Goal: Task Accomplishment & Management: Manage account settings

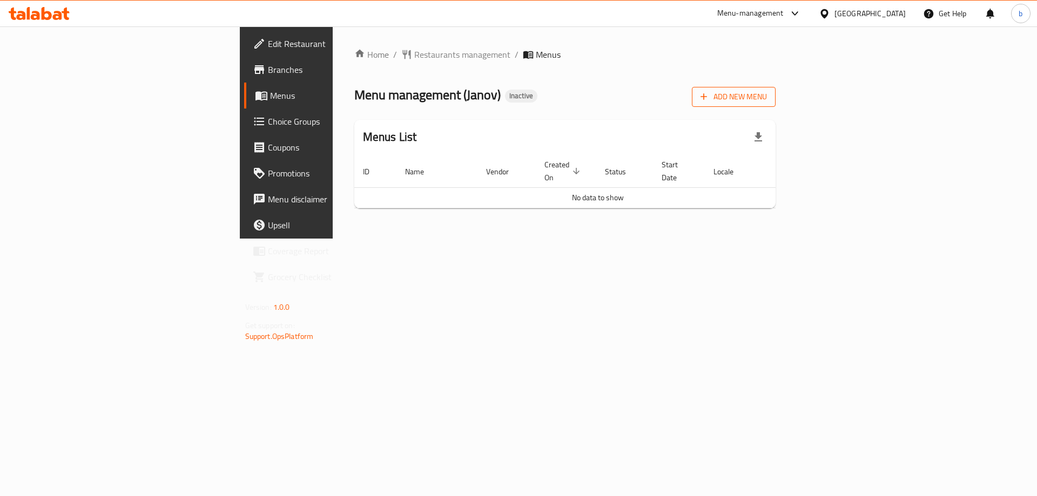
click at [767, 100] on span "Add New Menu" at bounding box center [733, 96] width 66 height 13
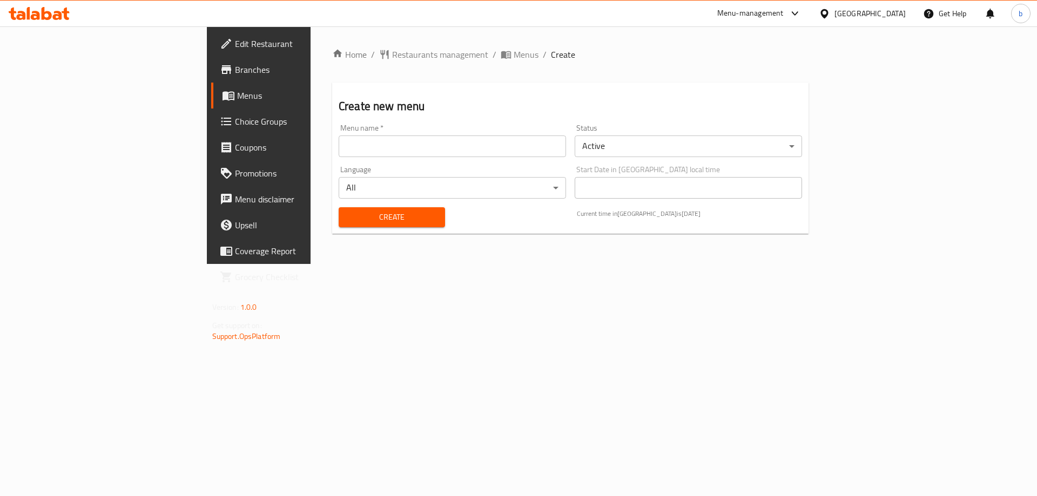
click at [387, 152] on input "text" at bounding box center [452, 147] width 227 height 22
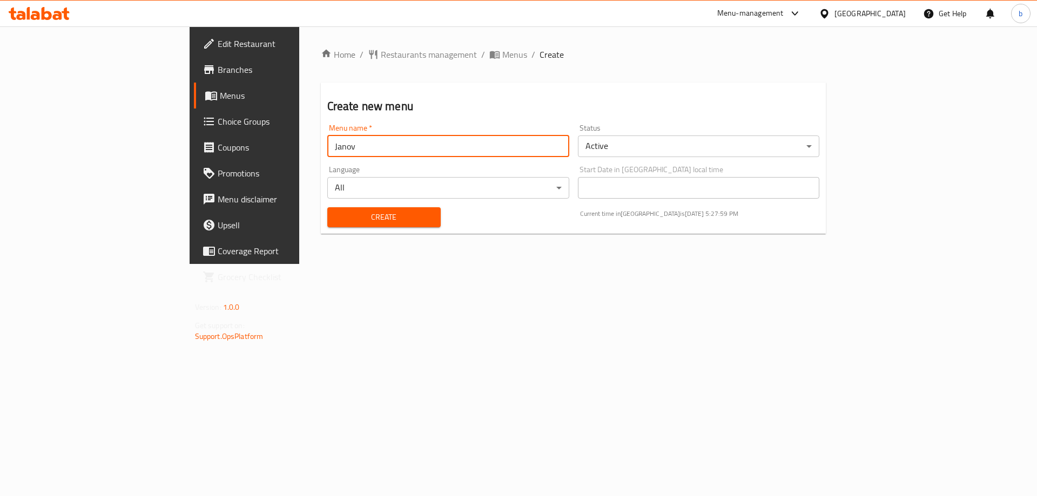
type input "Janov"
click at [327, 207] on button "Create" at bounding box center [383, 217] width 113 height 20
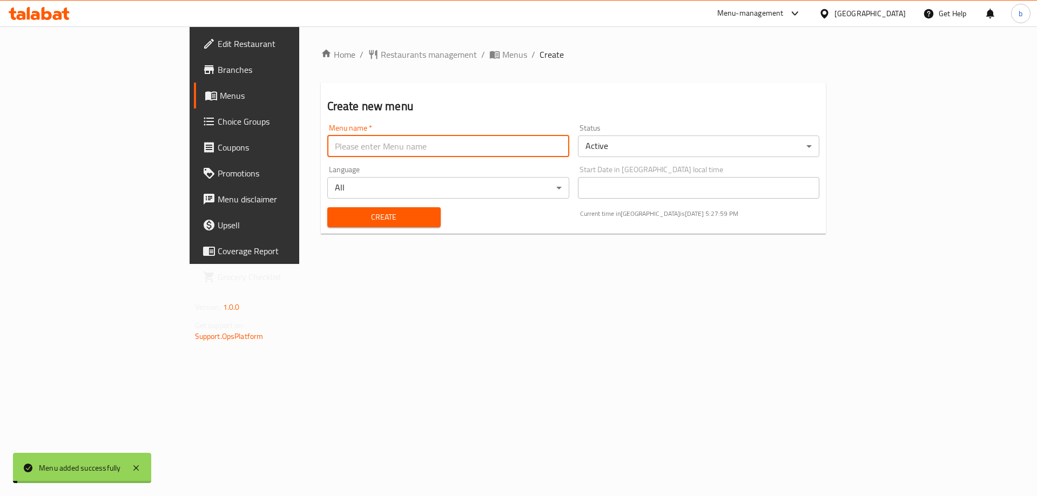
click at [782, 264] on div "Home / Restaurants management / Menus / Create Create new menu Menu name   * Me…" at bounding box center [573, 145] width 549 height 238
click at [502, 57] on span "Menus" at bounding box center [514, 54] width 25 height 13
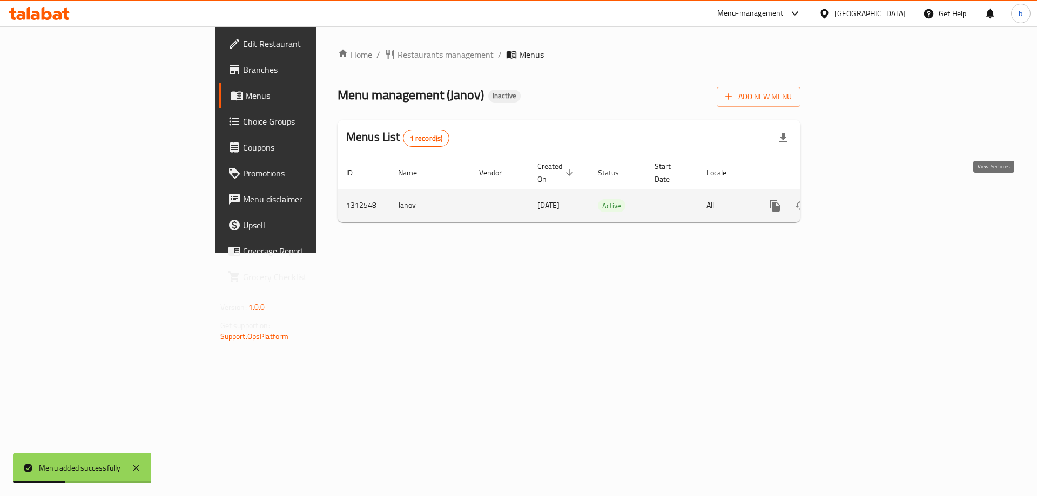
click at [859, 199] on icon "enhanced table" at bounding box center [852, 205] width 13 height 13
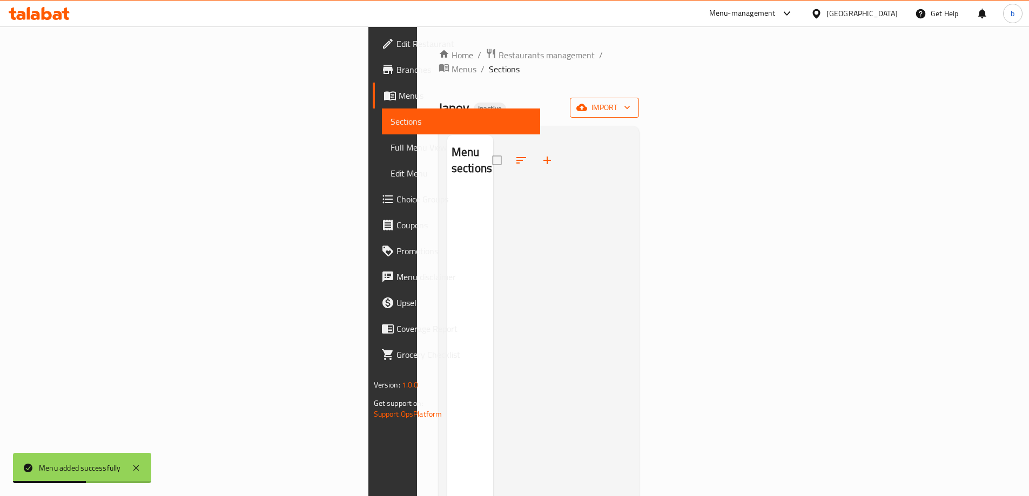
click at [632, 102] on icon "button" at bounding box center [627, 107] width 11 height 11
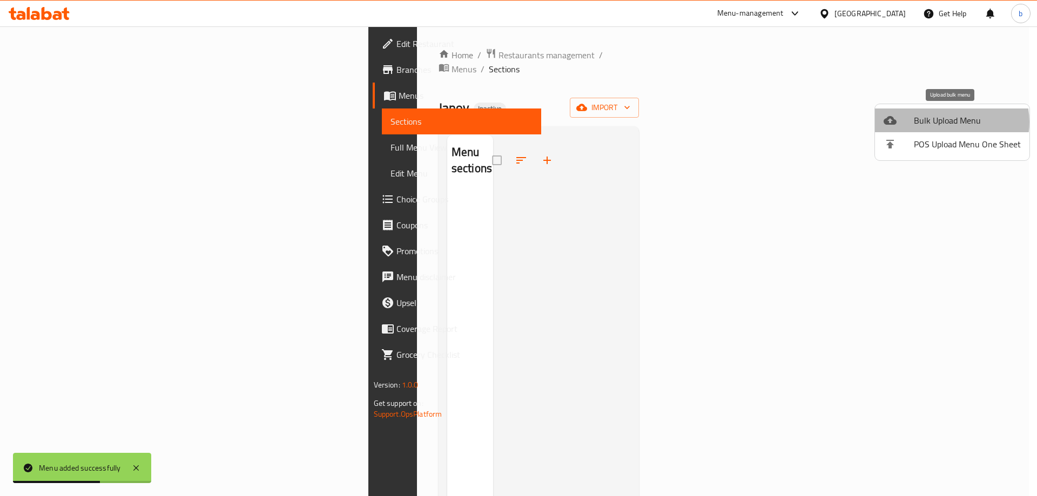
click at [950, 122] on span "Bulk Upload Menu" at bounding box center [967, 120] width 107 height 13
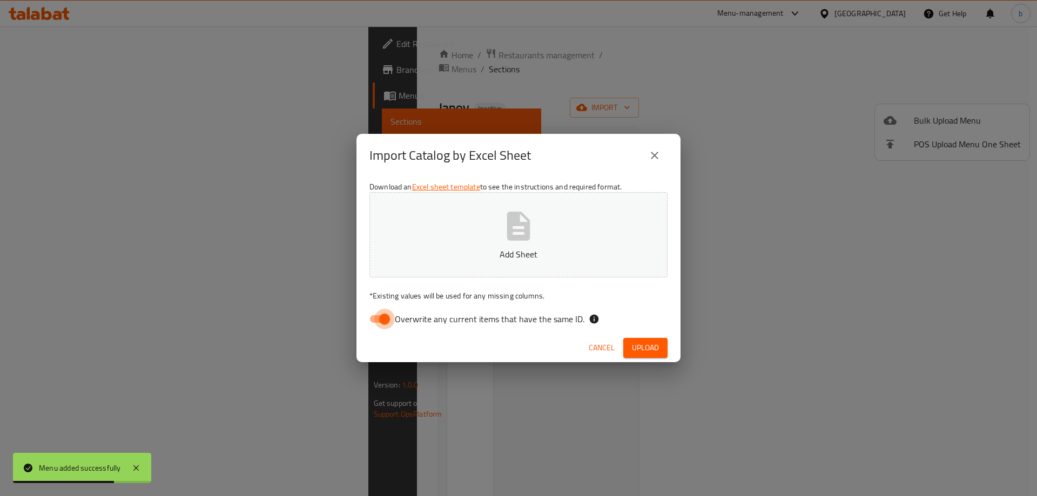
click at [379, 325] on input "Overwrite any current items that have the same ID." at bounding box center [385, 319] width 62 height 21
checkbox input "false"
click at [528, 222] on icon "button" at bounding box center [518, 226] width 23 height 29
click at [648, 347] on span "Upload" at bounding box center [645, 347] width 27 height 13
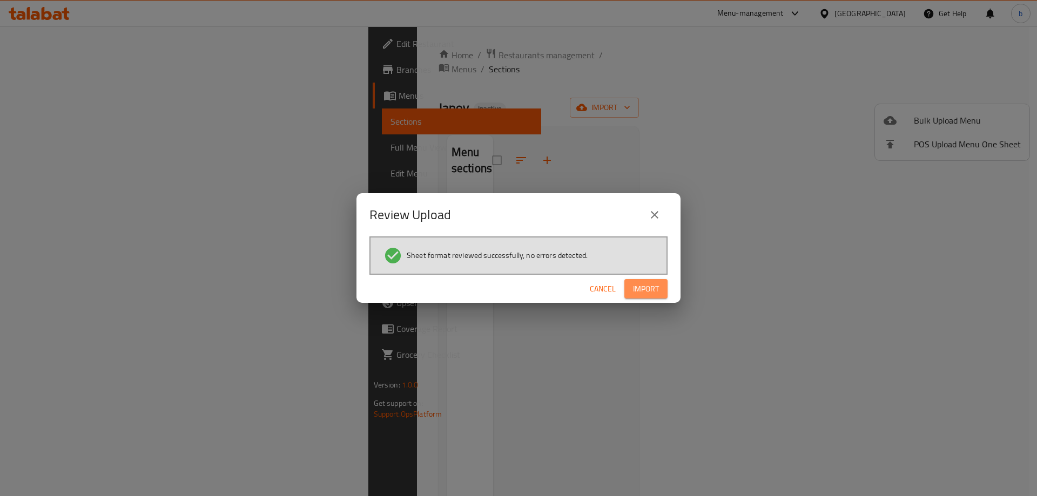
click at [629, 281] on button "Import" at bounding box center [645, 289] width 43 height 20
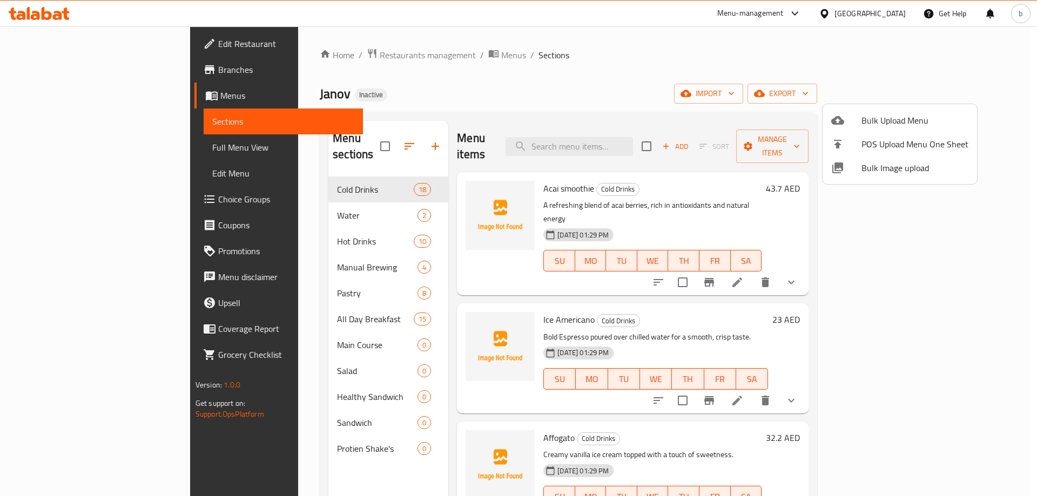
click at [521, 60] on div at bounding box center [518, 248] width 1037 height 496
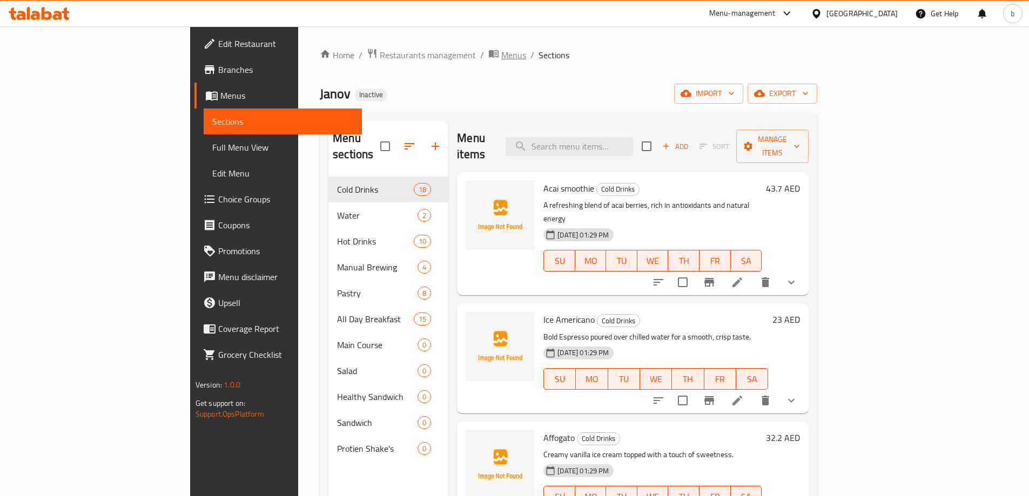
click at [501, 50] on span "Menus" at bounding box center [513, 55] width 25 height 13
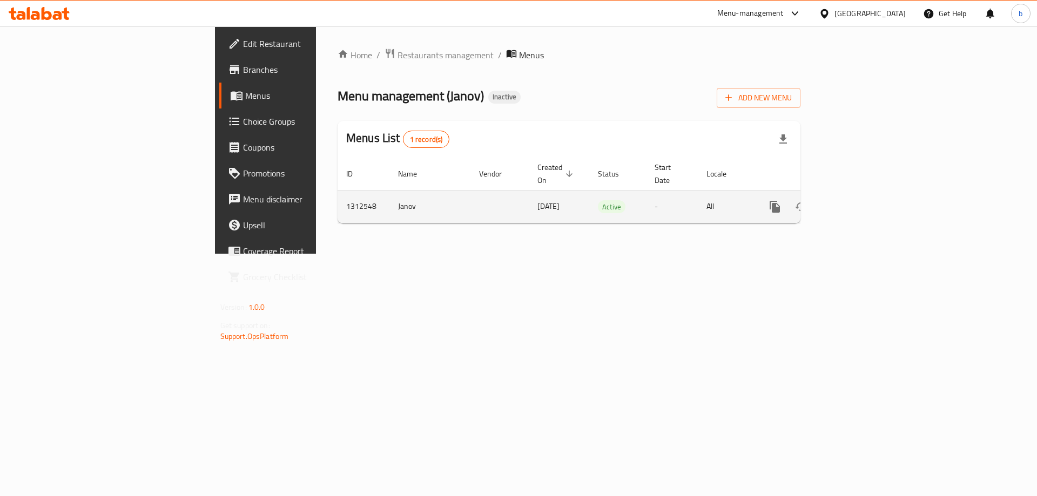
click at [830, 202] on icon "enhanced table" at bounding box center [827, 207] width 8 height 10
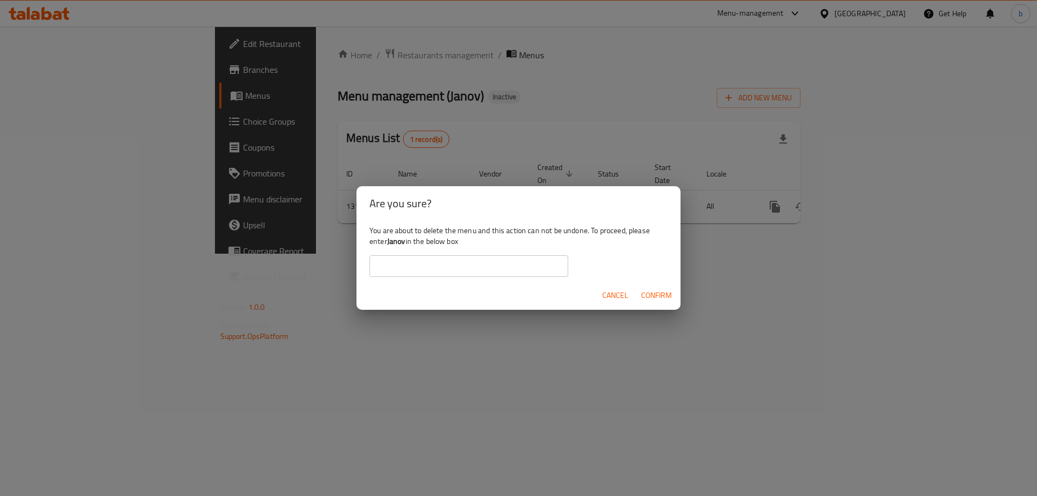
click at [463, 275] on input "text" at bounding box center [468, 266] width 199 height 22
click at [460, 277] on input "text" at bounding box center [468, 266] width 199 height 22
click at [462, 272] on input "text" at bounding box center [468, 266] width 199 height 22
type input "Janov"
click at [653, 296] on span "Confirm" at bounding box center [656, 295] width 31 height 13
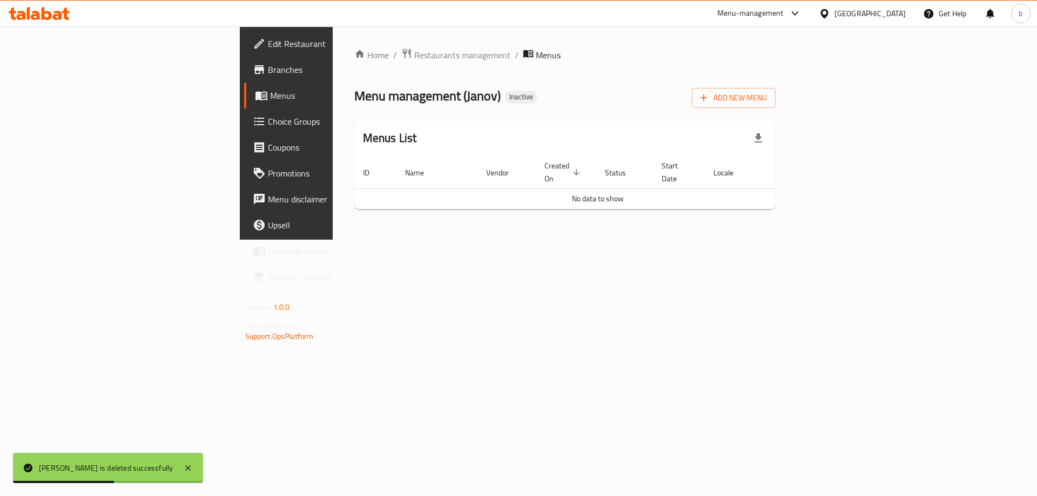
click at [798, 111] on div "Home / Restaurants management / Menus Menu management ( Janov ) Inactive Add Ne…" at bounding box center [565, 132] width 465 height 213
click at [767, 94] on span "Add New Menu" at bounding box center [733, 97] width 66 height 13
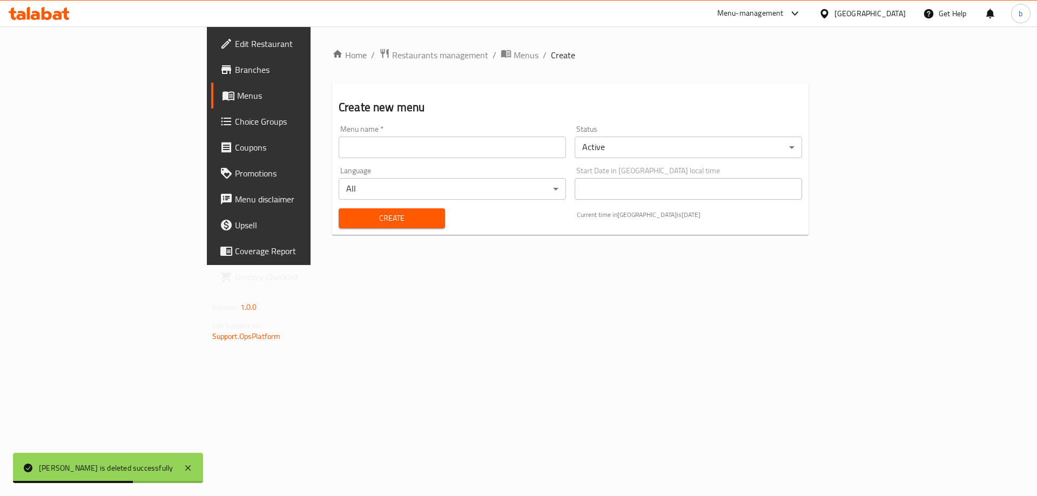
click at [441, 145] on input "text" at bounding box center [452, 148] width 227 height 22
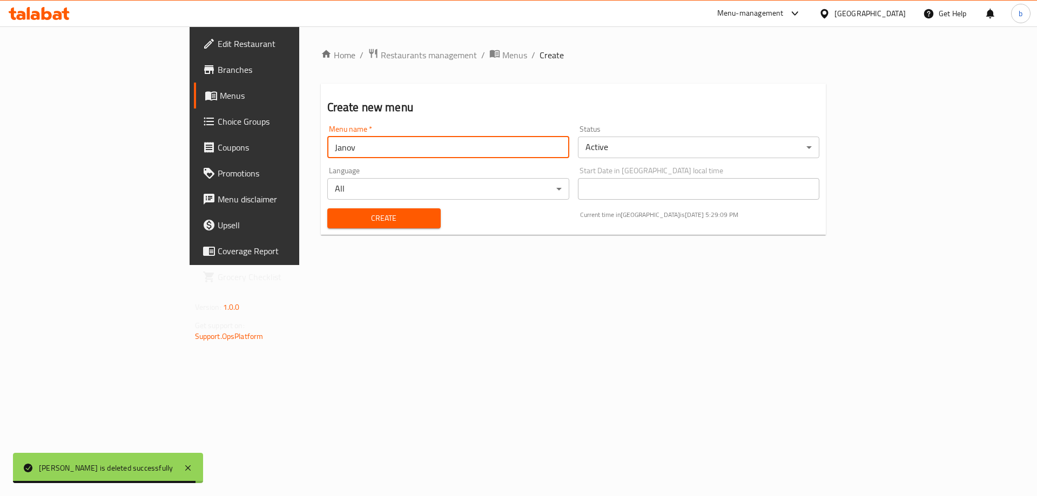
type input "Janov"
click at [327, 208] on button "Create" at bounding box center [383, 218] width 113 height 20
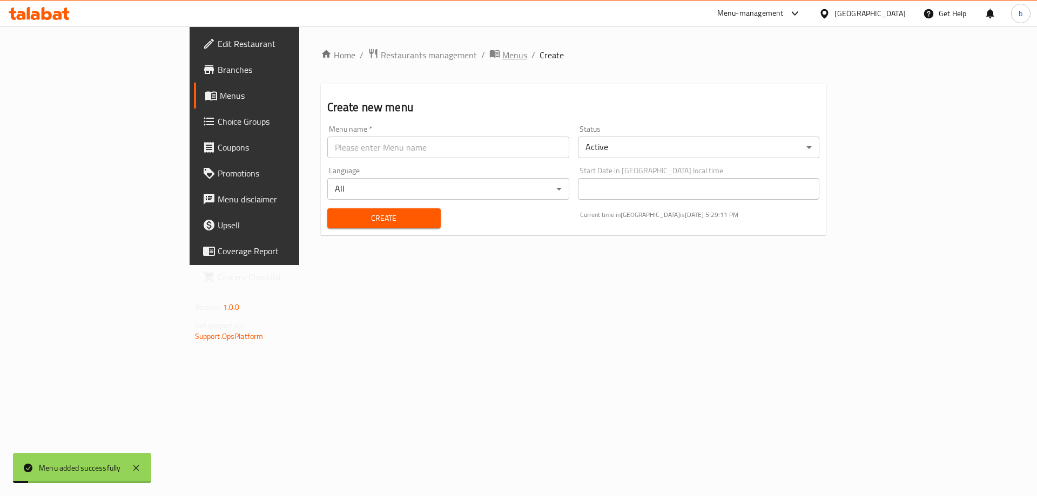
click at [502, 57] on span "Menus" at bounding box center [514, 55] width 25 height 13
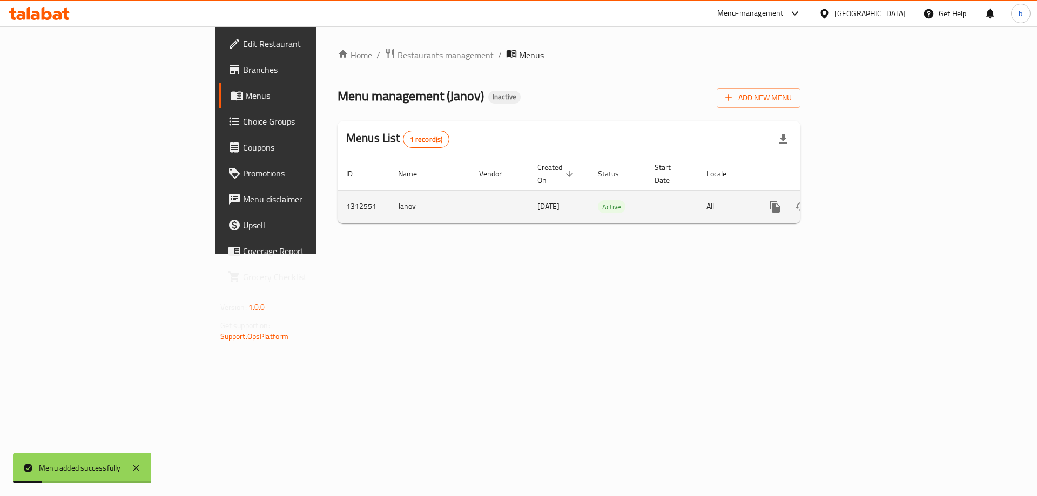
click at [859, 200] on icon "enhanced table" at bounding box center [852, 206] width 13 height 13
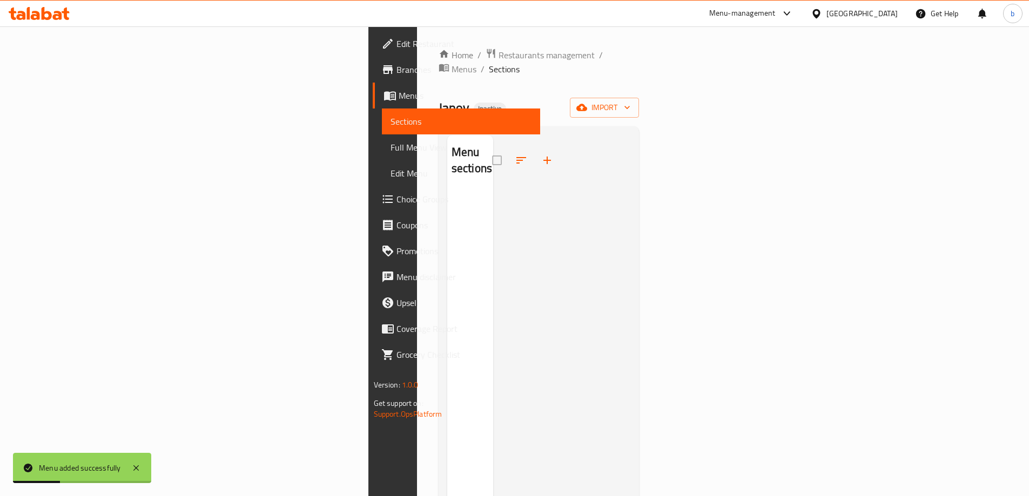
click at [639, 98] on div "Janov Inactive import" at bounding box center [538, 108] width 201 height 20
click at [630, 101] on span "import" at bounding box center [604, 107] width 52 height 13
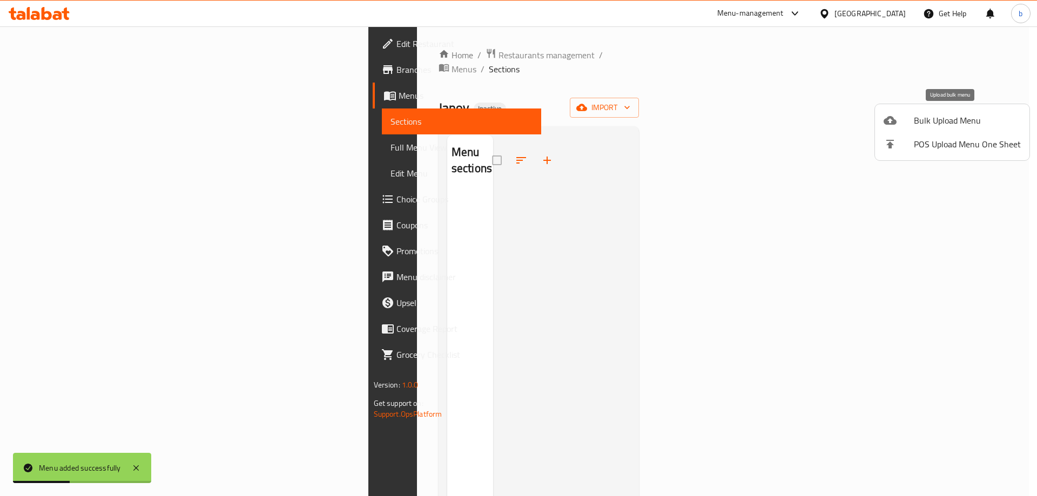
click at [956, 127] on span "Bulk Upload Menu" at bounding box center [967, 120] width 107 height 13
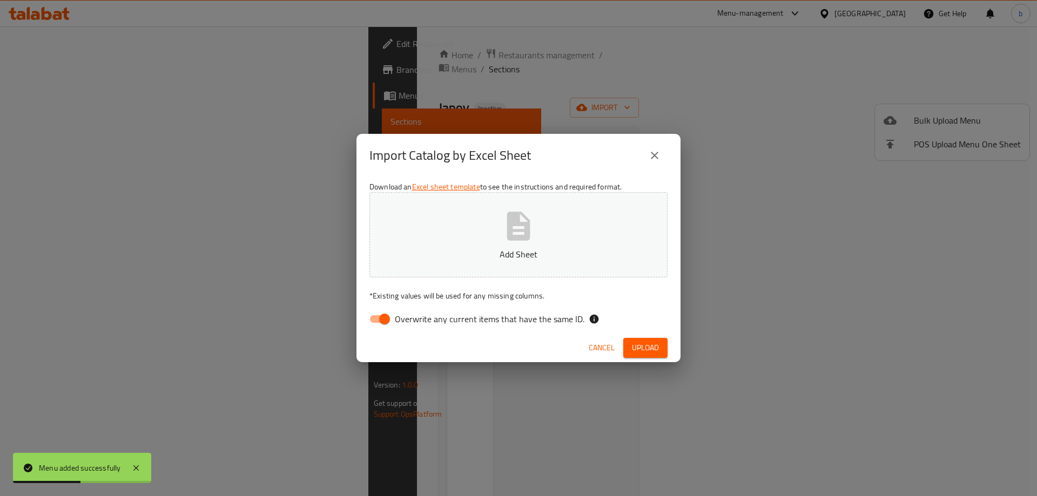
click at [470, 242] on button "Add Sheet" at bounding box center [518, 234] width 298 height 85
click at [384, 323] on input "Overwrite any current items that have the same ID." at bounding box center [385, 319] width 62 height 21
checkbox input "false"
click at [653, 349] on span "Upload" at bounding box center [645, 347] width 27 height 13
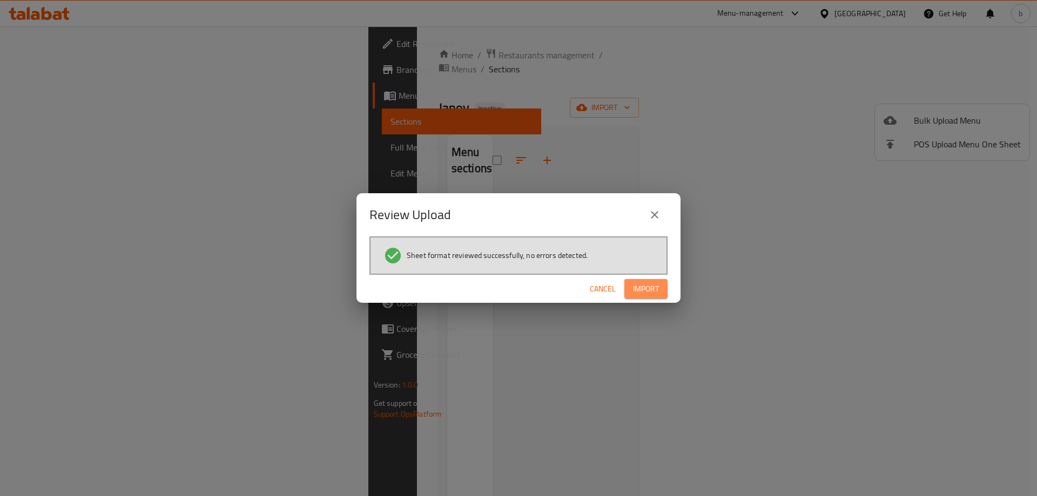
click at [637, 282] on span "Import" at bounding box center [646, 288] width 26 height 13
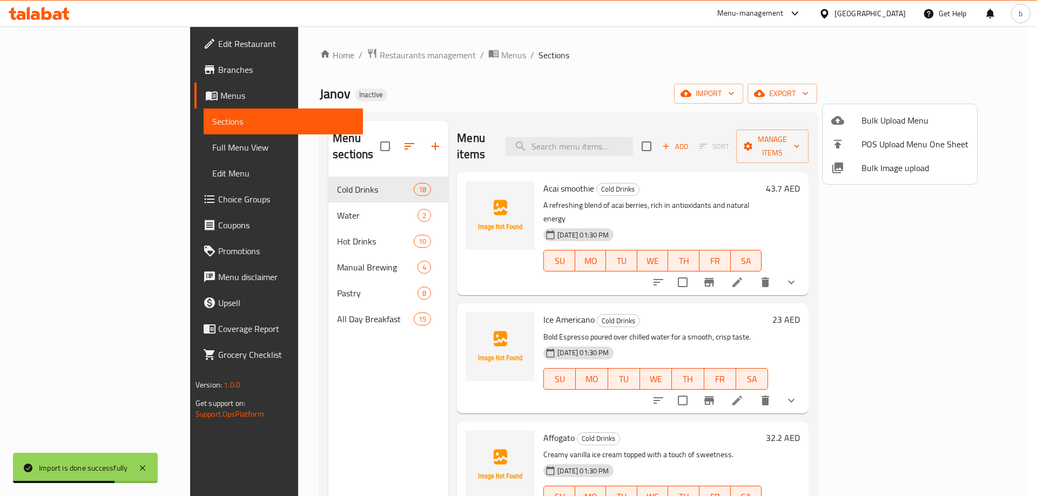
click at [372, 369] on div at bounding box center [518, 248] width 1037 height 496
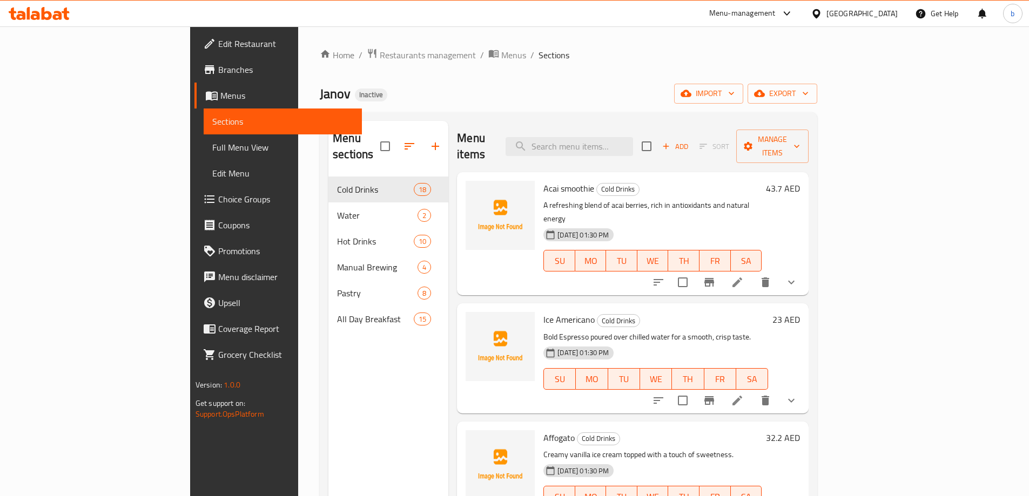
click at [218, 50] on span "Edit Restaurant" at bounding box center [285, 43] width 135 height 13
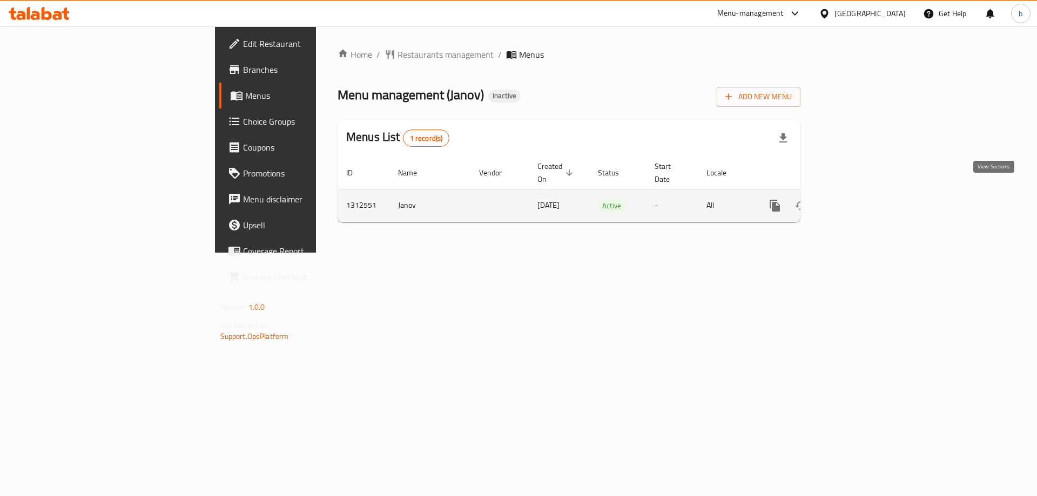
click at [859, 199] on icon "enhanced table" at bounding box center [852, 205] width 13 height 13
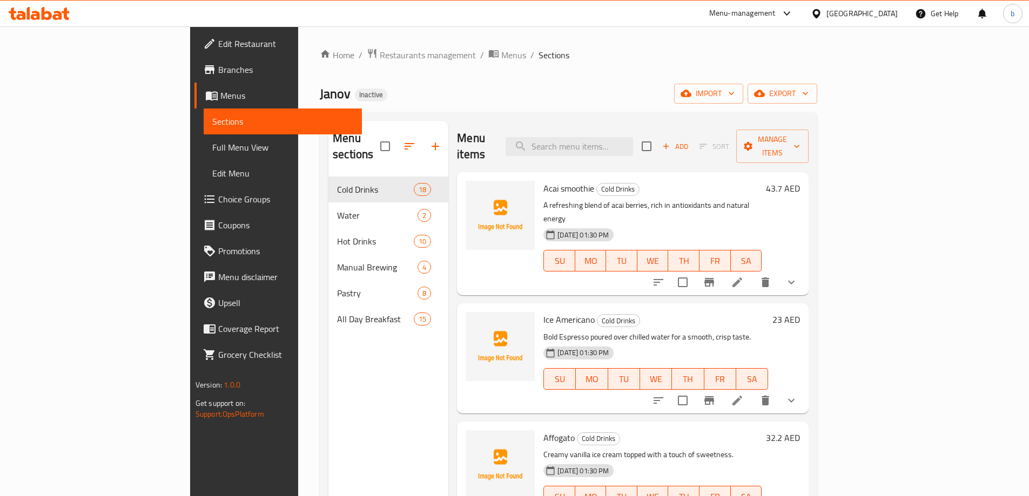
click at [212, 150] on span "Full Menu View" at bounding box center [282, 147] width 141 height 13
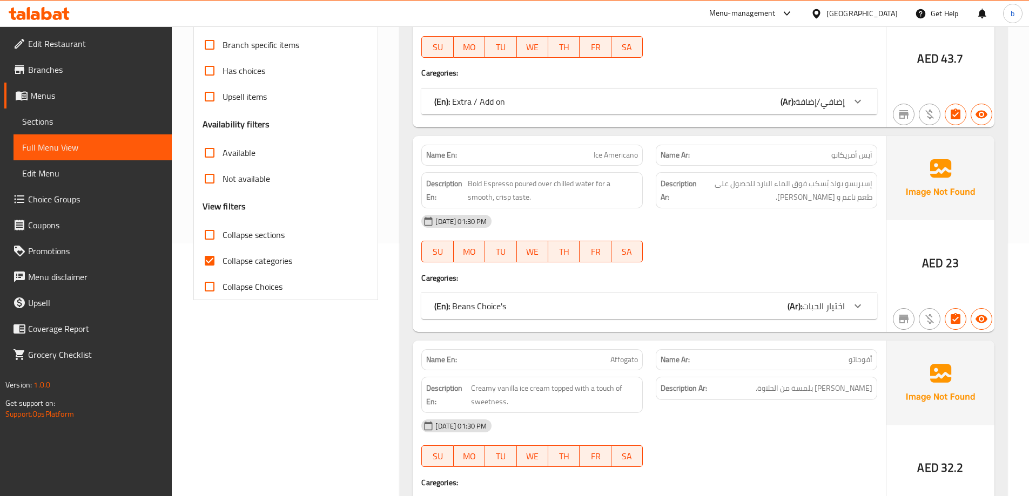
scroll to position [270, 0]
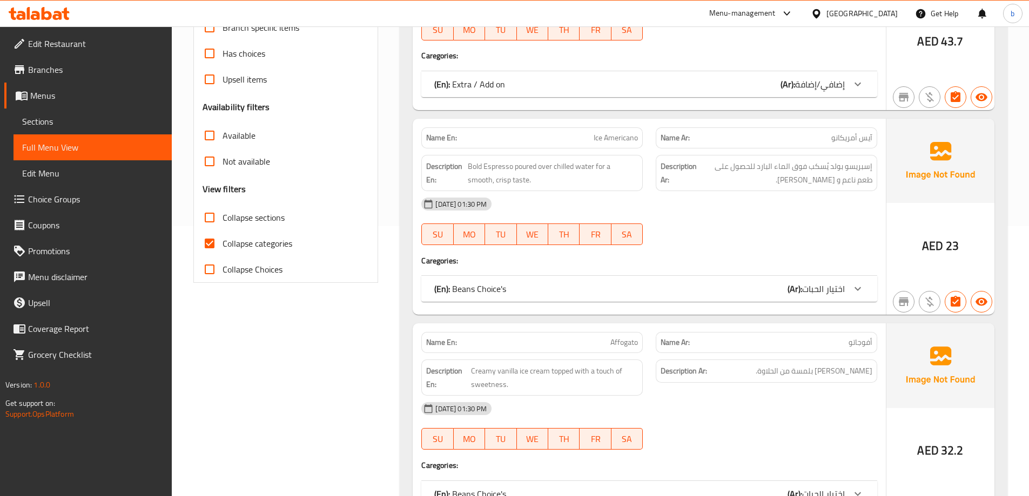
click at [221, 240] on input "Collapse categories" at bounding box center [210, 244] width 26 height 26
checkbox input "false"
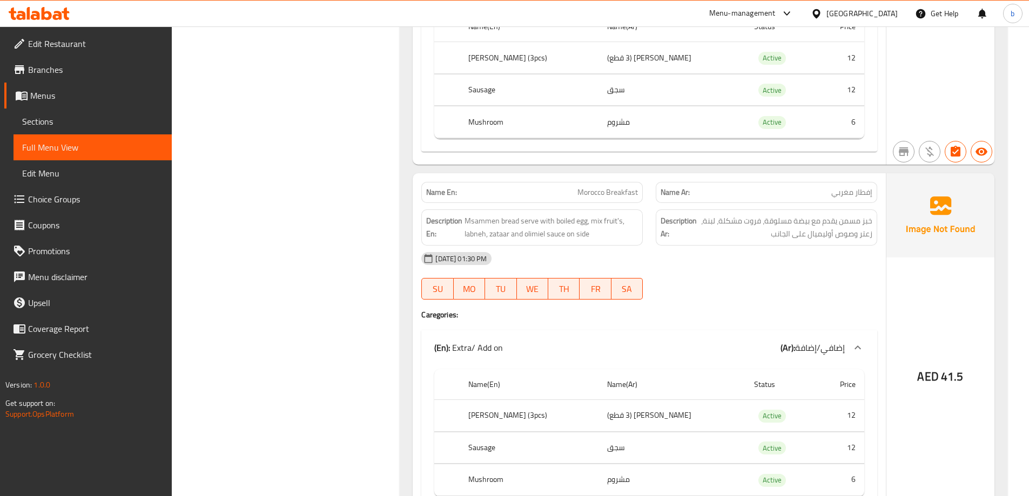
scroll to position [18897, 0]
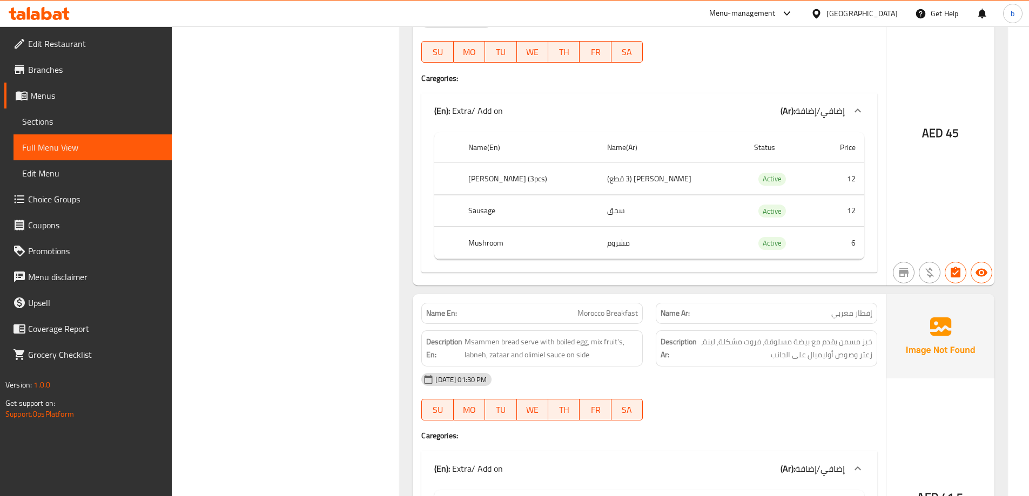
click at [63, 39] on span "Edit Restaurant" at bounding box center [95, 43] width 135 height 13
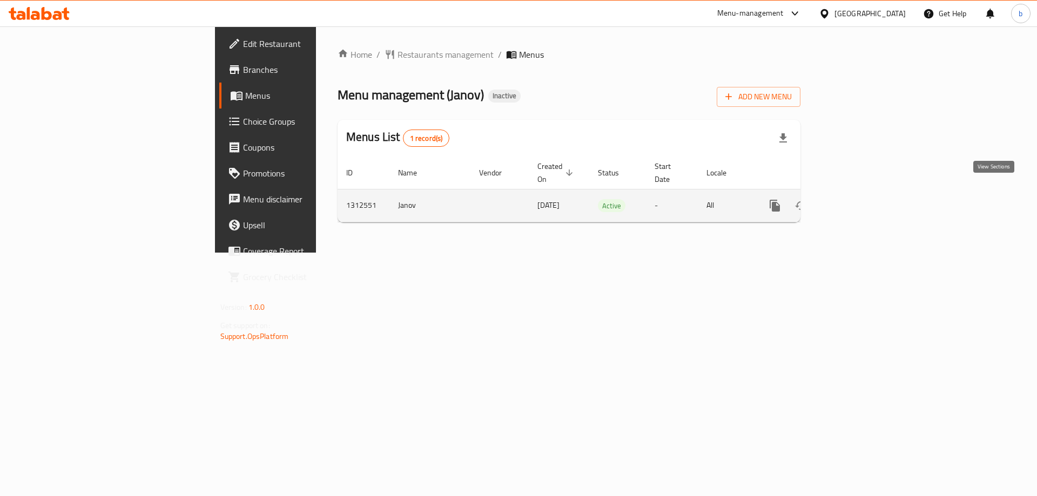
click at [866, 196] on link "enhanced table" at bounding box center [853, 206] width 26 height 26
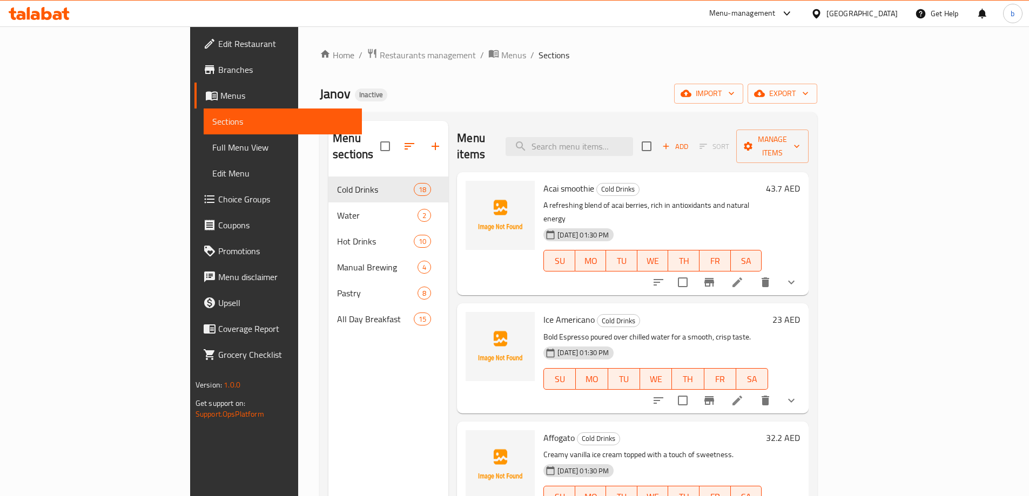
drag, startPoint x: 132, startPoint y: 4, endPoint x: 336, endPoint y: 140, distance: 246.1
click at [374, 140] on input "checkbox" at bounding box center [385, 146] width 23 height 23
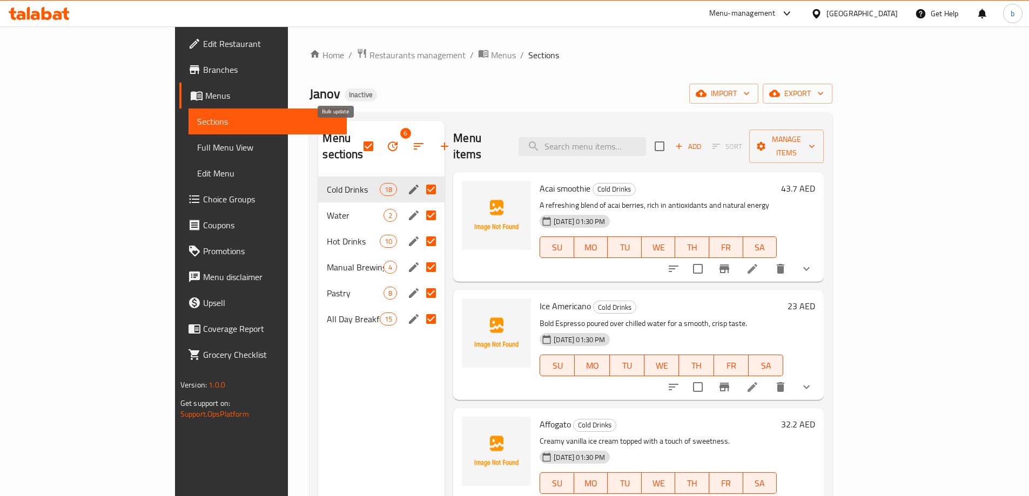
click at [386, 140] on icon "button" at bounding box center [392, 146] width 13 height 13
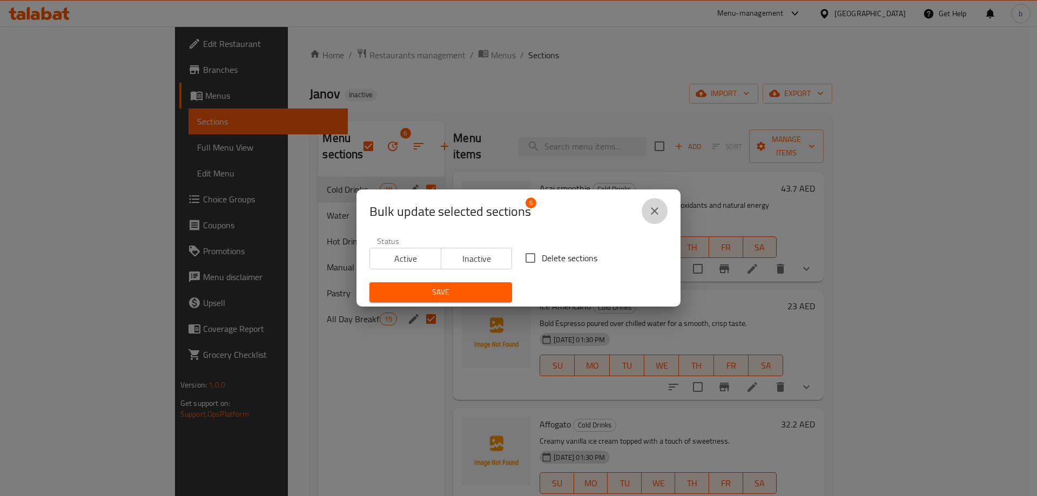
click at [658, 211] on icon "close" at bounding box center [654, 211] width 13 height 13
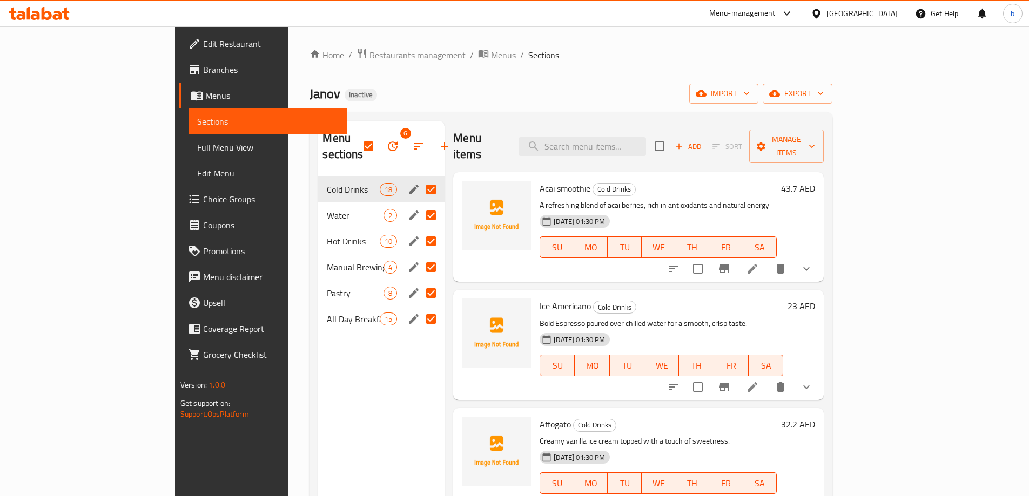
click at [366, 409] on div "Menu sections 6 Cold Drinks 18 Water 2 Hot Drinks 10 Manual Brewing 4 Pastry 8 …" at bounding box center [381, 369] width 126 height 496
click at [388, 141] on icon "button" at bounding box center [393, 146] width 10 height 10
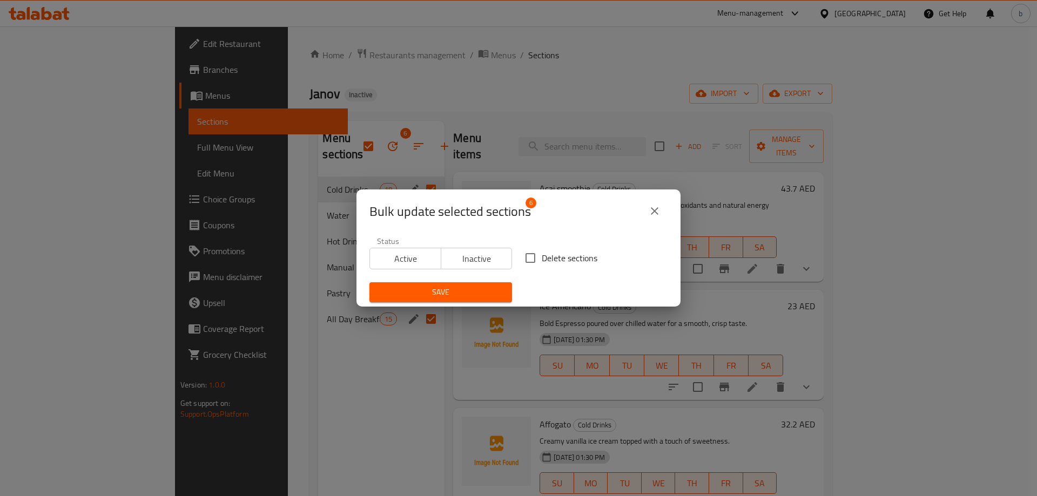
click at [659, 212] on icon "close" at bounding box center [654, 211] width 13 height 13
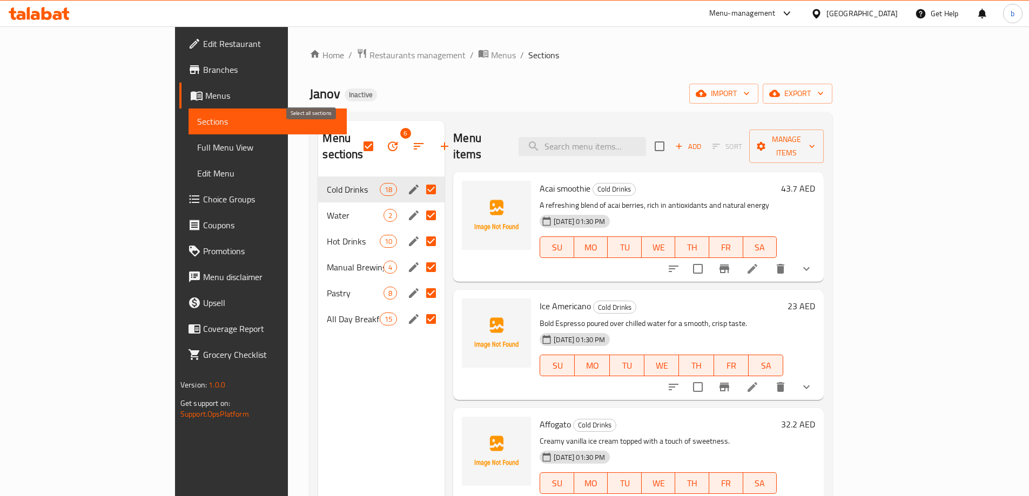
click at [357, 137] on input "checkbox" at bounding box center [368, 146] width 23 height 23
checkbox input "false"
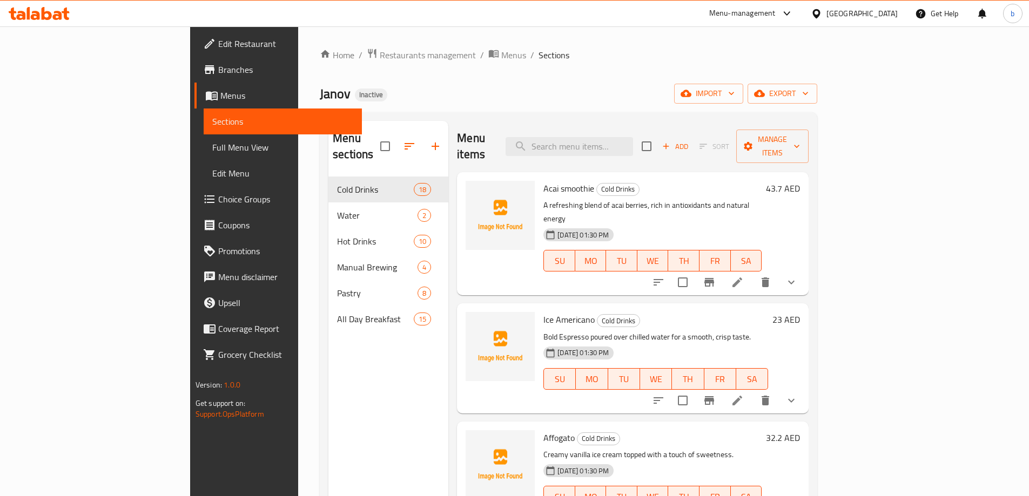
click at [212, 150] on span "Full Menu View" at bounding box center [282, 147] width 141 height 13
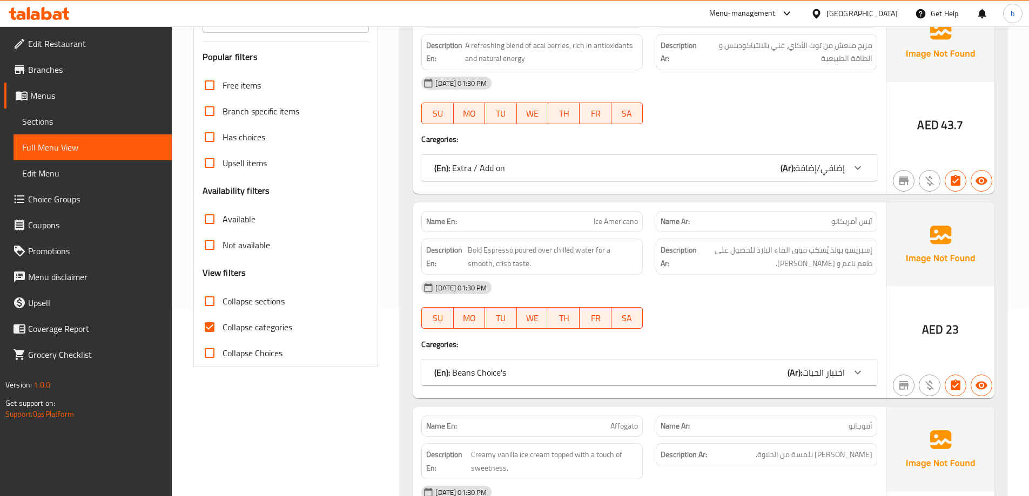
scroll to position [162, 0]
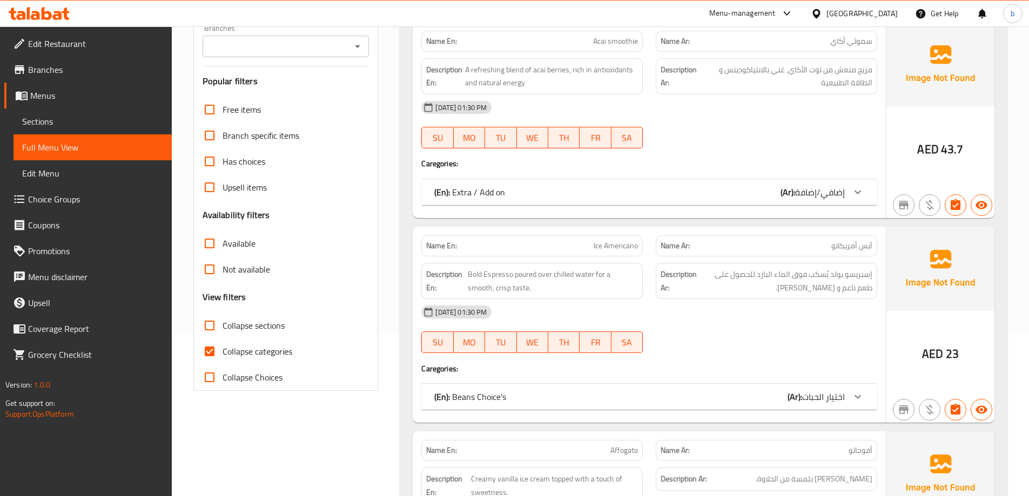
drag, startPoint x: 218, startPoint y: 351, endPoint x: 556, endPoint y: 225, distance: 360.9
click at [218, 351] on input "Collapse categories" at bounding box center [210, 352] width 26 height 26
checkbox input "false"
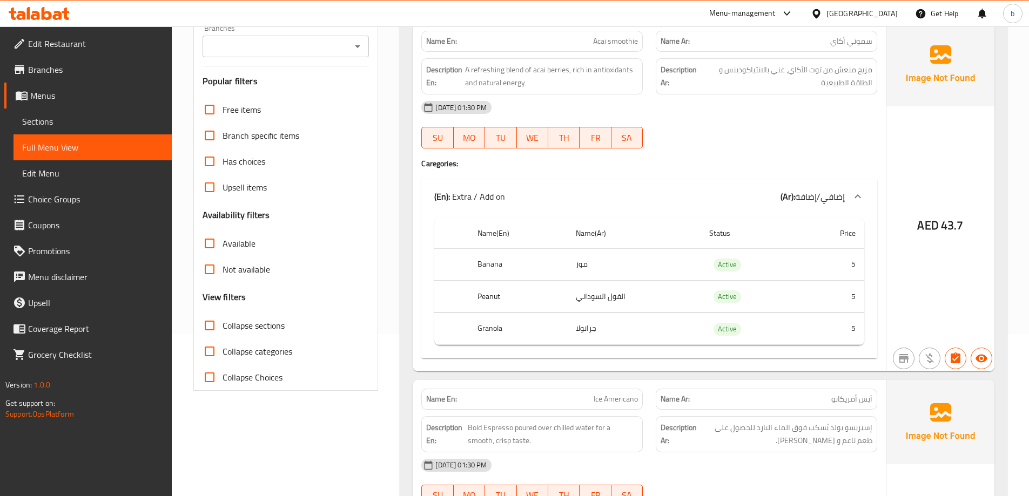
click at [812, 126] on div "17-09-2025 01:30 PM SU MO TU WE TH FR SA" at bounding box center [649, 124] width 469 height 60
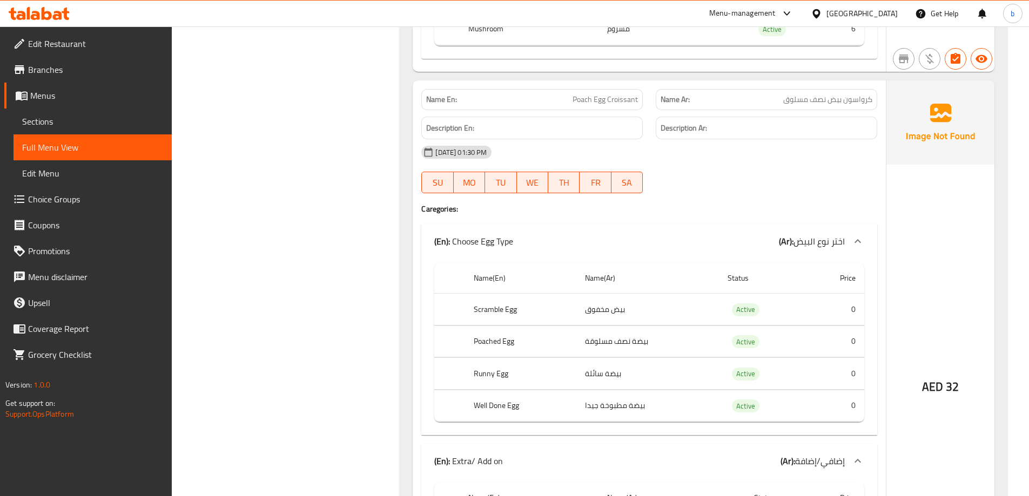
scroll to position [17490, 0]
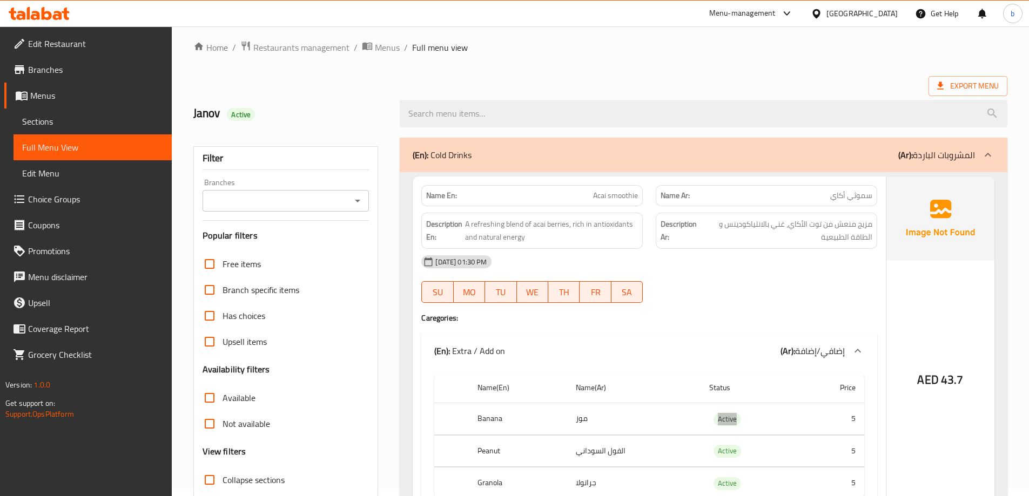
scroll to position [54, 0]
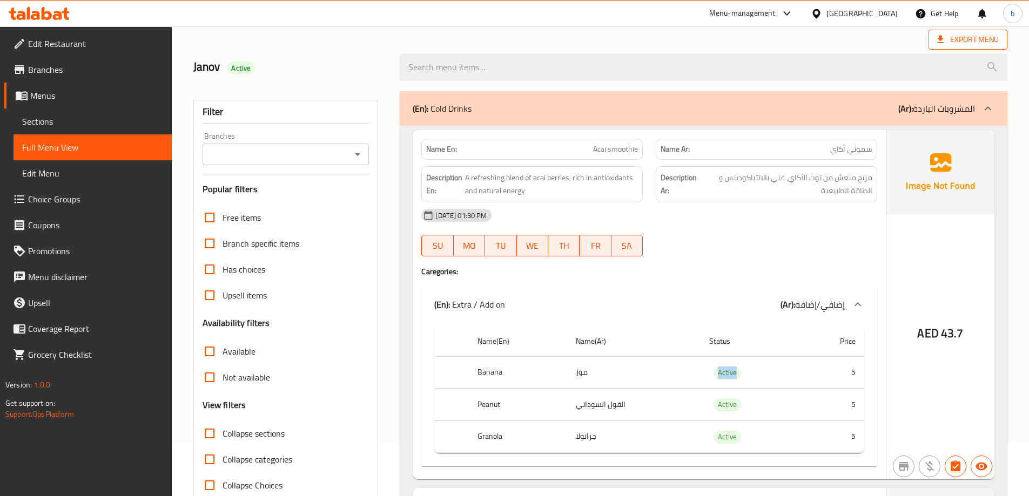
click at [964, 43] on span "Export Menu" at bounding box center [968, 39] width 62 height 13
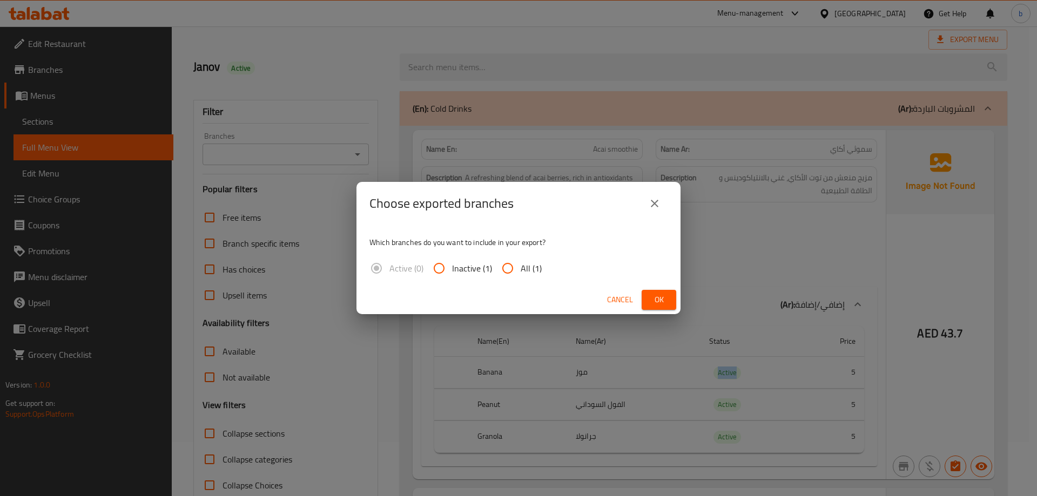
click at [503, 275] on input "All (1)" at bounding box center [508, 268] width 26 height 26
radio input "true"
click at [644, 301] on button "Ok" at bounding box center [658, 300] width 35 height 20
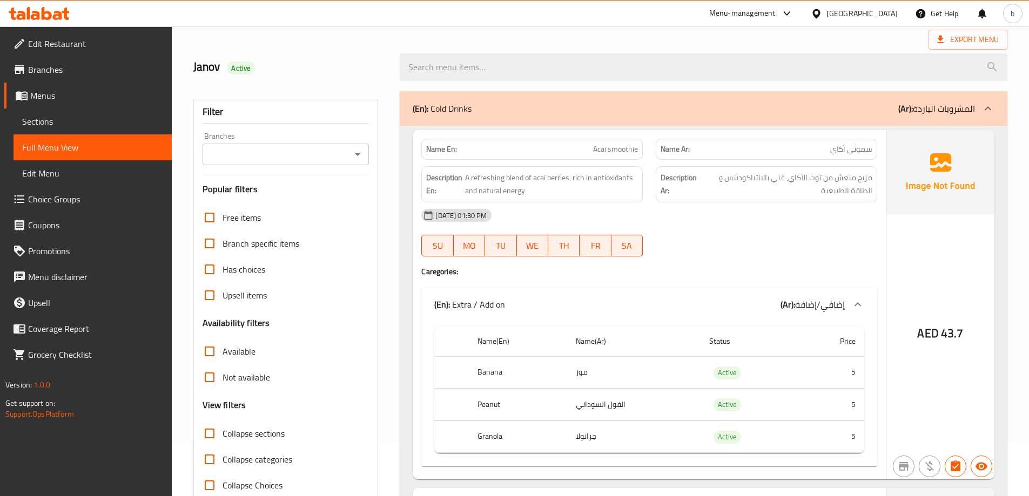
click at [754, 240] on div "17-09-2025 01:30 PM SU MO TU WE TH FR SA" at bounding box center [649, 232] width 469 height 60
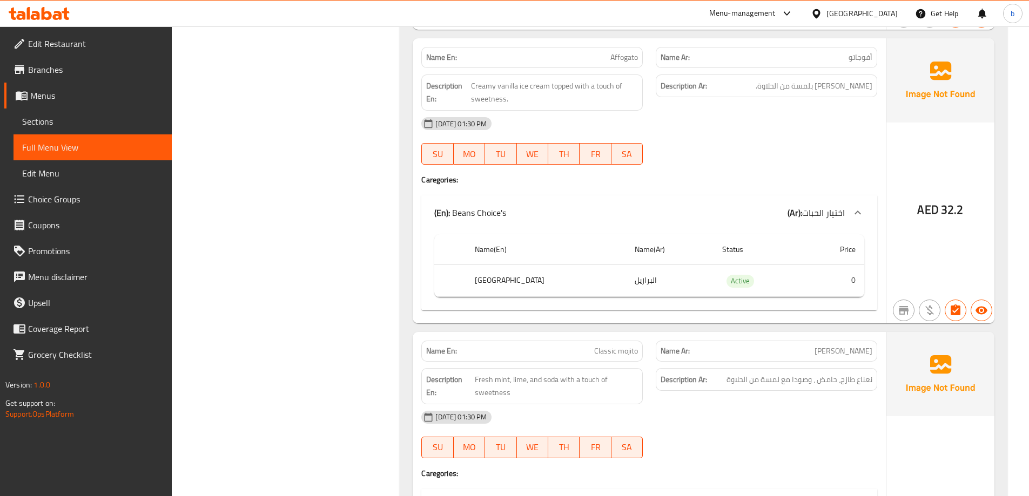
scroll to position [810, 0]
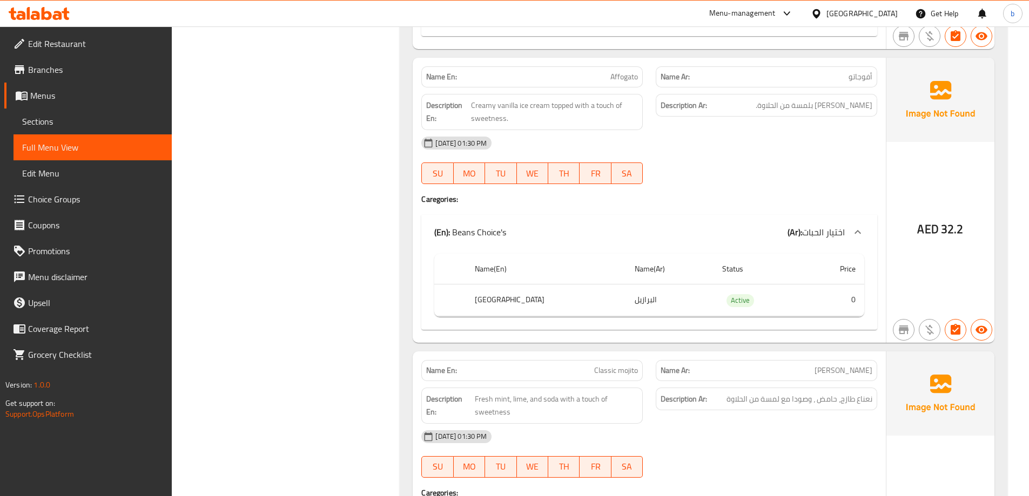
click at [469, 117] on h6 "Description En: Creamy vanilla ice cream topped with a touch of sweetness." at bounding box center [532, 112] width 212 height 26
click at [470, 118] on h6 "Description En: Creamy vanilla ice cream topped with a touch of sweetness." at bounding box center [532, 112] width 212 height 26
drag, startPoint x: 470, startPoint y: 118, endPoint x: 506, endPoint y: 119, distance: 36.2
click at [506, 119] on h6 "Description En: Creamy vanilla ice cream topped with a touch of sweetness." at bounding box center [532, 112] width 212 height 26
copy span "sweetness."
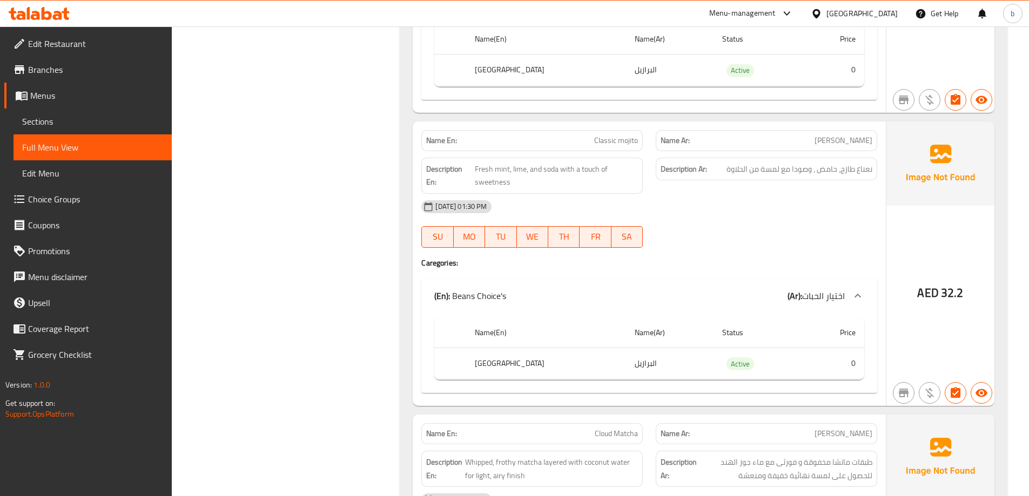
scroll to position [1080, 0]
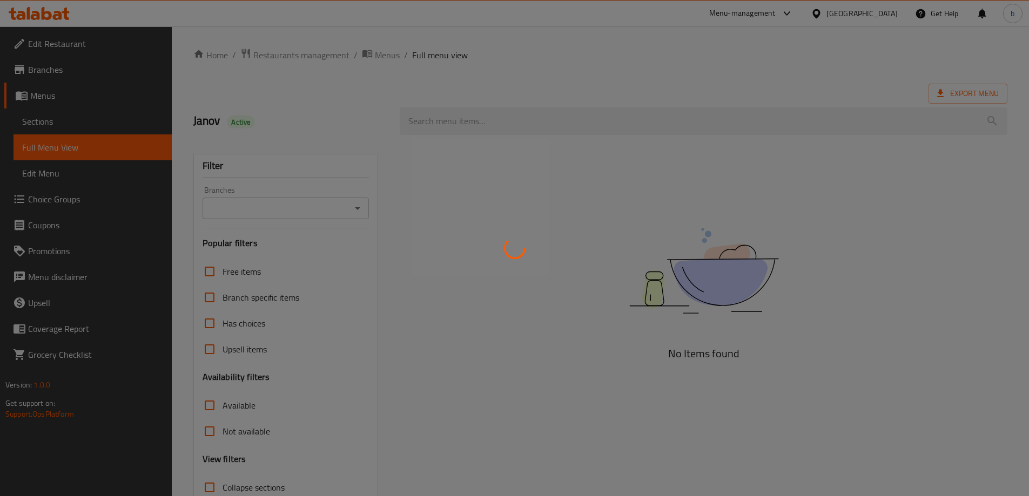
click at [33, 125] on div at bounding box center [514, 248] width 1029 height 496
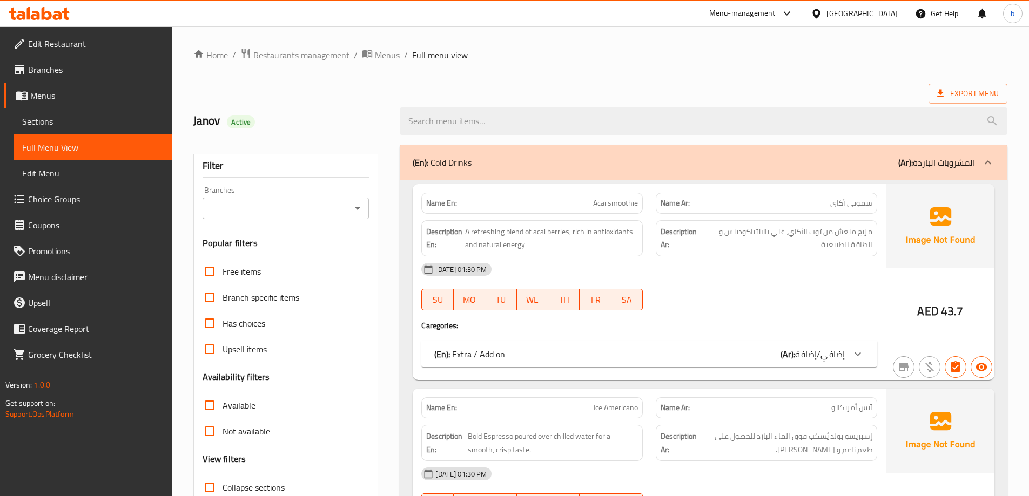
click at [33, 125] on span "Sections" at bounding box center [92, 121] width 141 height 13
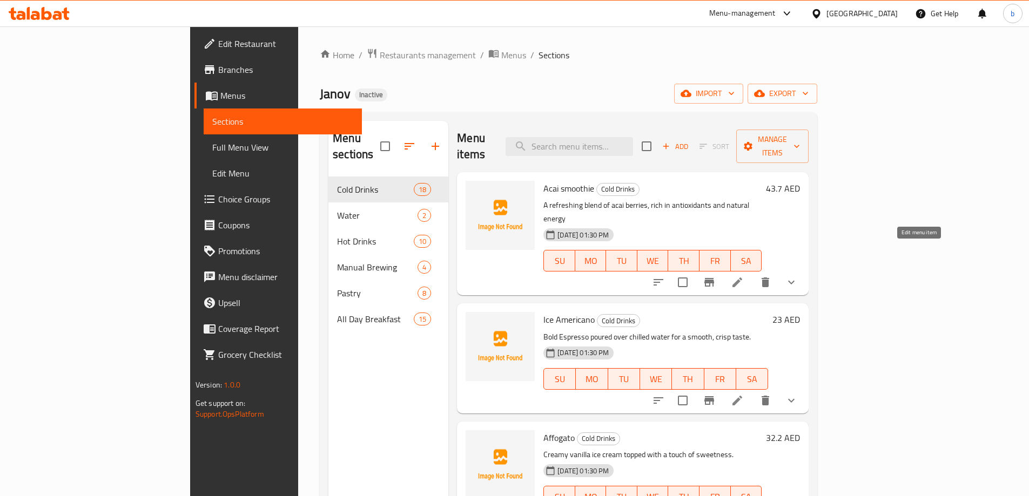
click at [744, 276] on icon at bounding box center [737, 282] width 13 height 13
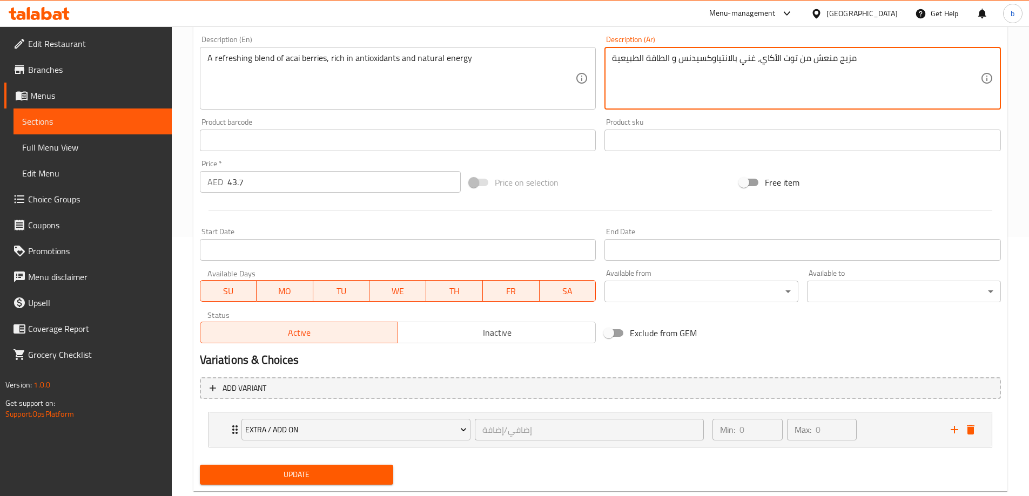
scroll to position [270, 0]
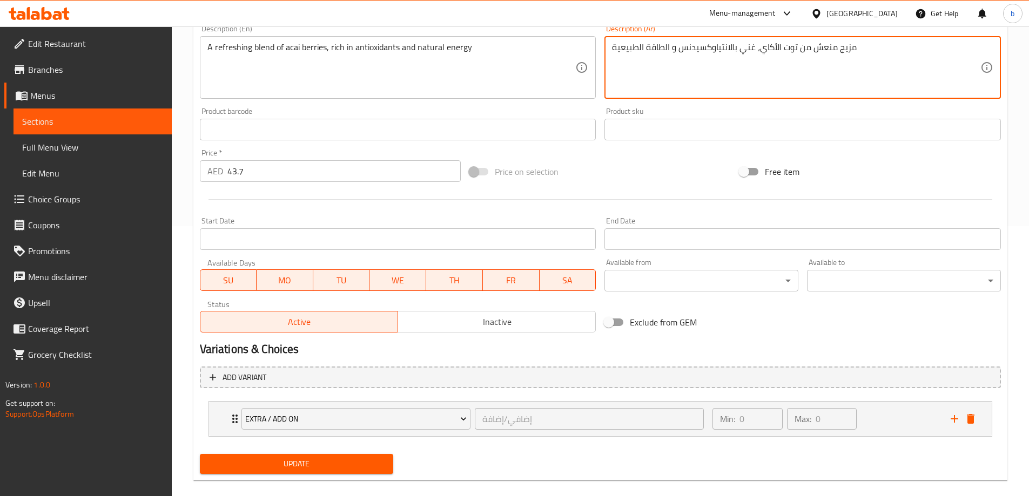
type textarea "مزيج منعش من توت الأكاي، غني بالانتياوكسيدنس و الطاقة الطبيعية"
click at [325, 468] on span "Update" at bounding box center [296, 463] width 177 height 13
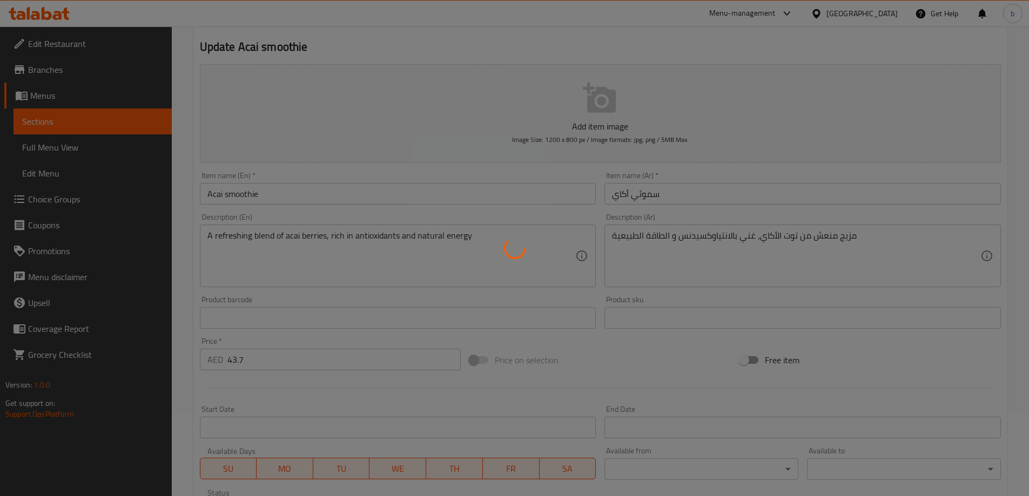
scroll to position [0, 0]
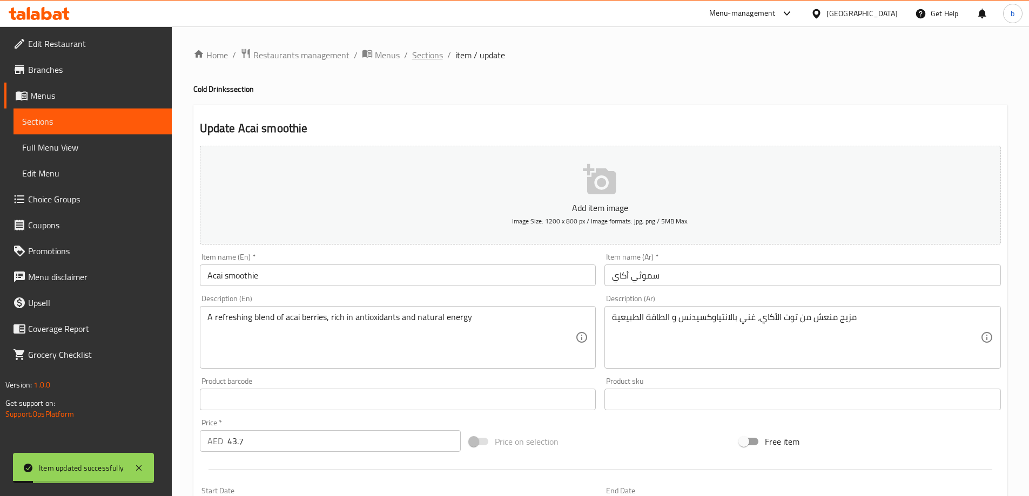
click at [423, 57] on span "Sections" at bounding box center [427, 55] width 31 height 13
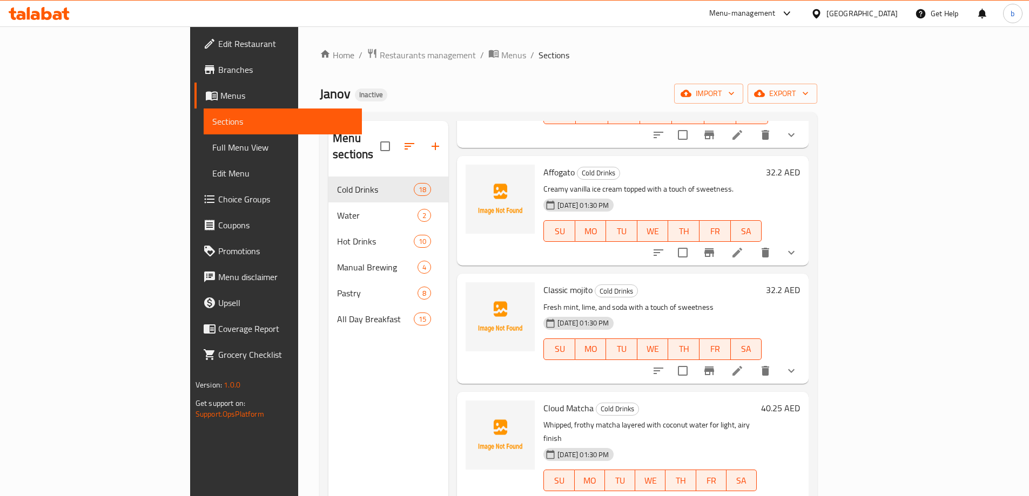
scroll to position [270, 0]
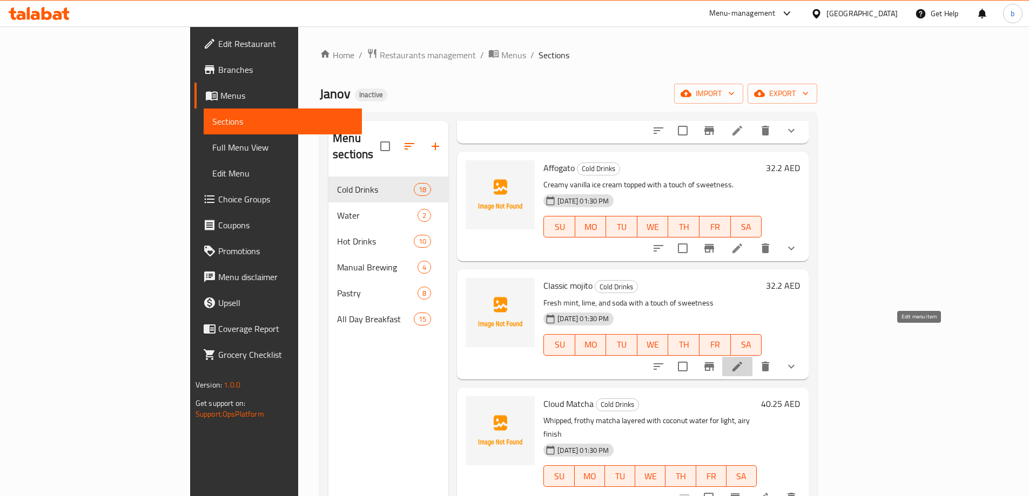
click at [744, 360] on icon at bounding box center [737, 366] width 13 height 13
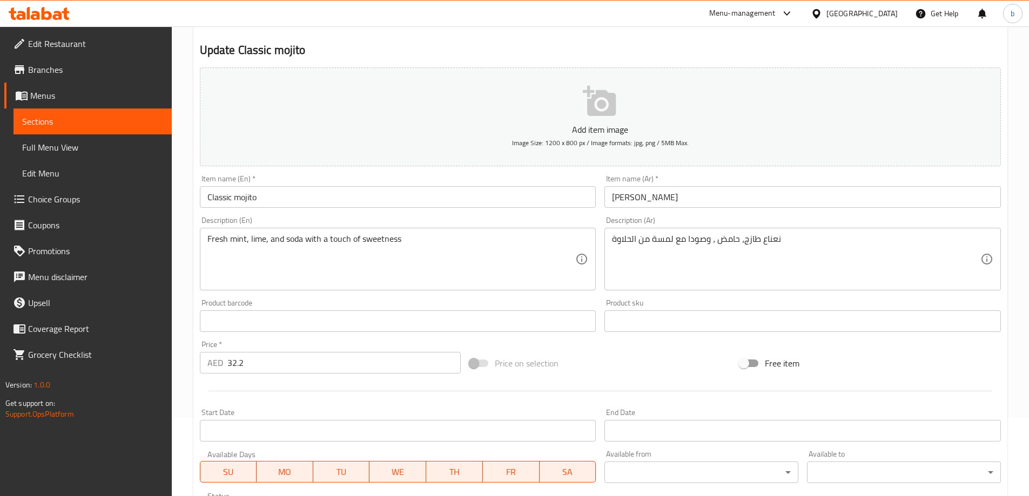
scroll to position [285, 0]
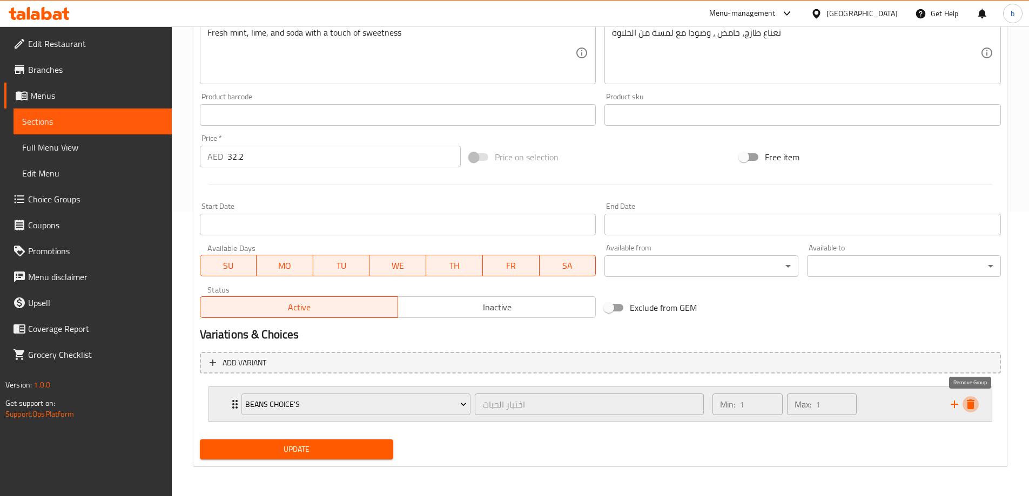
click at [971, 407] on icon "delete" at bounding box center [971, 405] width 8 height 10
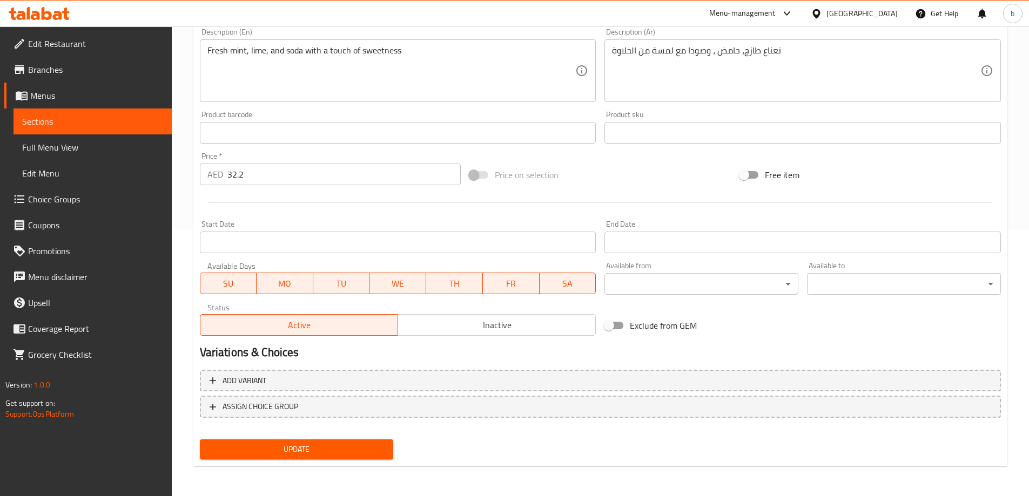
click at [322, 447] on span "Update" at bounding box center [296, 449] width 177 height 13
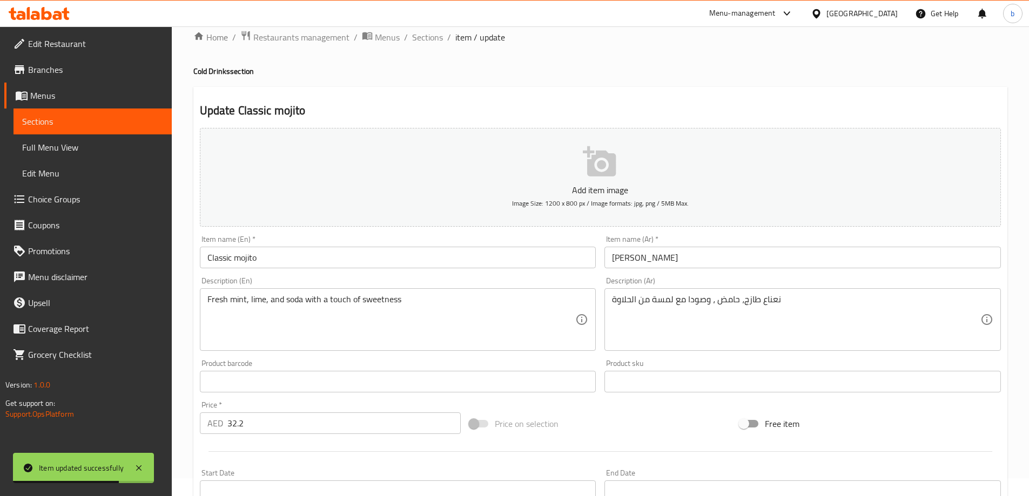
scroll to position [0, 0]
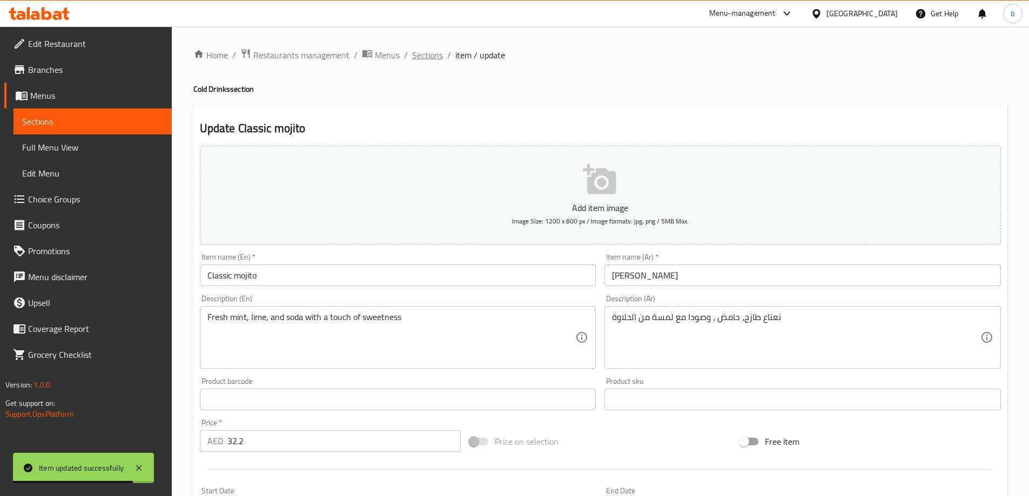
click at [430, 58] on span "Sections" at bounding box center [427, 55] width 31 height 13
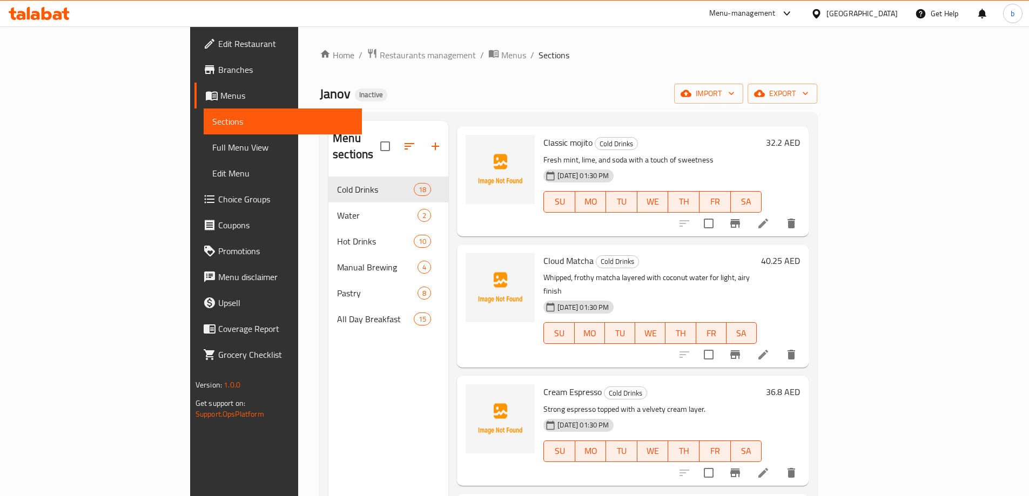
scroll to position [432, 0]
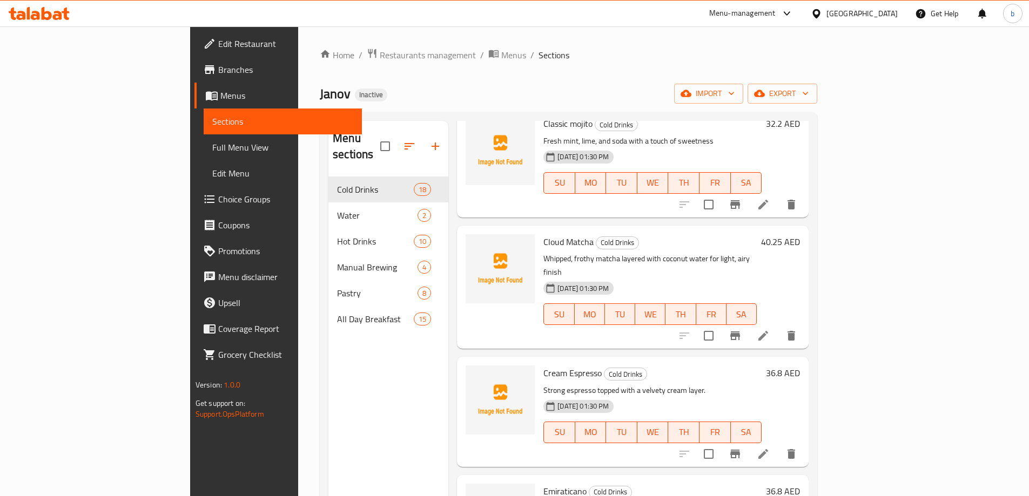
click at [768, 449] on icon at bounding box center [763, 454] width 10 height 10
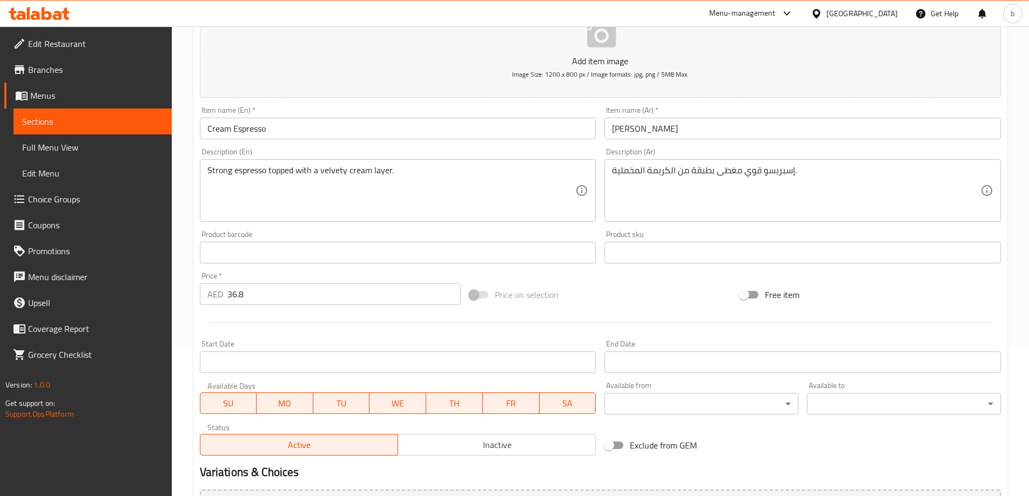
scroll to position [267, 0]
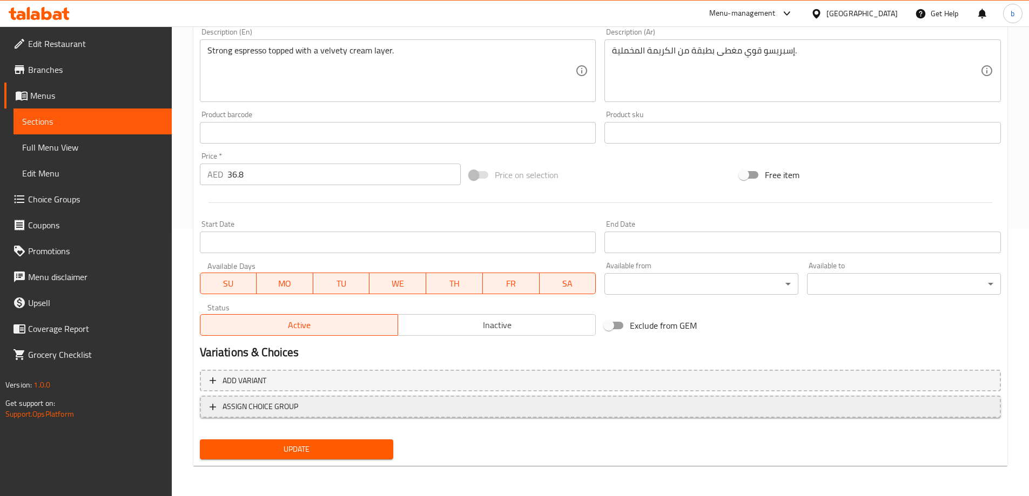
click at [276, 401] on span "ASSIGN CHOICE GROUP" at bounding box center [260, 406] width 76 height 13
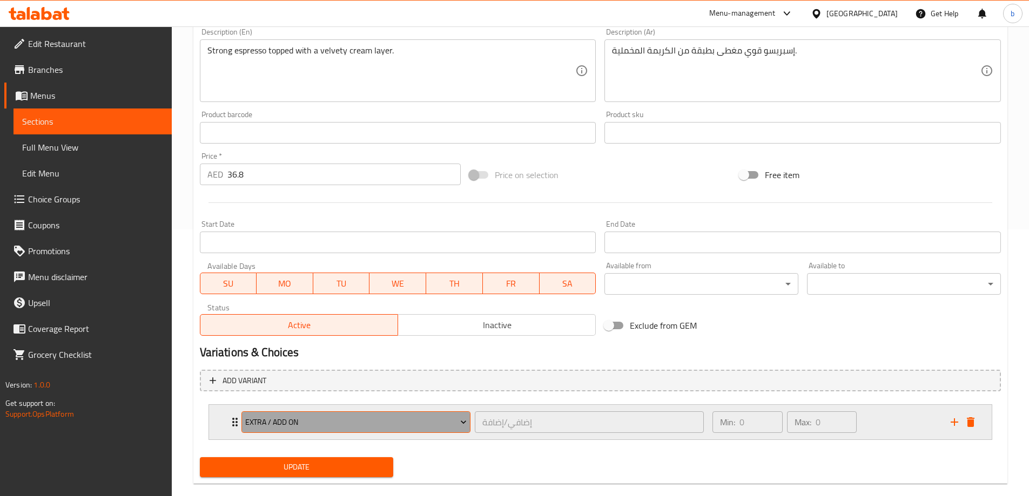
click at [324, 421] on span "Extra / Add on" at bounding box center [355, 422] width 221 height 13
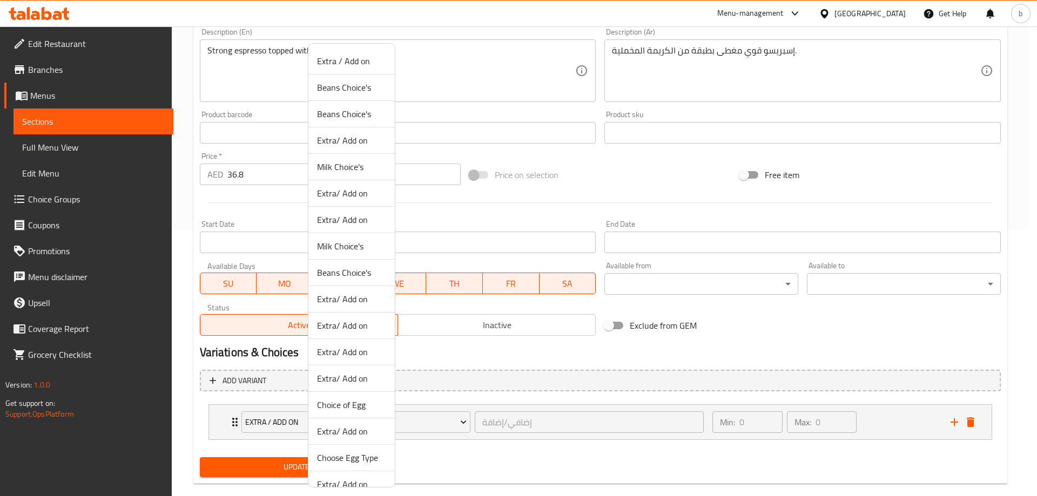
click at [269, 399] on div at bounding box center [518, 248] width 1037 height 496
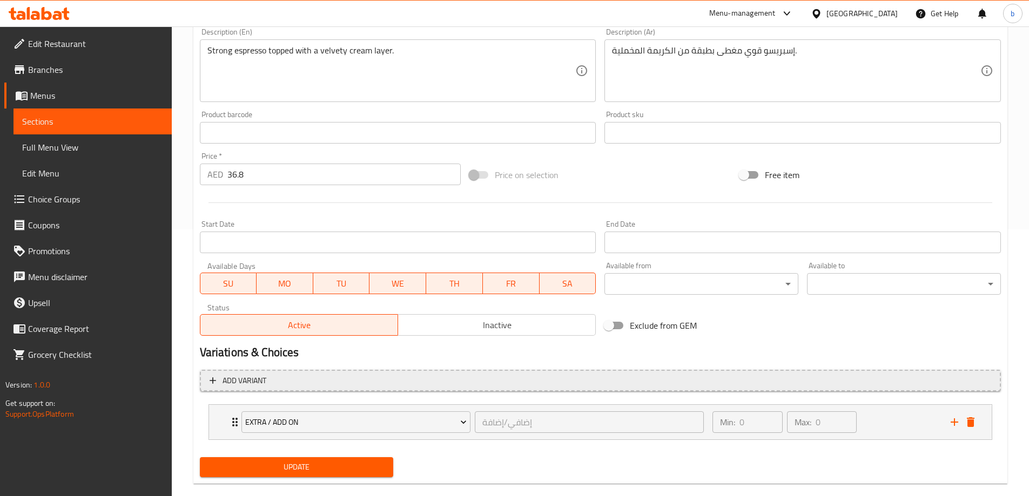
click at [231, 384] on span "Add variant" at bounding box center [244, 380] width 44 height 13
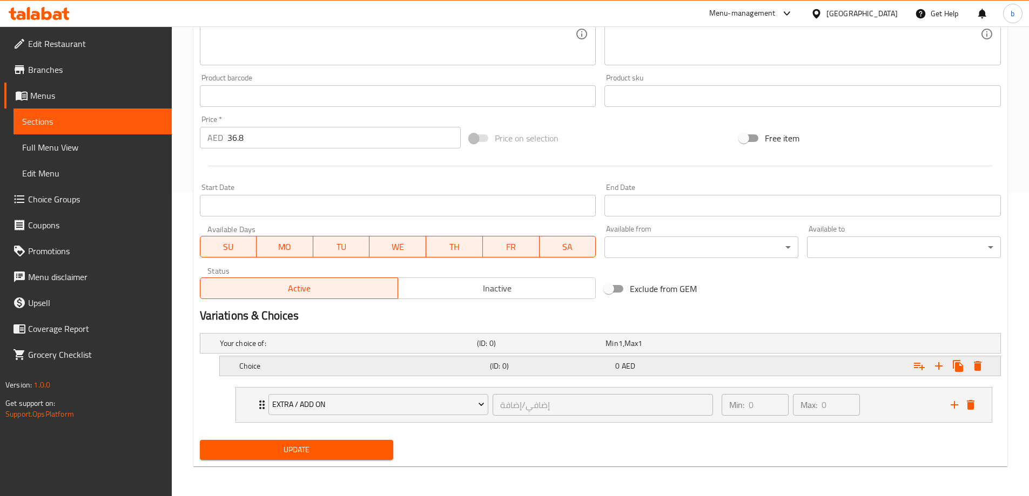
scroll to position [304, 0]
drag, startPoint x: 267, startPoint y: 339, endPoint x: 225, endPoint y: 353, distance: 44.4
click at [225, 353] on div "Your choice of: (ID: 0) Min 1 , Max 1" at bounding box center [604, 343] width 772 height 24
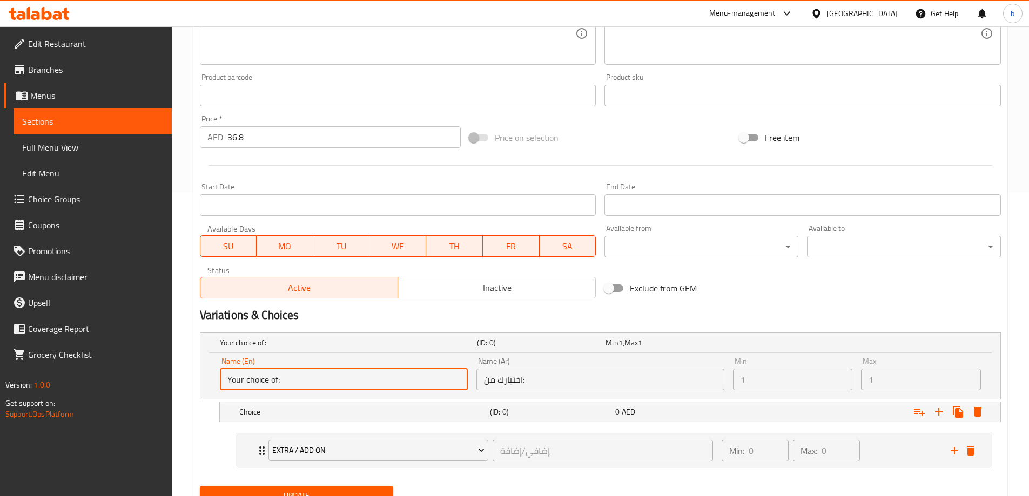
drag, startPoint x: 291, startPoint y: 381, endPoint x: 205, endPoint y: 387, distance: 86.1
click at [205, 387] on div "Name (En) Your choice of: Name (En) Name (Ar) اختيارك من: Name (Ar) Min 1 Min M…" at bounding box center [600, 376] width 800 height 46
click at [445, 386] on input "Your choice of:" at bounding box center [344, 380] width 248 height 22
click at [263, 382] on input "Your choice of:" at bounding box center [344, 380] width 248 height 22
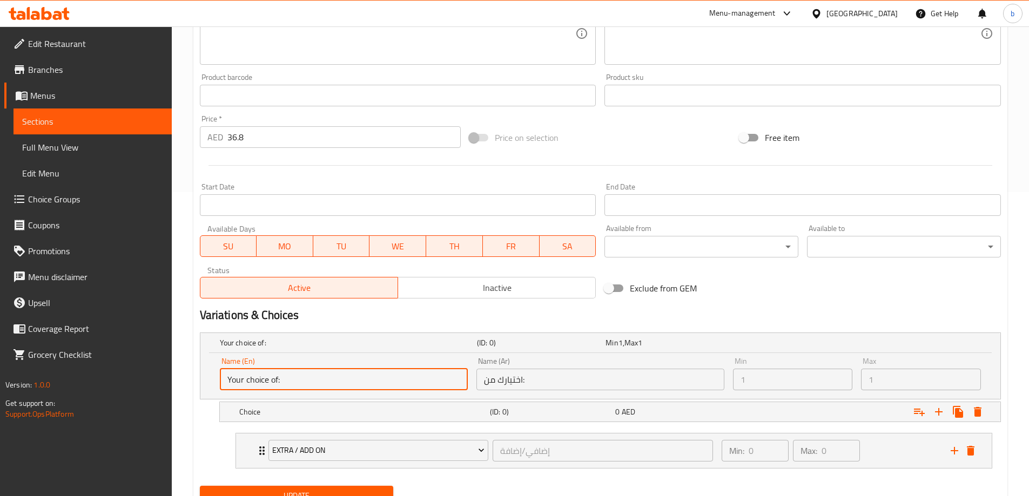
scroll to position [350, 0]
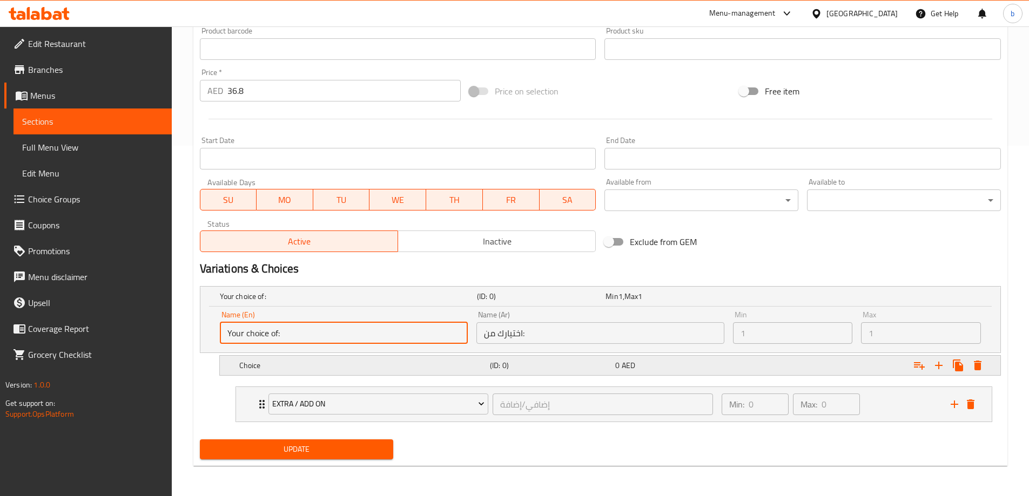
click at [256, 371] on h5 "Choice" at bounding box center [362, 365] width 246 height 11
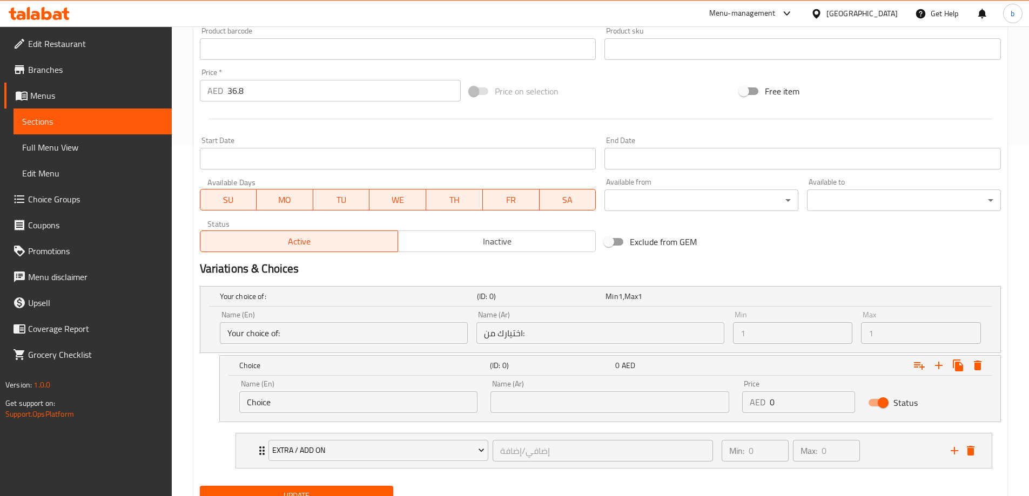
click at [526, 337] on input "اختيارك من:" at bounding box center [600, 333] width 248 height 22
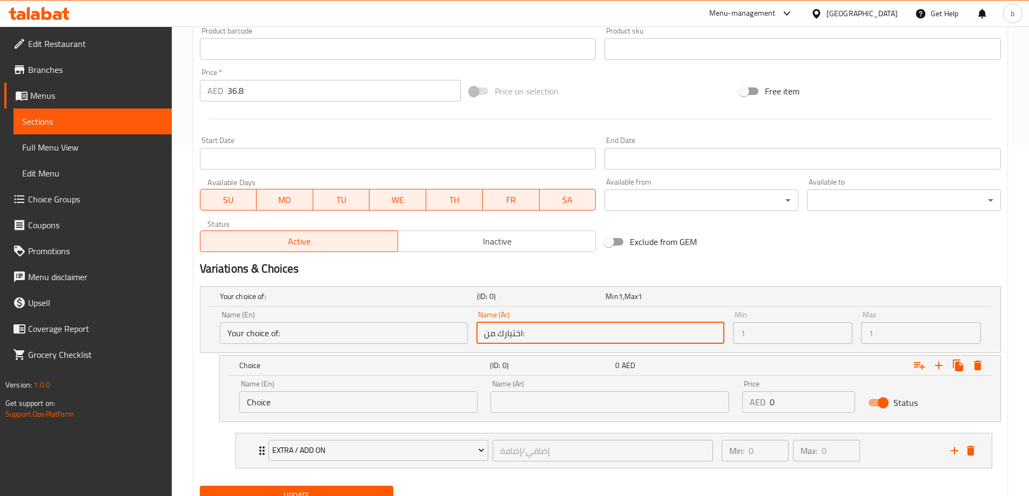
click at [526, 337] on input "اختيارك من:" at bounding box center [600, 333] width 248 height 22
drag, startPoint x: 510, startPoint y: 330, endPoint x: 539, endPoint y: 334, distance: 30.0
click at [538, 334] on input "اختيارك من:" at bounding box center [600, 333] width 248 height 22
drag, startPoint x: 474, startPoint y: 339, endPoint x: 538, endPoint y: 339, distance: 64.3
click at [522, 341] on div "Name (Ar) اختيارك من: Name (Ar)" at bounding box center [600, 328] width 256 height 42
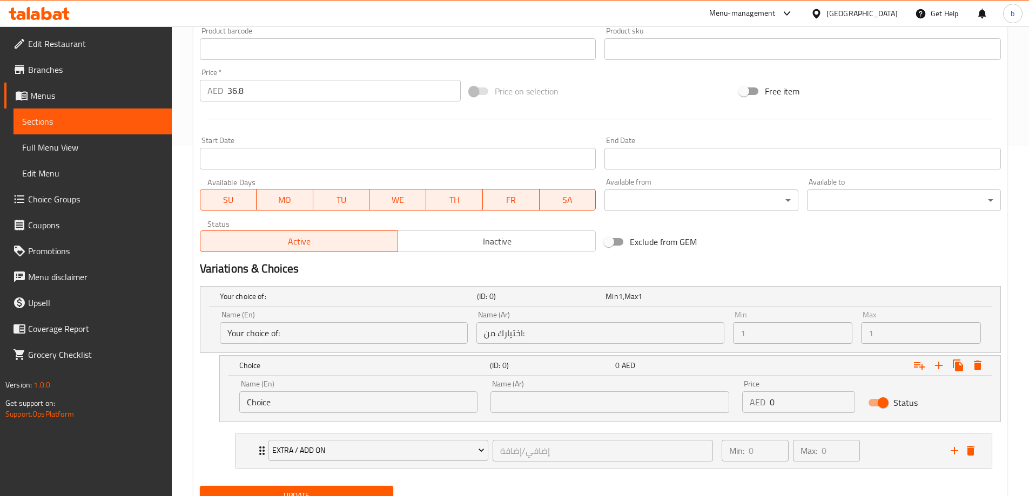
click at [528, 333] on input "اختيارك من:" at bounding box center [600, 333] width 248 height 22
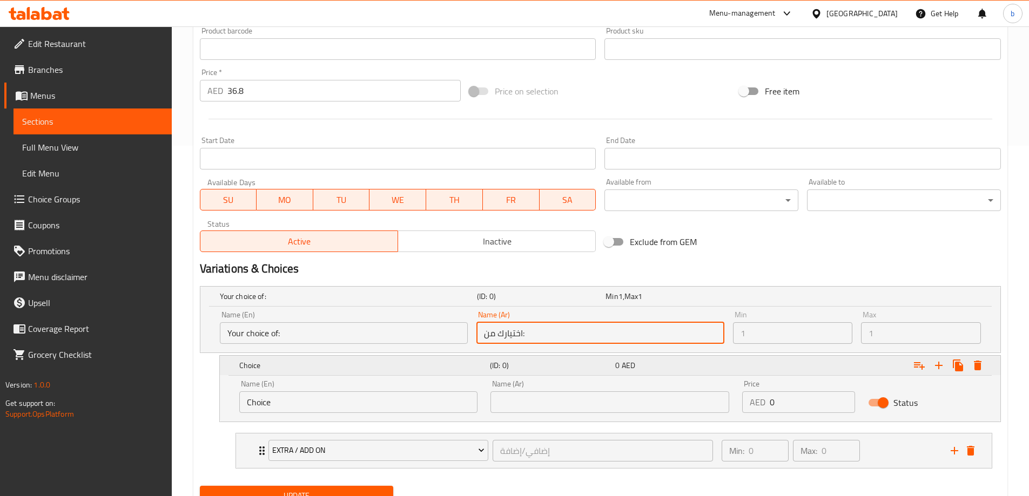
click at [977, 366] on icon "Expand" at bounding box center [978, 366] width 8 height 10
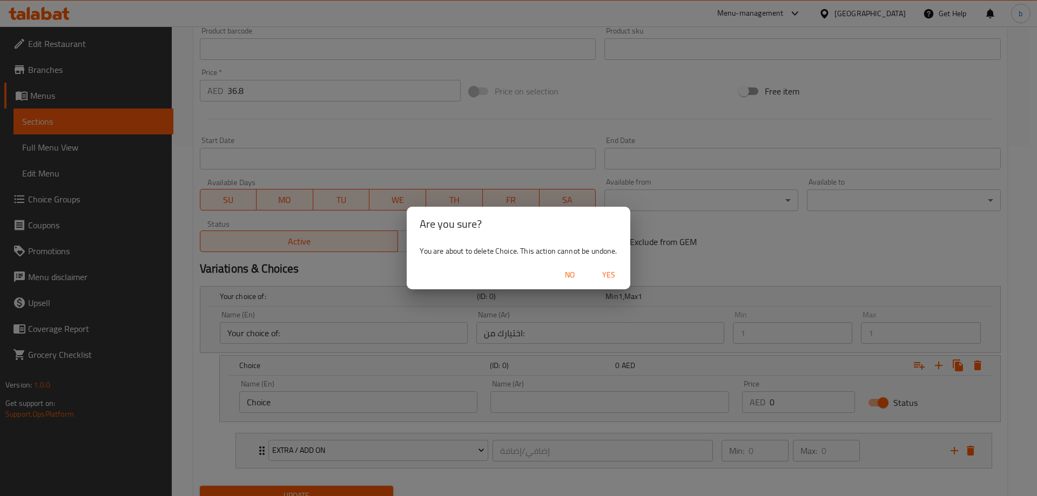
click at [580, 283] on button "No" at bounding box center [569, 275] width 35 height 20
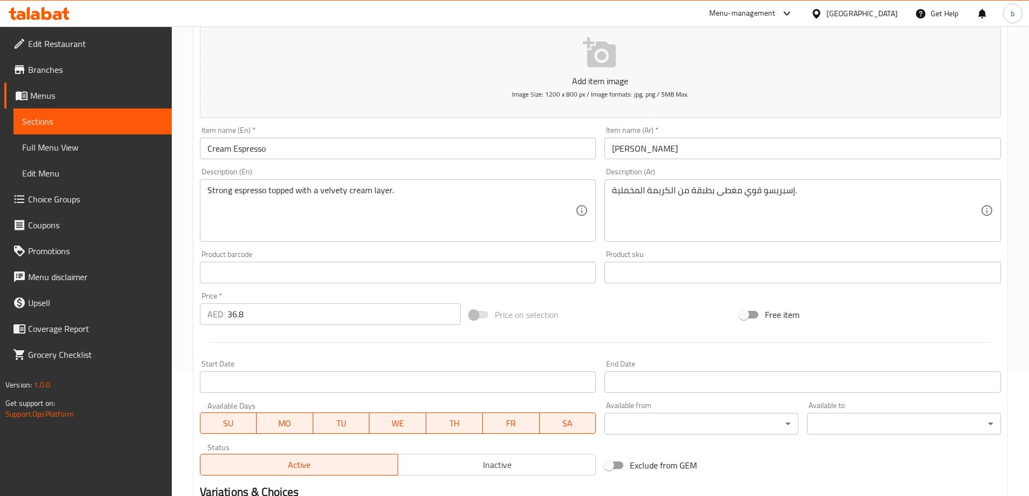
scroll to position [0, 0]
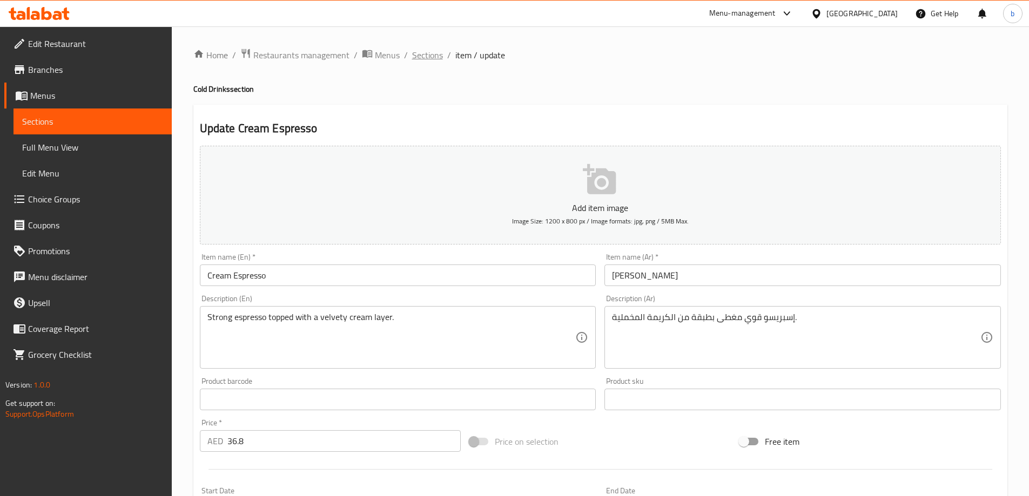
click at [431, 58] on span "Sections" at bounding box center [427, 55] width 31 height 13
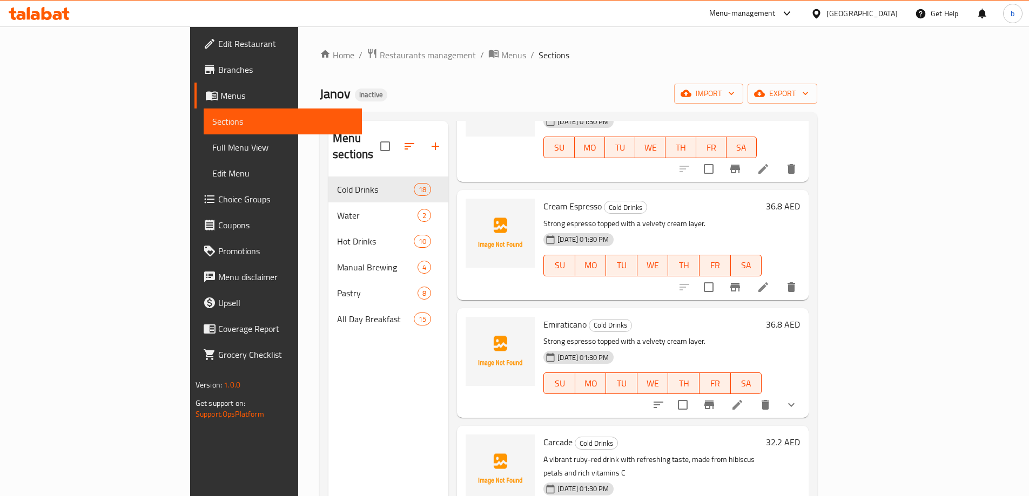
scroll to position [594, 0]
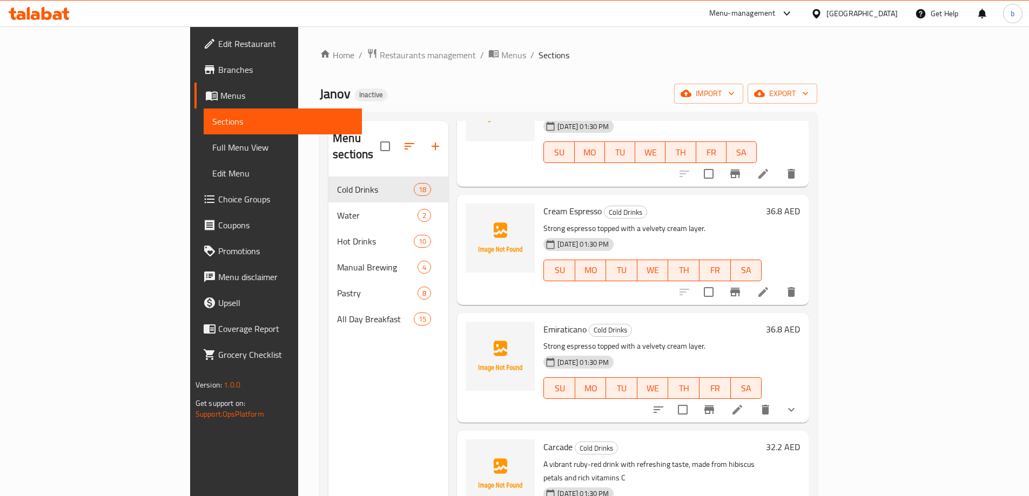
click at [778, 282] on li at bounding box center [763, 291] width 30 height 19
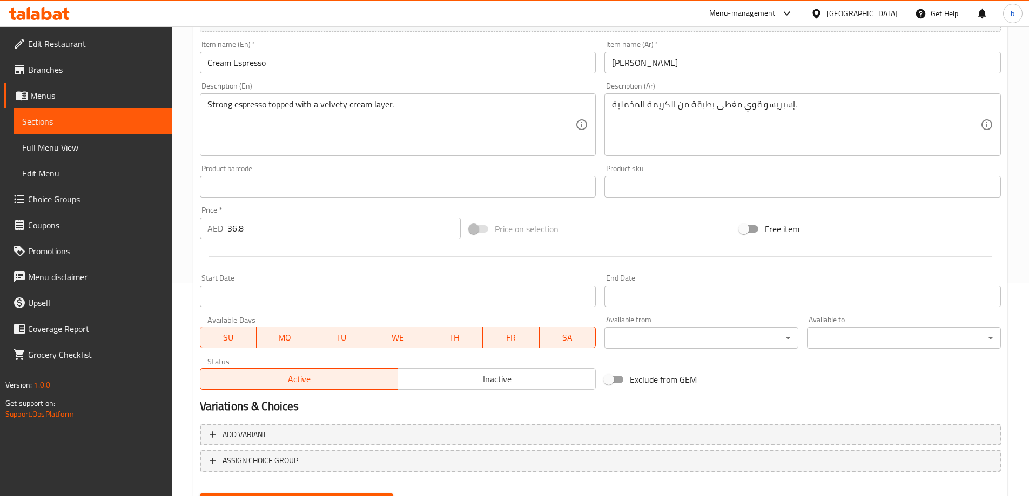
scroll to position [267, 0]
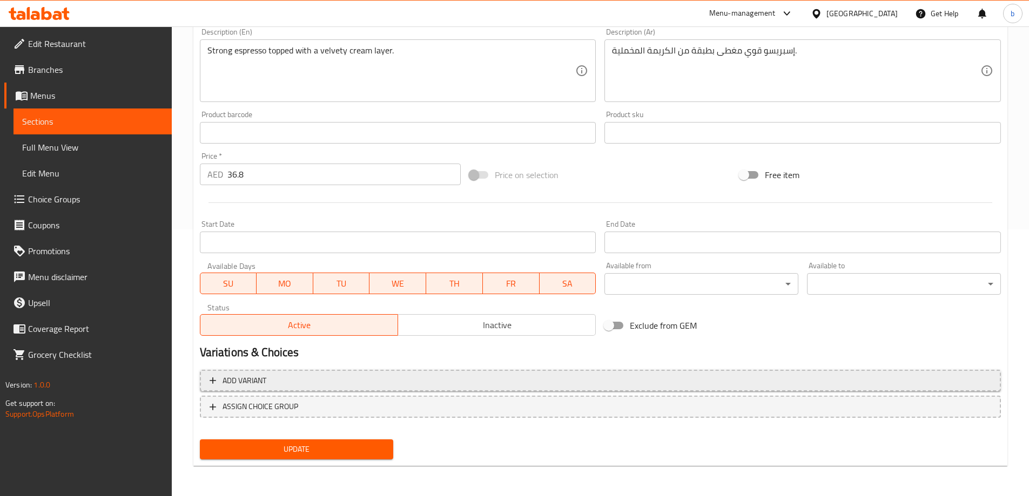
click at [215, 379] on icon "button" at bounding box center [212, 380] width 11 height 11
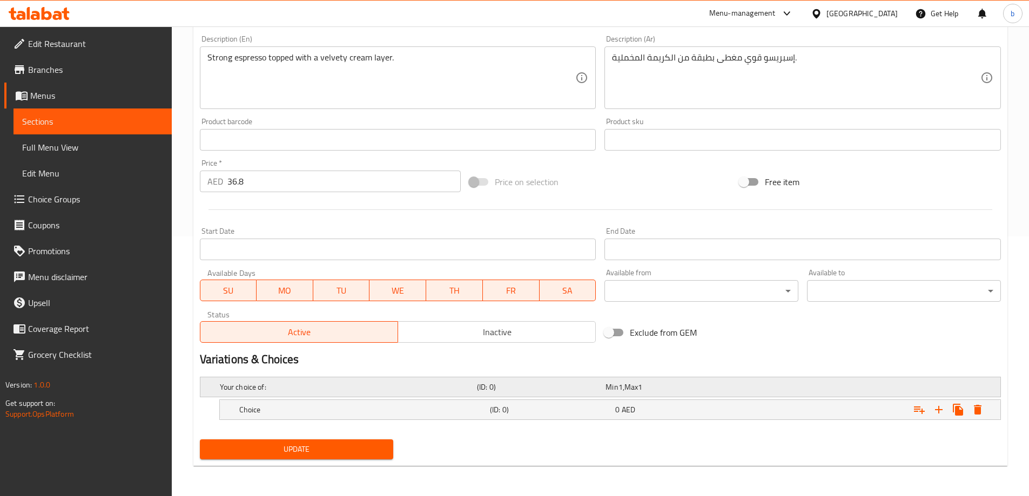
click at [636, 391] on span "Max" at bounding box center [630, 387] width 13 height 14
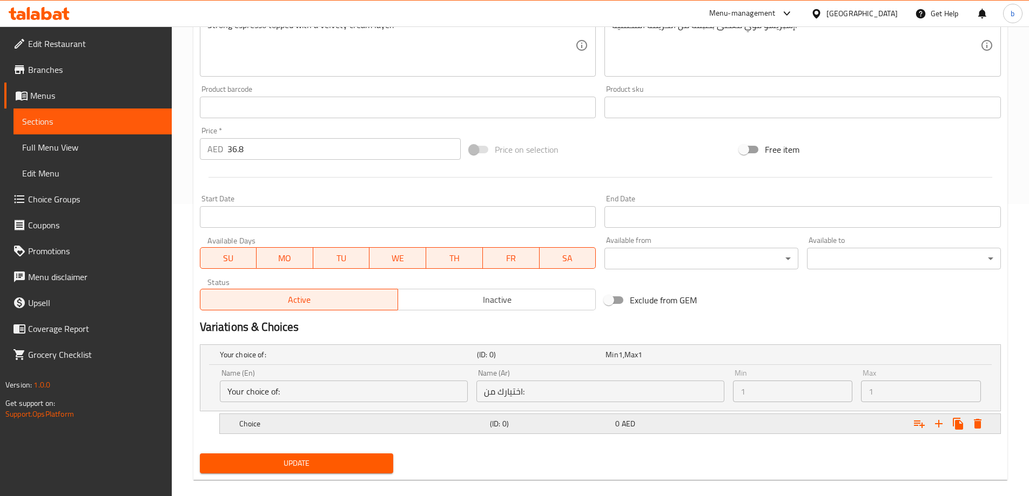
scroll to position [306, 0]
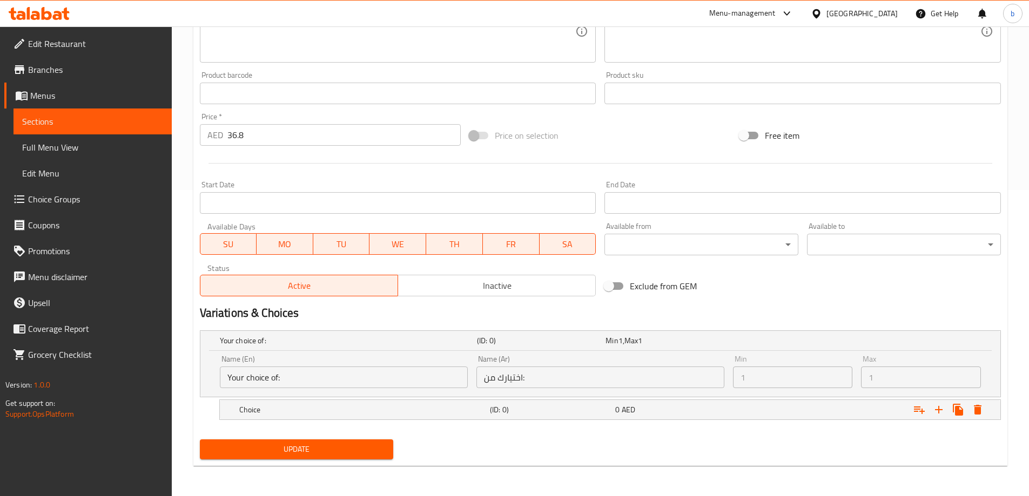
click at [266, 382] on input "Your choice of:" at bounding box center [344, 378] width 248 height 22
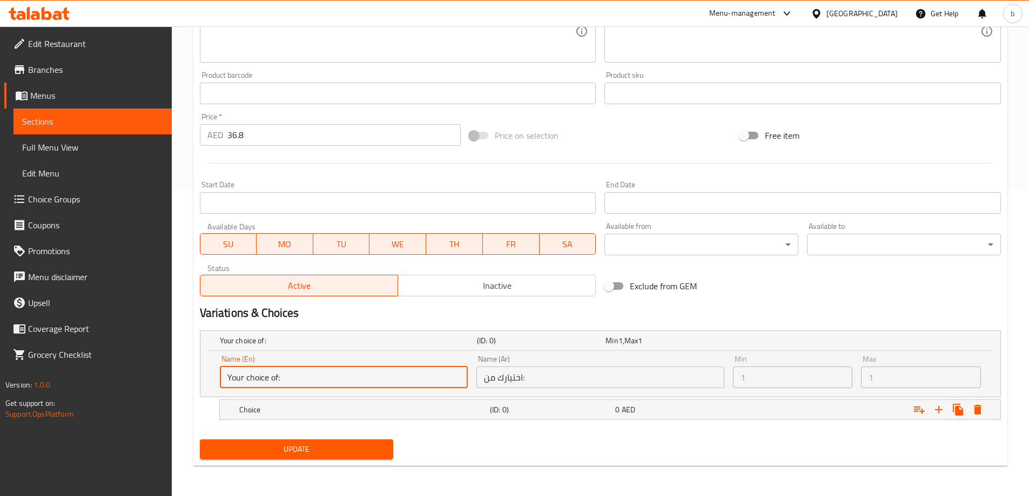
click at [266, 382] on input "Your choice of:" at bounding box center [344, 378] width 248 height 22
click at [290, 378] on input "Your choice of:" at bounding box center [344, 378] width 248 height 22
click at [505, 411] on h5 "(ID: 0)" at bounding box center [550, 409] width 121 height 11
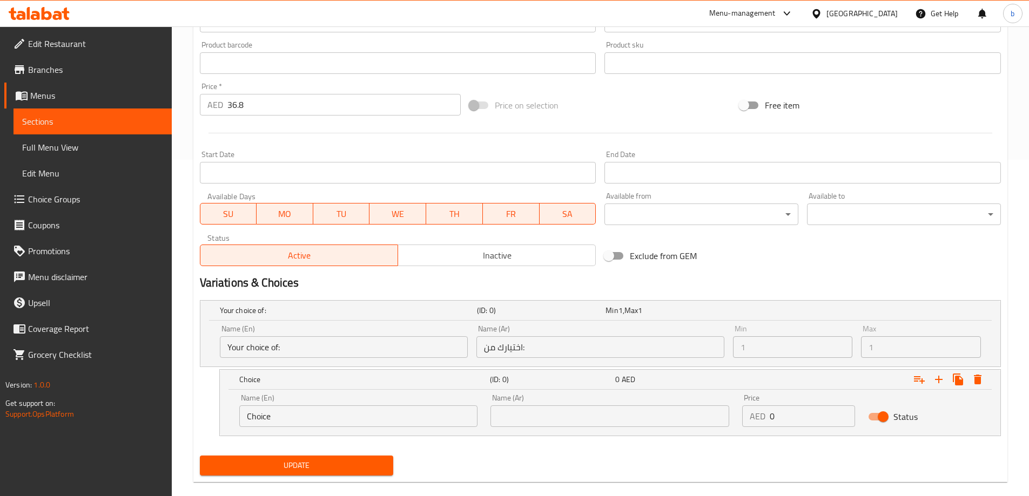
scroll to position [353, 0]
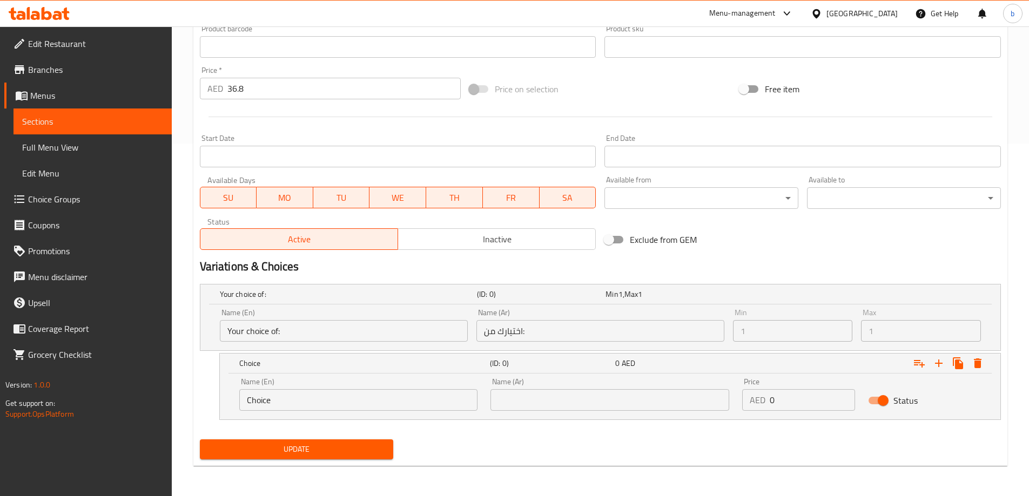
click at [334, 397] on input "Choice" at bounding box center [358, 400] width 239 height 22
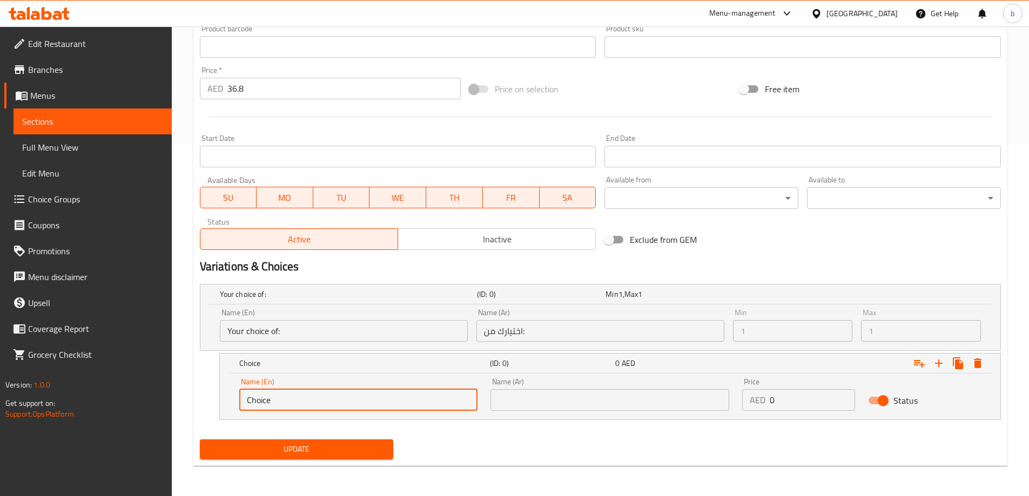
click at [334, 397] on input "Choice" at bounding box center [358, 400] width 239 height 22
type input "Choic"
drag, startPoint x: 334, startPoint y: 397, endPoint x: 197, endPoint y: 407, distance: 137.5
click at [207, 407] on div "Choic (ID: 0) 0 AED Name (En) Choic Name (En) Name (Ar) Name (Ar) Price AED 0 P…" at bounding box center [600, 386] width 801 height 67
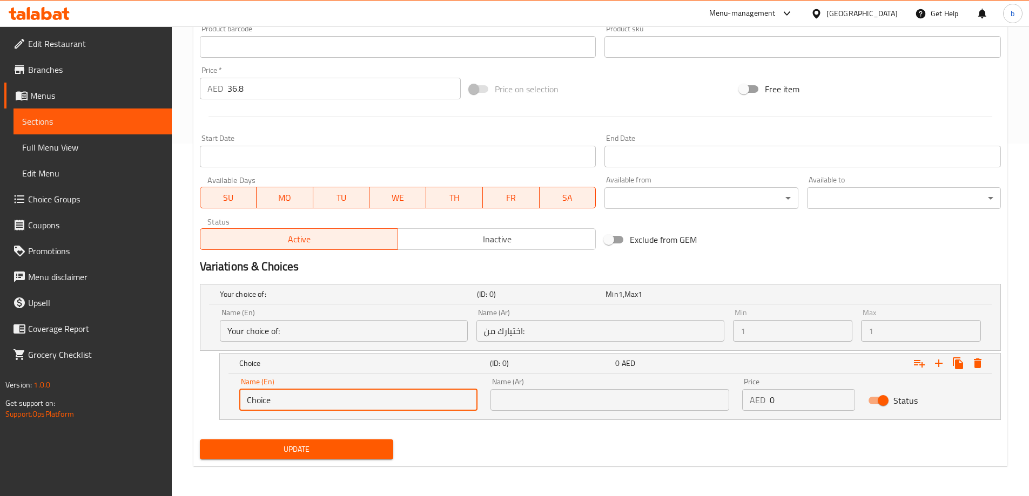
type input "b"
type input "[GEOGRAPHIC_DATA]"
click at [520, 396] on input "text" at bounding box center [609, 400] width 239 height 22
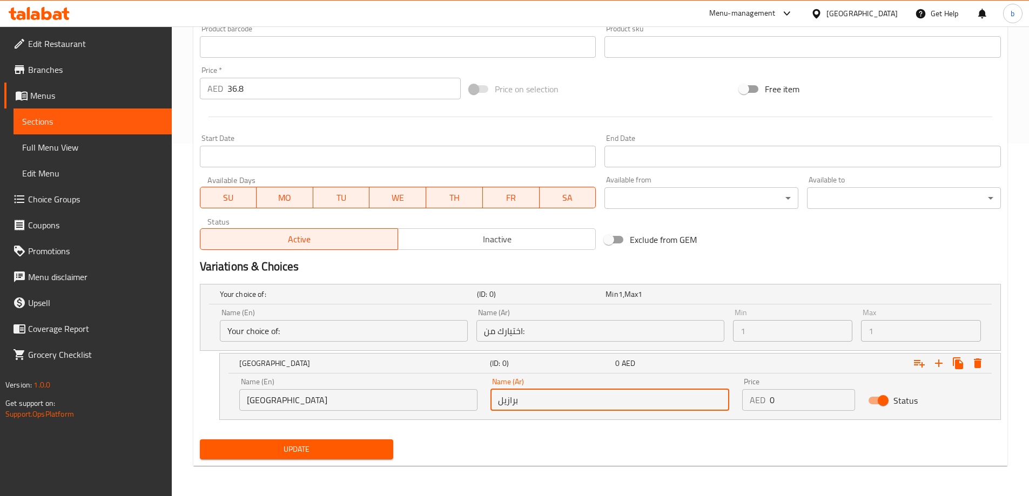
type input "برازيل"
click at [286, 453] on span "Update" at bounding box center [296, 449] width 177 height 13
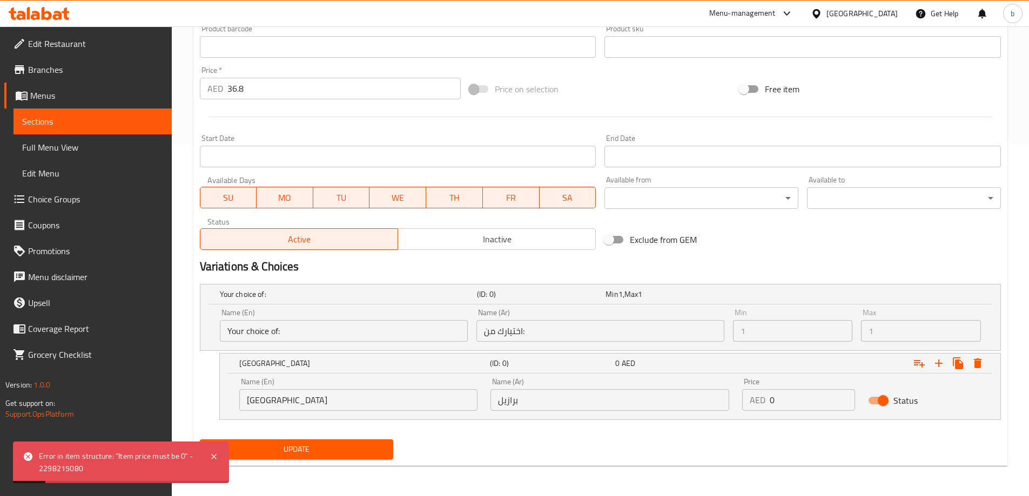
click at [790, 401] on input "0" at bounding box center [811, 400] width 85 height 22
type input "0"
click at [200, 440] on button "Update" at bounding box center [297, 450] width 194 height 20
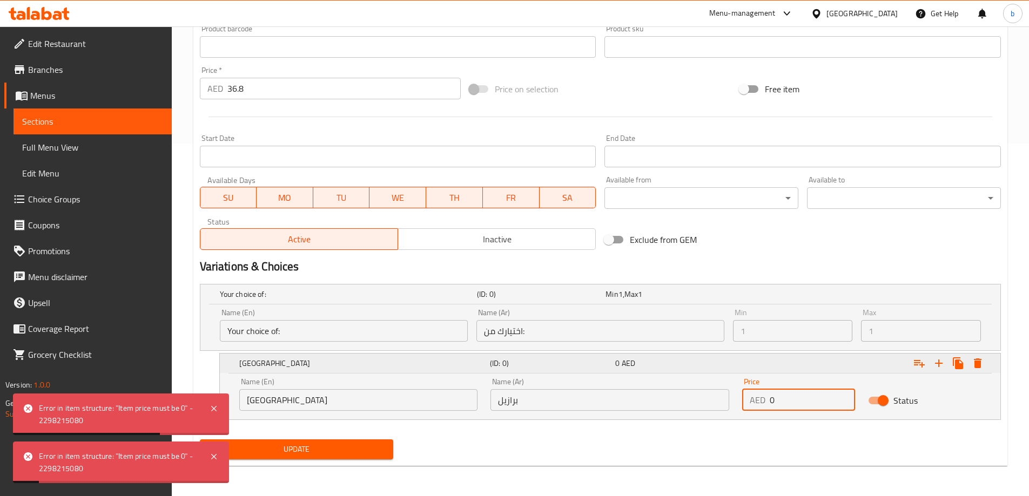
click at [614, 362] on div "0 AED" at bounding box center [675, 363] width 125 height 15
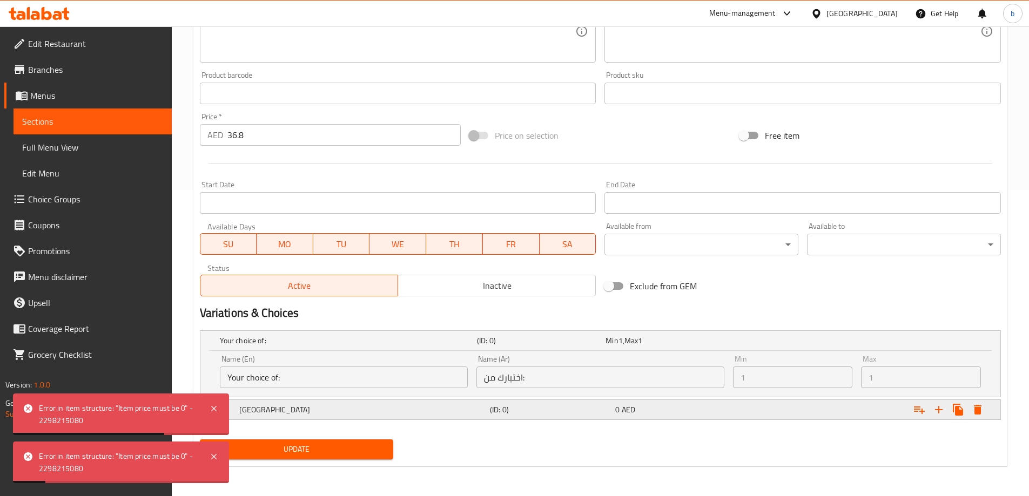
scroll to position [306, 0]
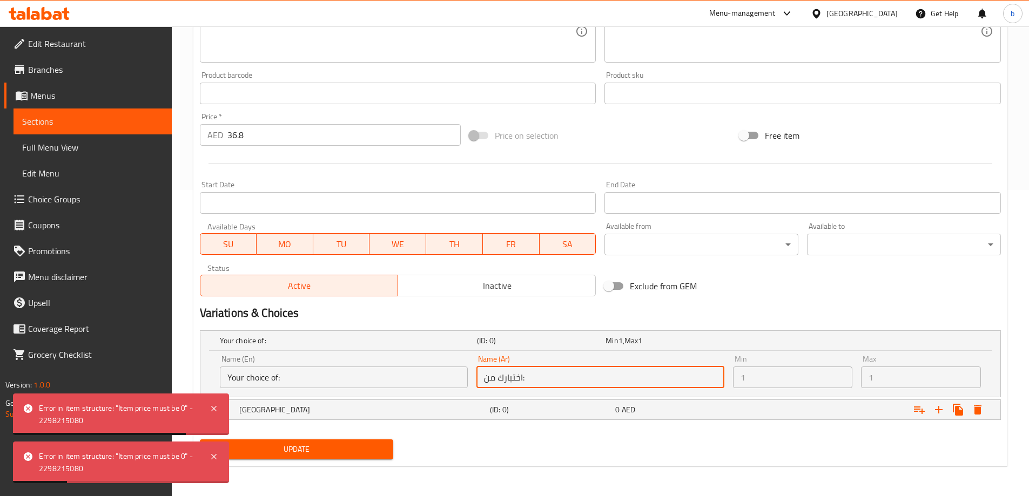
click at [566, 371] on input "اختيارك من:" at bounding box center [600, 378] width 248 height 22
click at [566, 372] on input "اختيارك من:" at bounding box center [600, 378] width 248 height 22
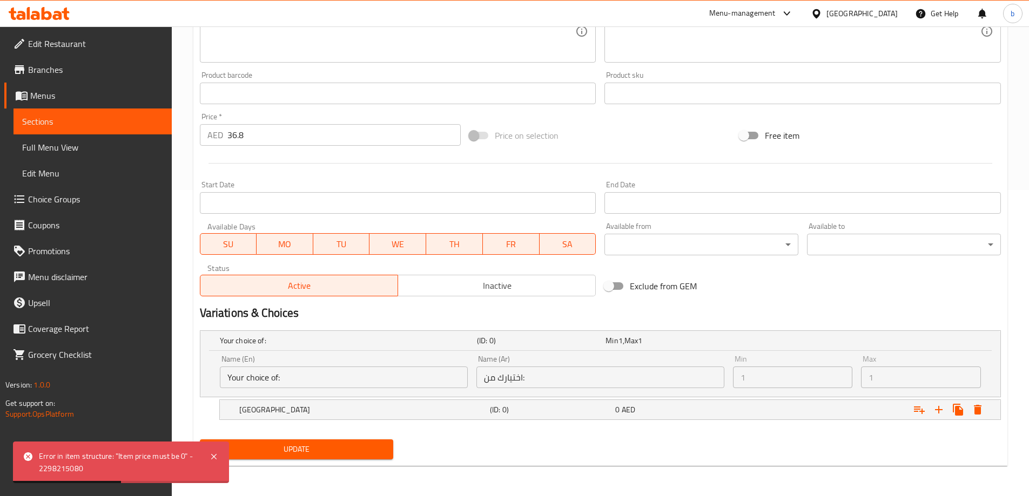
click at [402, 320] on h2 "Variations & Choices" at bounding box center [600, 313] width 801 height 16
click at [294, 407] on h5 "[GEOGRAPHIC_DATA]" at bounding box center [362, 409] width 246 height 11
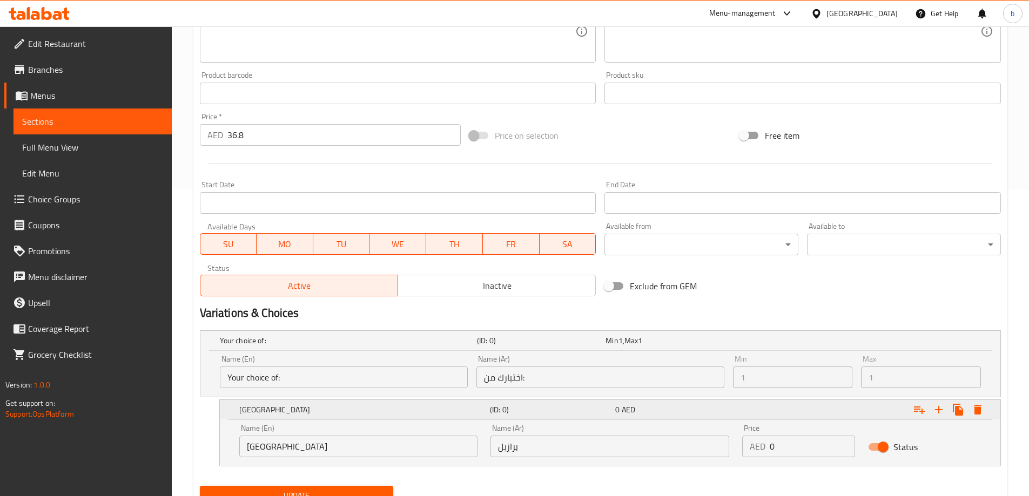
click at [298, 408] on h5 "[GEOGRAPHIC_DATA]" at bounding box center [362, 409] width 246 height 11
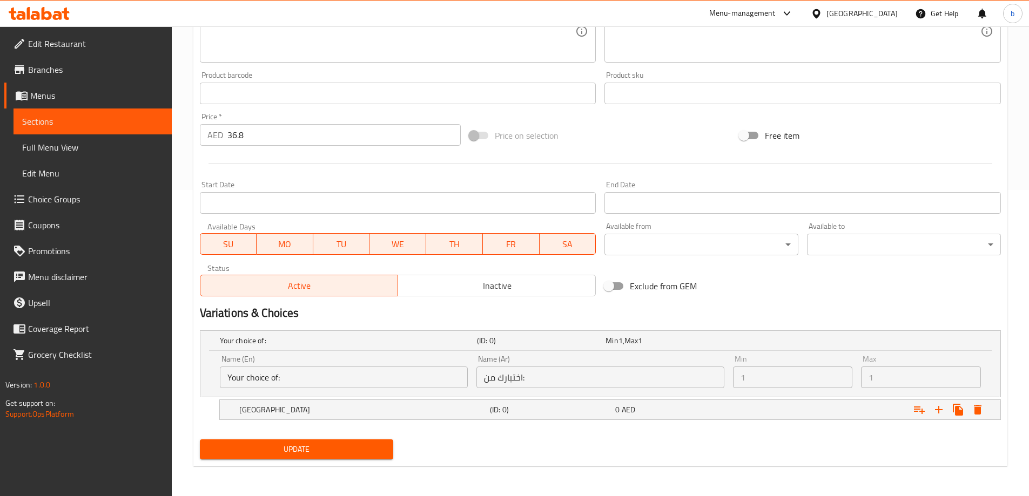
click at [267, 451] on span "Update" at bounding box center [296, 449] width 177 height 13
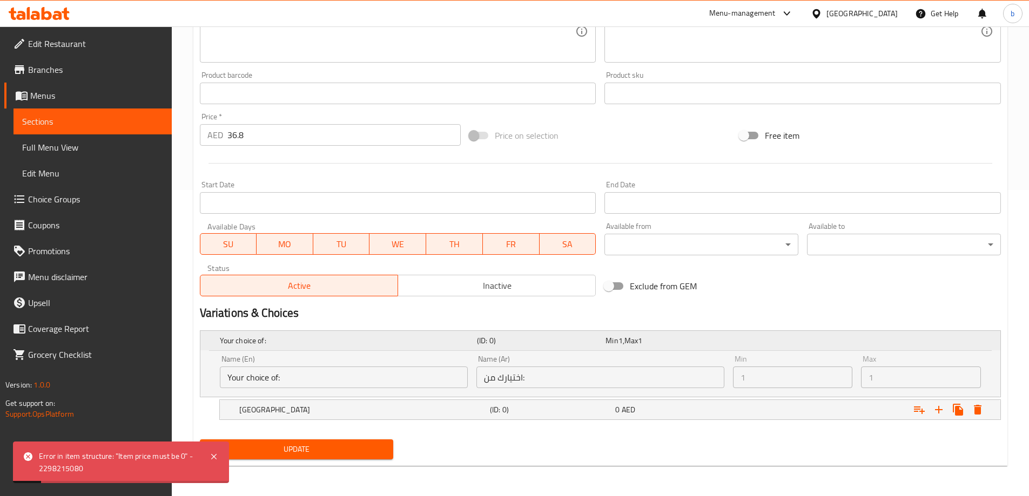
click at [305, 341] on h5 "Your choice of:" at bounding box center [346, 340] width 253 height 11
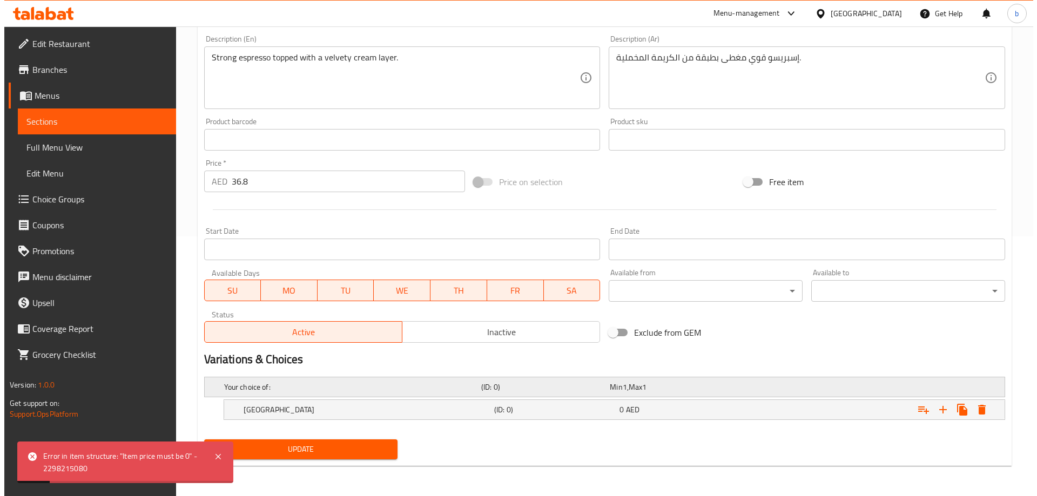
scroll to position [260, 0]
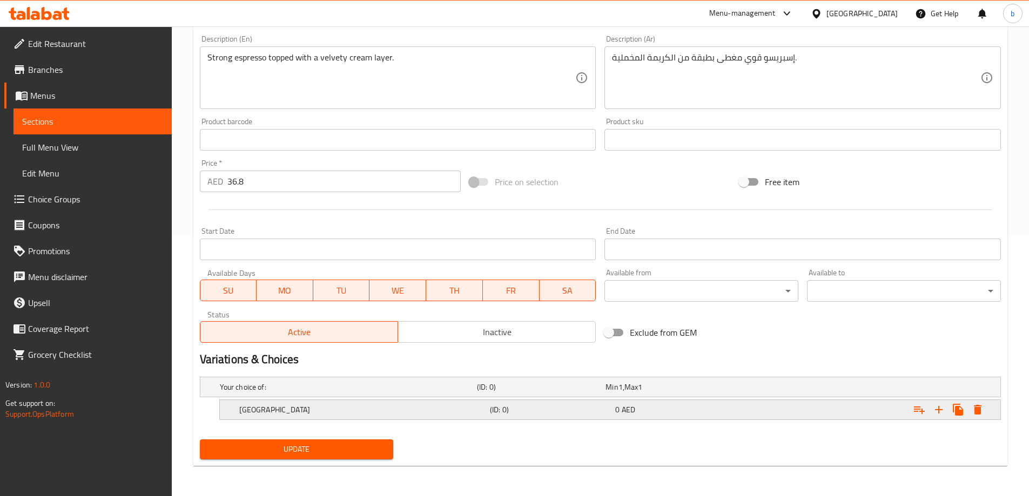
click at [982, 408] on icon "Expand" at bounding box center [977, 409] width 13 height 13
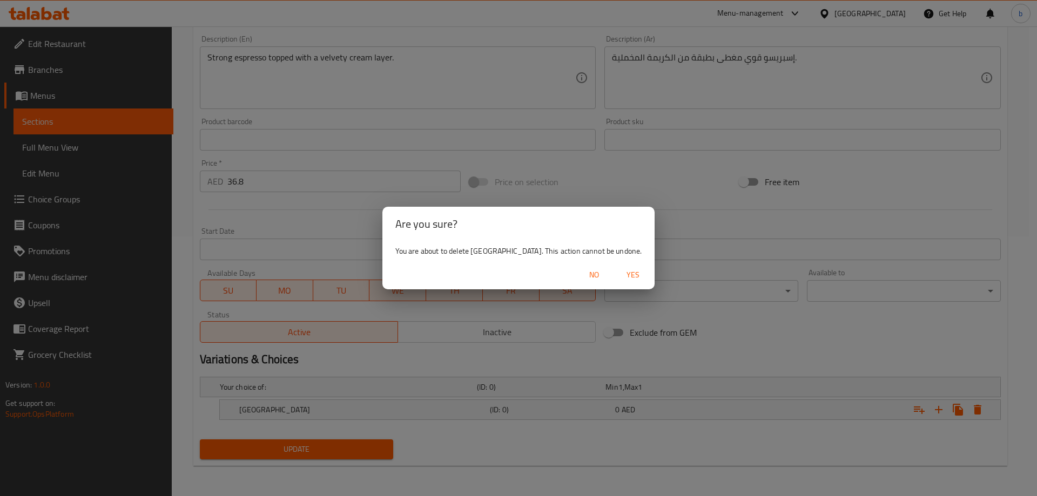
click at [620, 274] on span "Yes" at bounding box center [633, 274] width 26 height 13
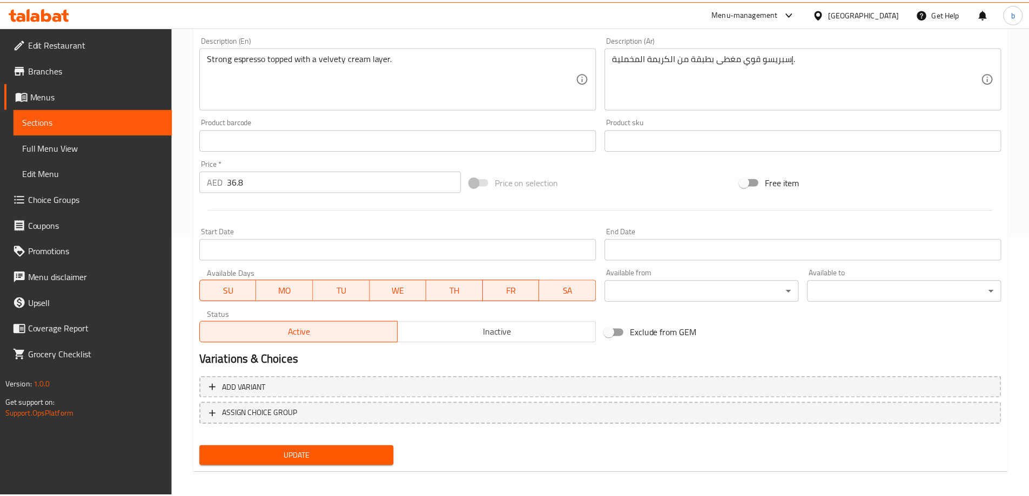
scroll to position [256, 0]
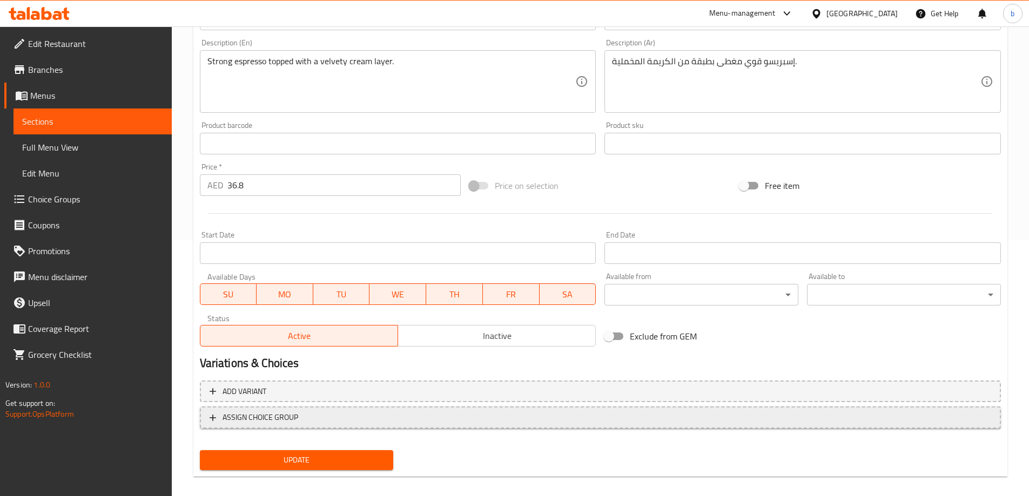
click at [347, 420] on span "ASSIGN CHOICE GROUP" at bounding box center [600, 417] width 781 height 13
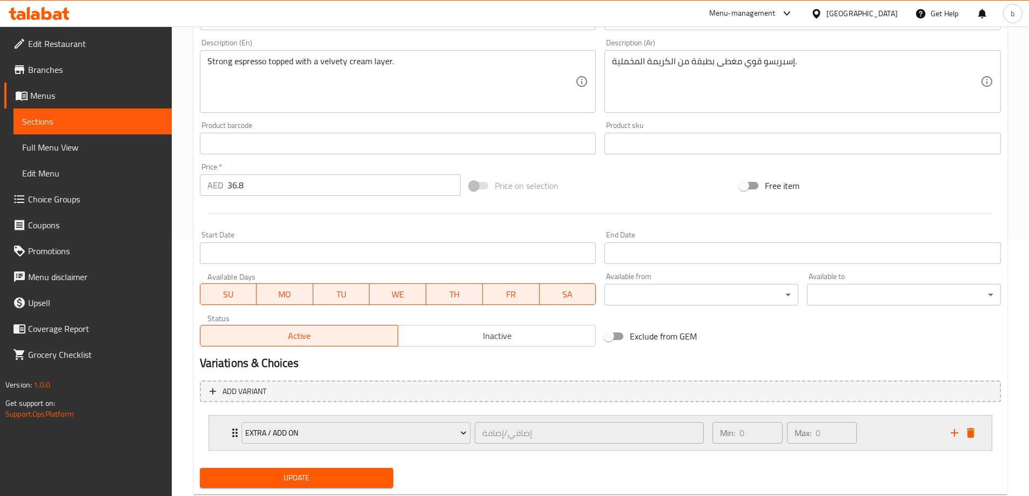
click at [955, 435] on icon "add" at bounding box center [954, 433] width 8 height 8
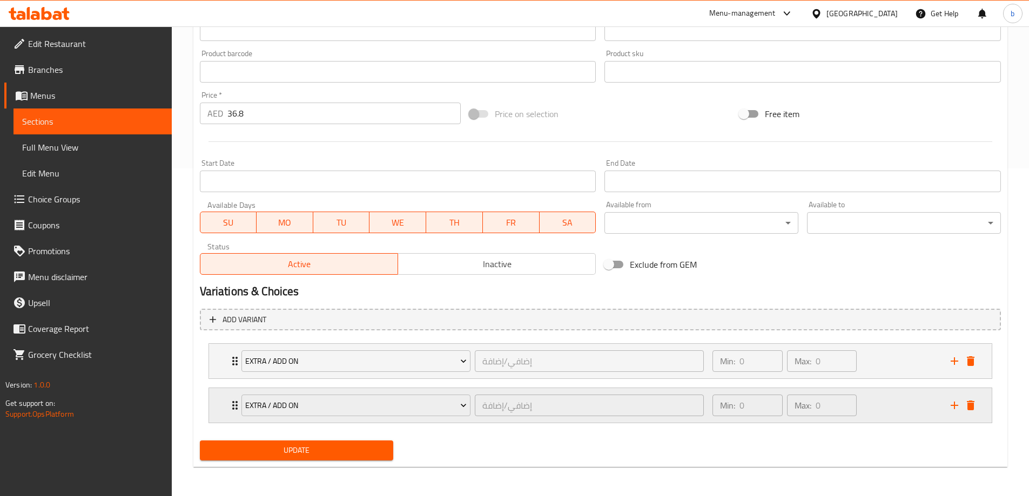
scroll to position [329, 0]
click at [465, 374] on div "Extra / Add on إضافي/إضافة ​" at bounding box center [473, 360] width 476 height 35
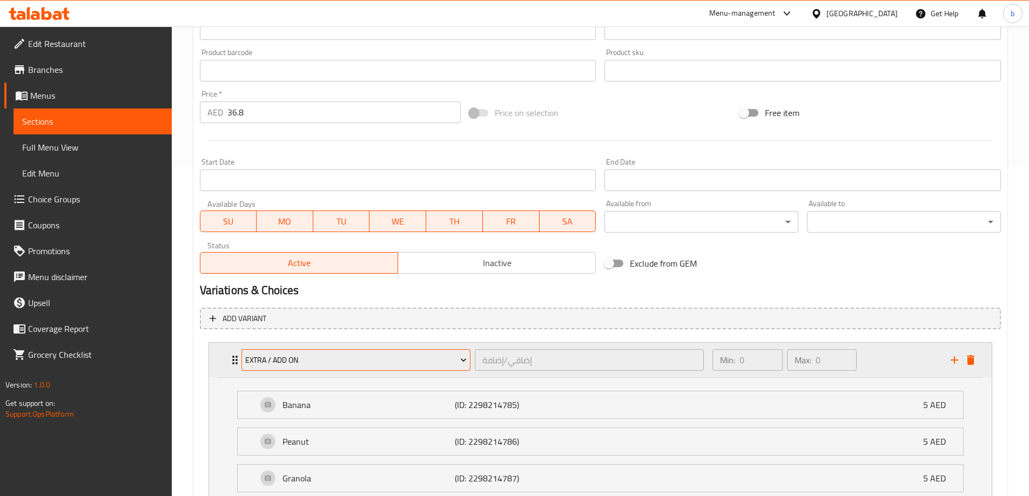
click at [465, 365] on icon "Expand" at bounding box center [463, 360] width 11 height 11
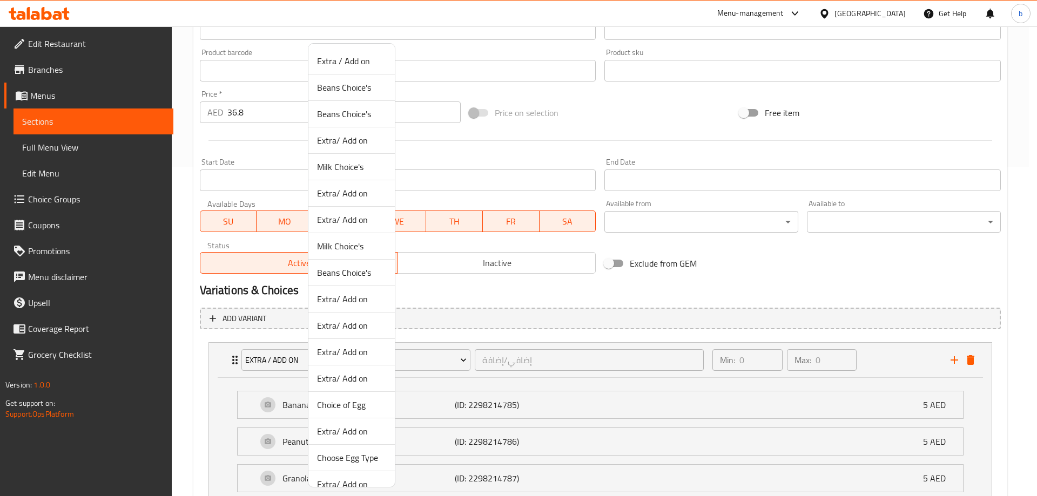
click at [649, 342] on div at bounding box center [518, 248] width 1037 height 496
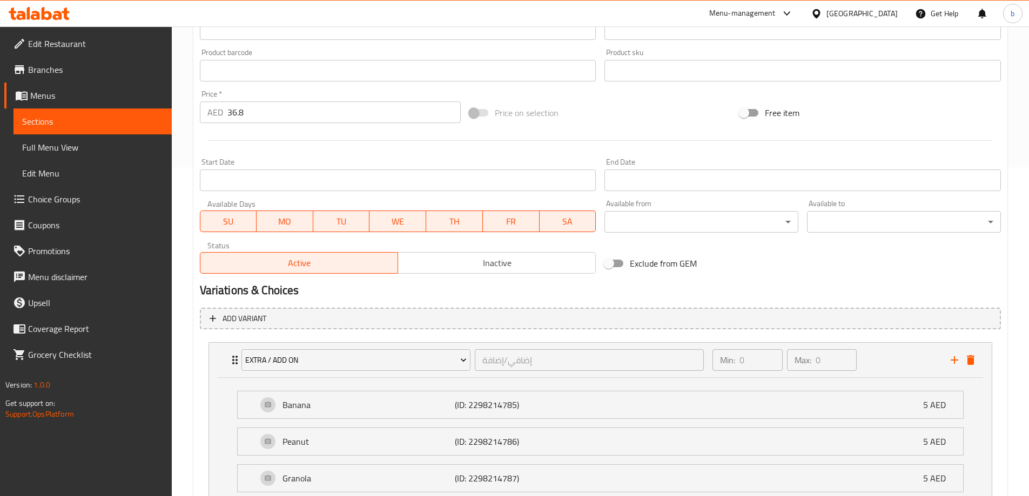
click at [940, 264] on div "Add item image Image Size: 1200 x 800 px / Image formats: jpg, png / 5MB Max. I…" at bounding box center [599, 45] width 809 height 465
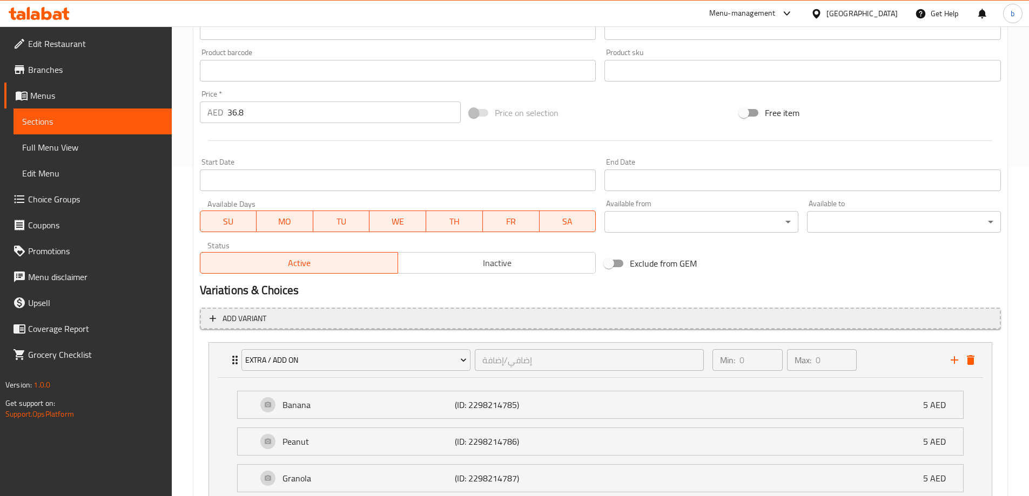
click at [215, 319] on icon "button" at bounding box center [212, 318] width 11 height 11
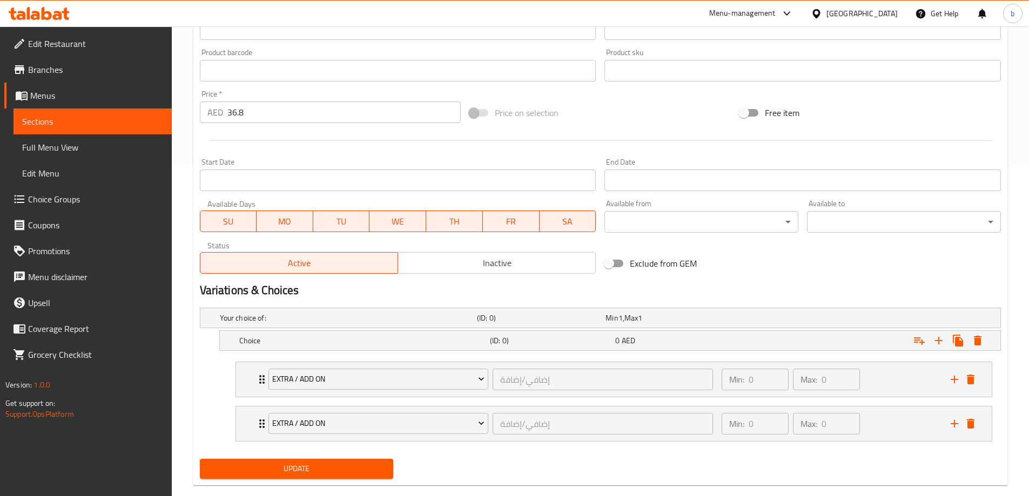
click at [215, 319] on div "Your choice of: (ID: 0) Min 1 , Max 1" at bounding box center [600, 317] width 800 height 19
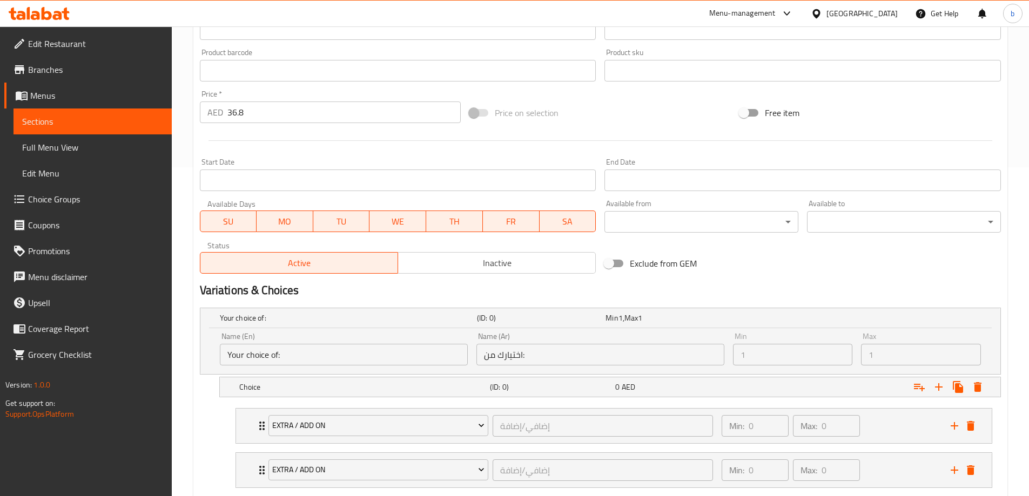
click at [215, 319] on div "Your choice of: (ID: 0) Min 1 , Max 1" at bounding box center [600, 317] width 800 height 19
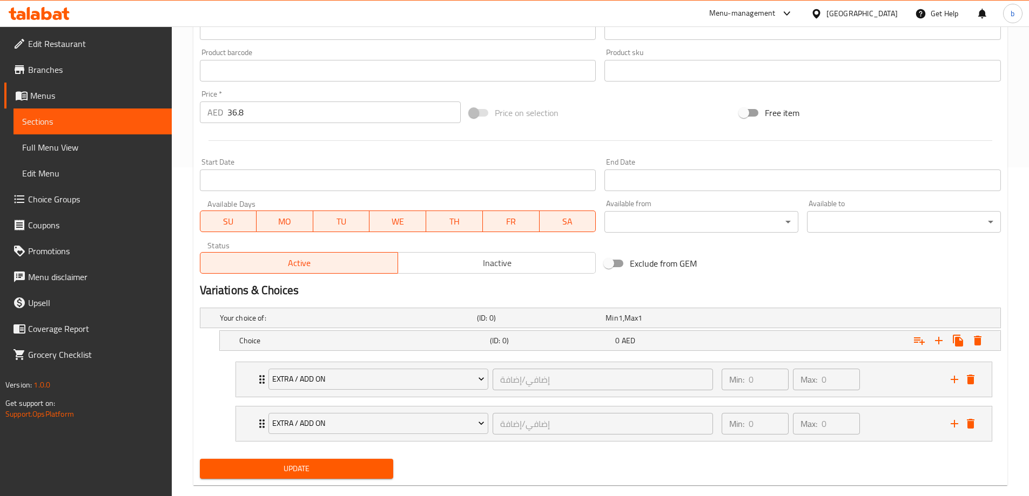
scroll to position [348, 0]
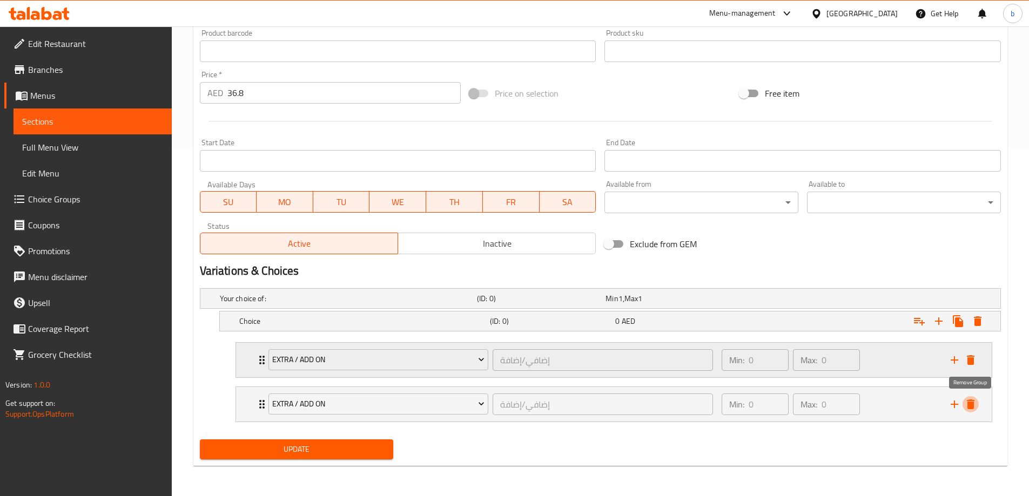
drag, startPoint x: 971, startPoint y: 404, endPoint x: 962, endPoint y: 404, distance: 9.7
click at [972, 404] on icon "delete" at bounding box center [971, 405] width 8 height 10
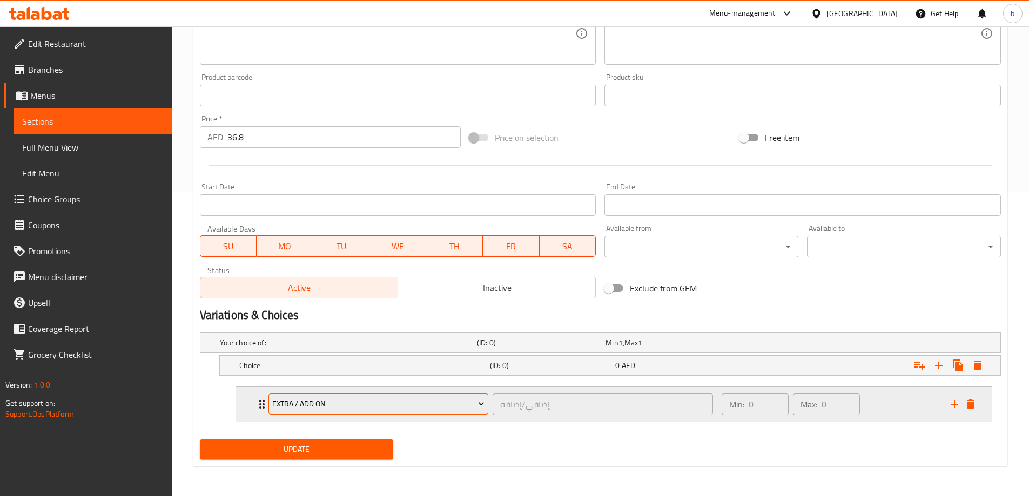
click at [484, 402] on icon "Expand" at bounding box center [481, 404] width 11 height 11
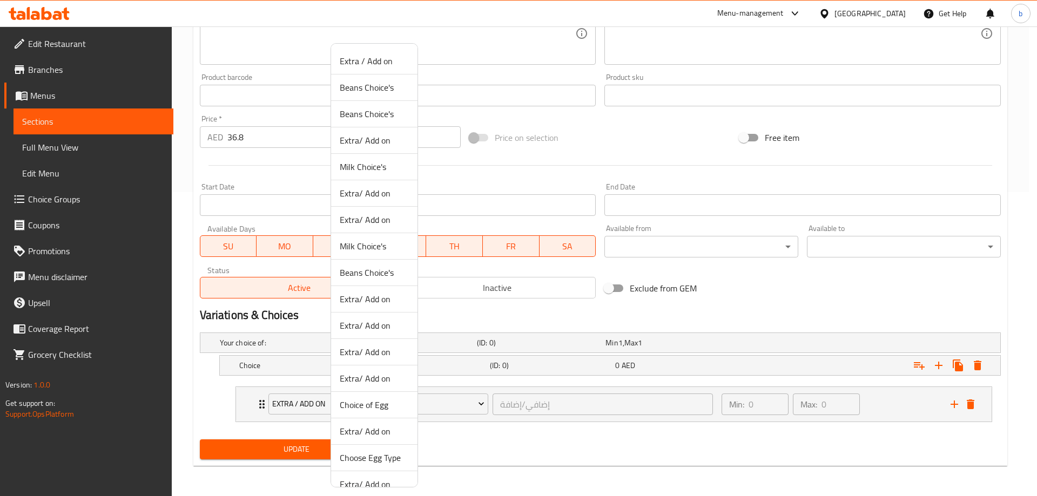
click at [349, 116] on span "Beans Choice's" at bounding box center [374, 113] width 69 height 13
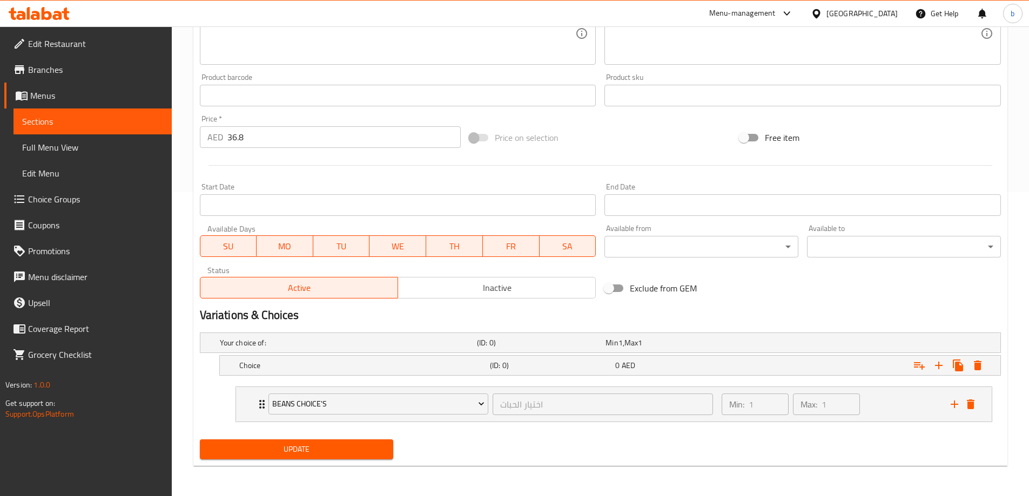
click at [379, 444] on span "Update" at bounding box center [296, 449] width 177 height 13
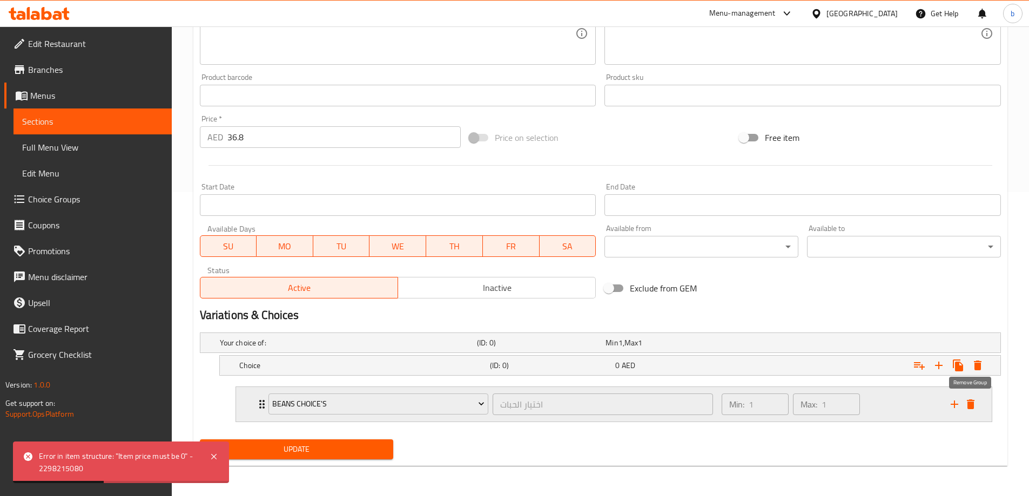
click at [971, 404] on icon "delete" at bounding box center [971, 405] width 8 height 10
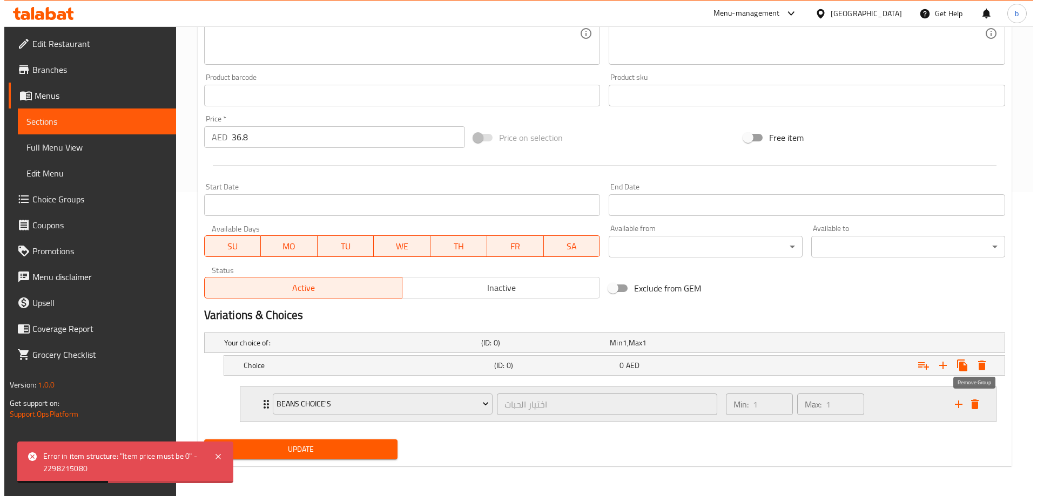
scroll to position [260, 0]
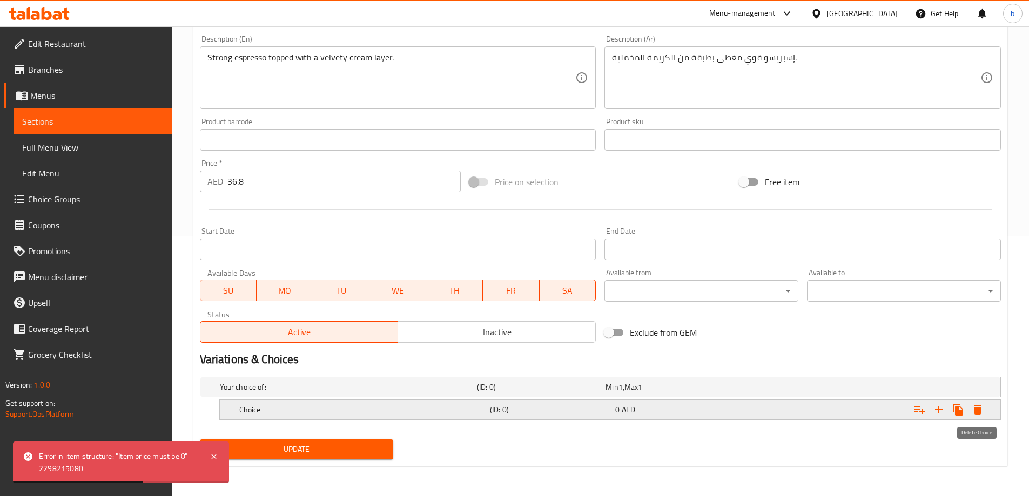
click at [984, 411] on button "Expand" at bounding box center [977, 409] width 19 height 19
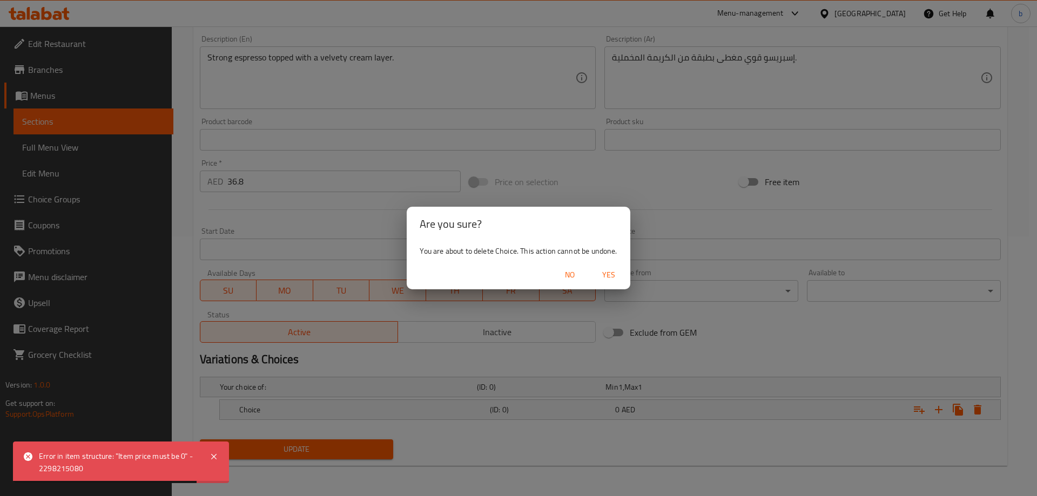
click at [610, 276] on span "Yes" at bounding box center [609, 274] width 26 height 13
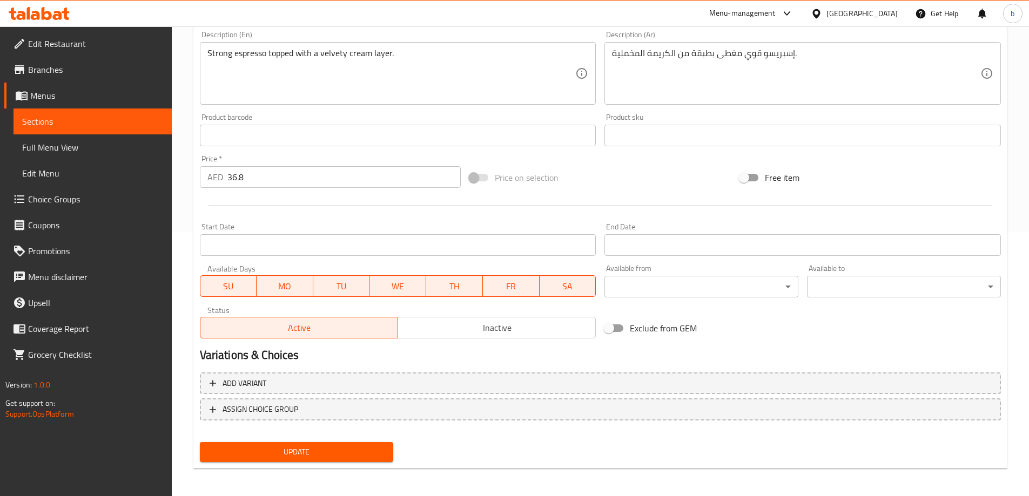
scroll to position [267, 0]
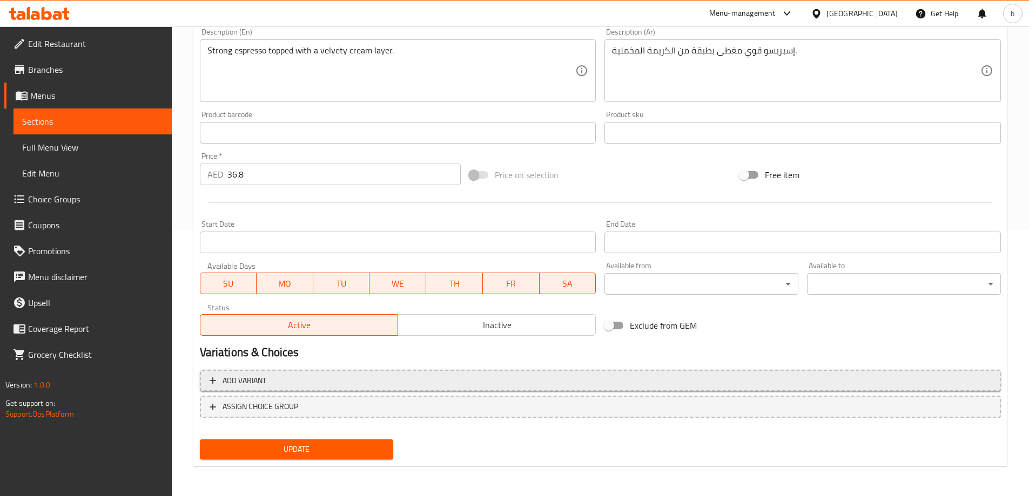
click at [281, 380] on span "Add variant" at bounding box center [600, 380] width 781 height 13
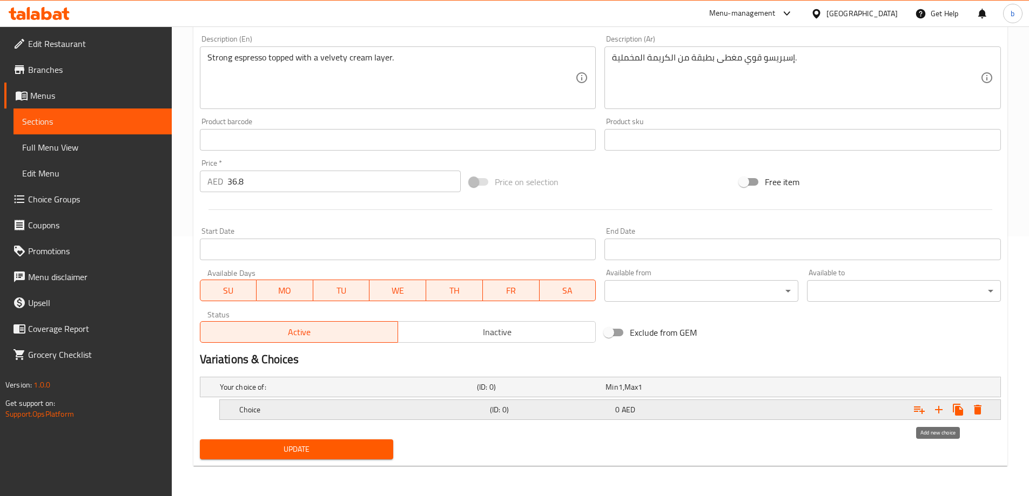
click at [942, 408] on icon "Expand" at bounding box center [938, 409] width 13 height 13
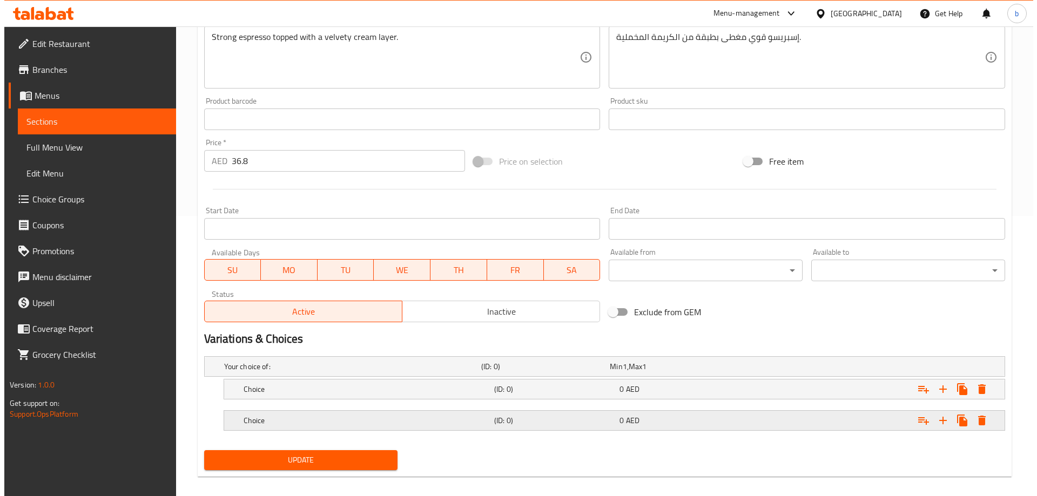
scroll to position [291, 0]
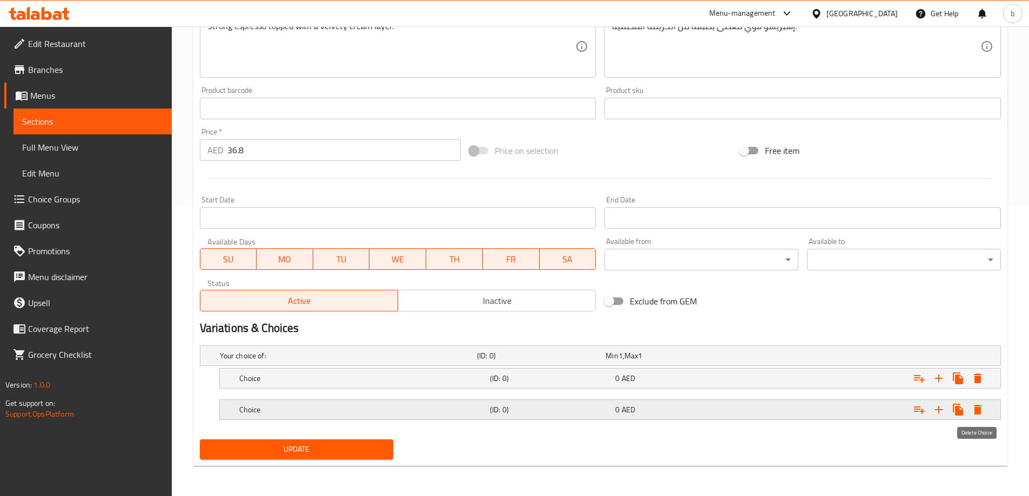
click at [984, 411] on button "Expand" at bounding box center [977, 409] width 19 height 19
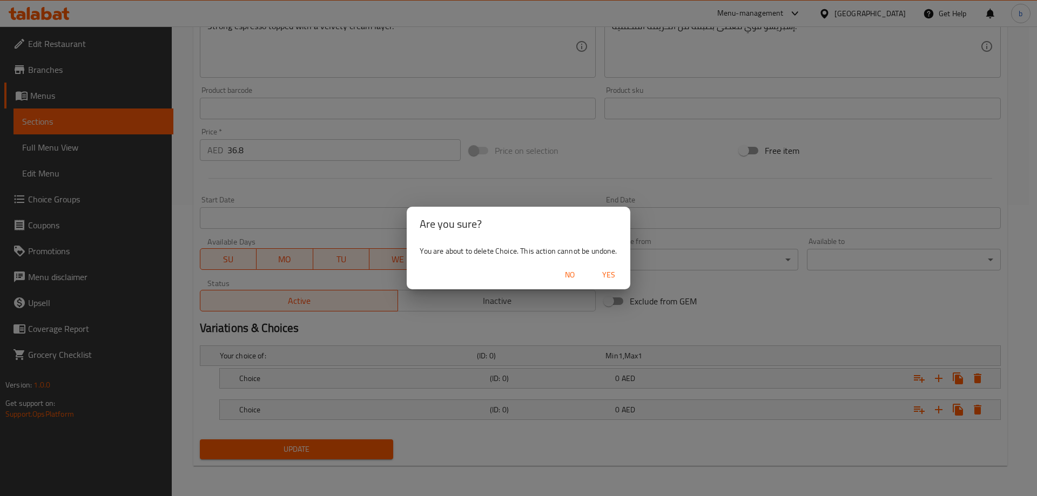
click at [599, 279] on span "Yes" at bounding box center [609, 274] width 26 height 13
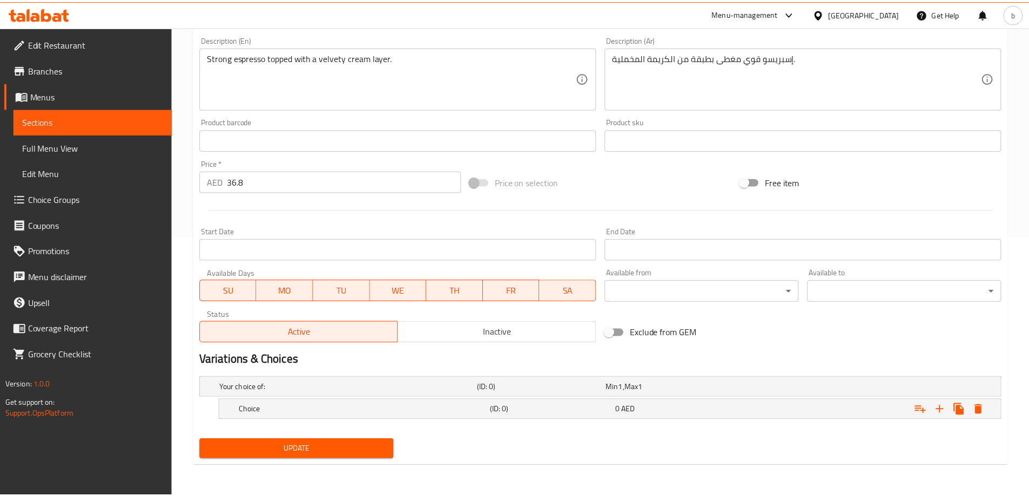
scroll to position [260, 0]
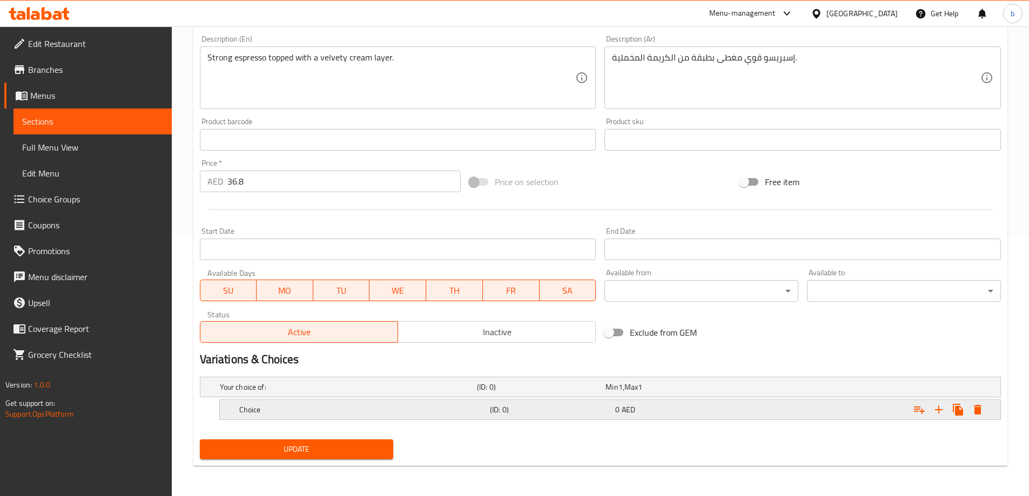
click at [462, 417] on div "Choice (ID: 0) 0 AED" at bounding box center [613, 410] width 752 height 24
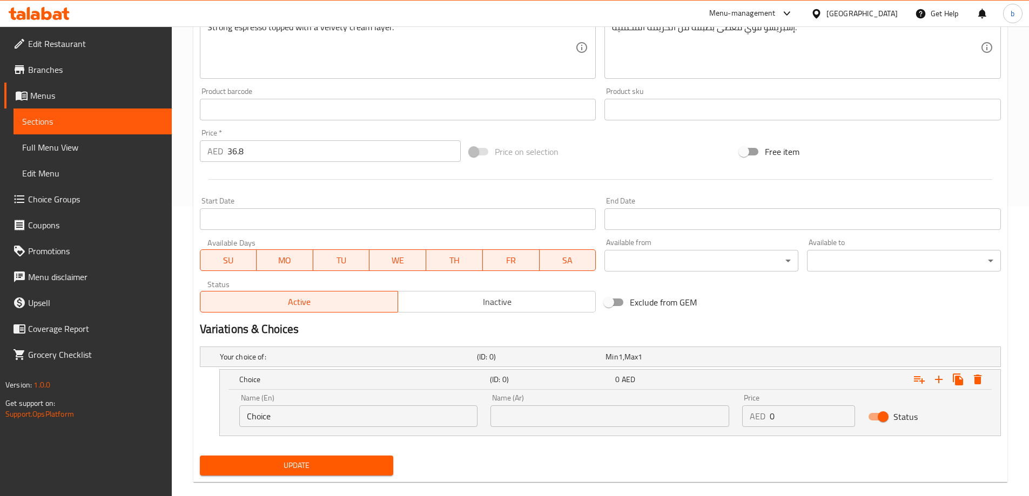
scroll to position [306, 0]
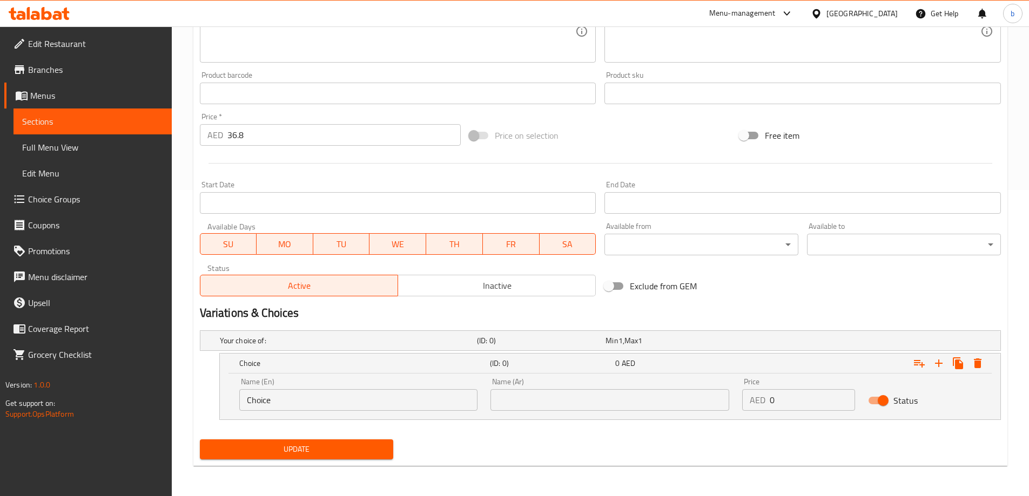
click at [334, 403] on input "Choice" at bounding box center [358, 400] width 239 height 22
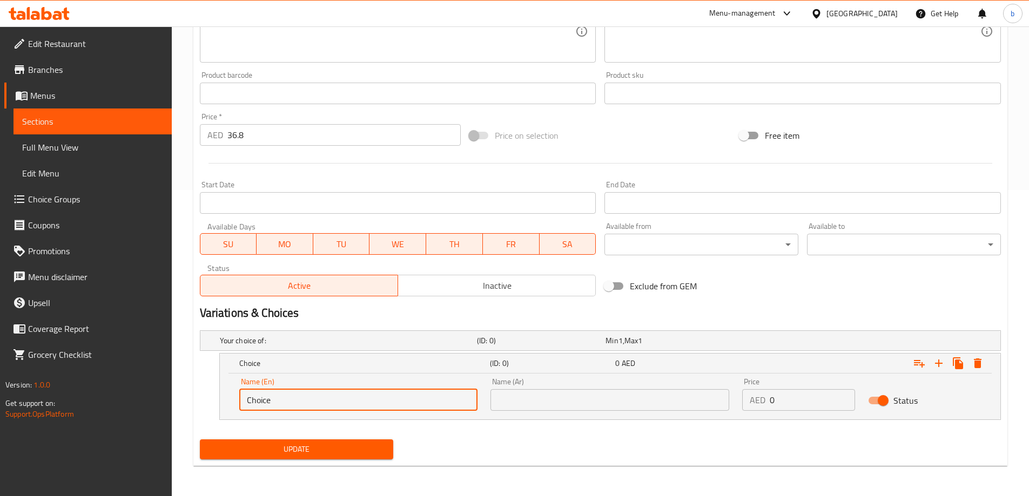
click at [334, 403] on input "Choice" at bounding box center [358, 400] width 239 height 22
type input "ل"
type input "[GEOGRAPHIC_DATA]"
drag, startPoint x: 552, startPoint y: 400, endPoint x: 560, endPoint y: 404, distance: 9.2
click at [552, 400] on input "text" at bounding box center [609, 400] width 239 height 22
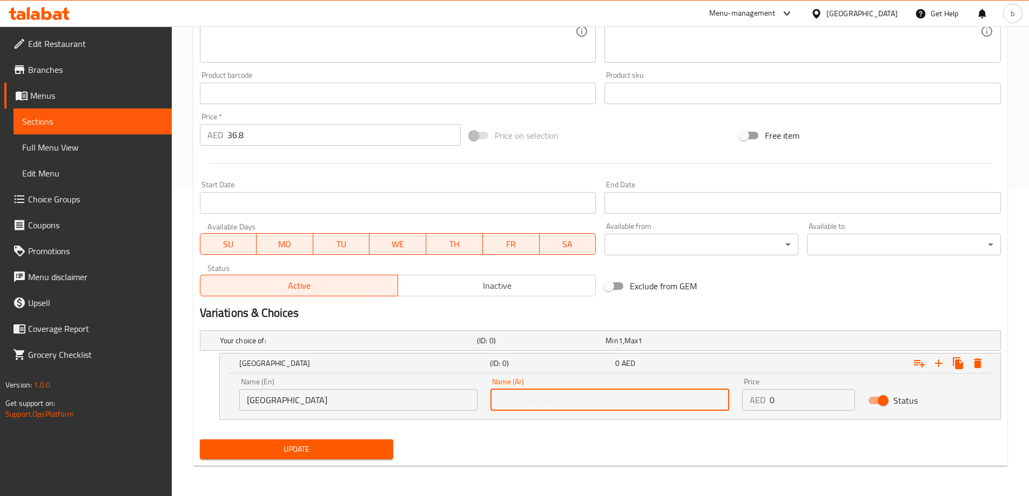
type input "برازيل"
click at [346, 451] on span "Update" at bounding box center [296, 449] width 177 height 13
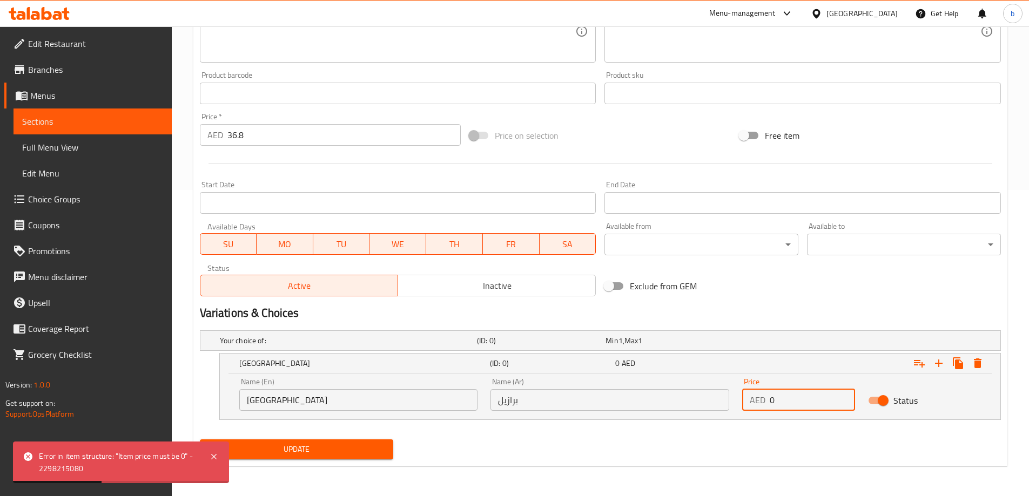
drag, startPoint x: 771, startPoint y: 399, endPoint x: 796, endPoint y: 400, distance: 24.9
click at [796, 400] on input "0" at bounding box center [811, 400] width 85 height 22
click at [879, 402] on input "Status" at bounding box center [883, 400] width 62 height 21
checkbox input "false"
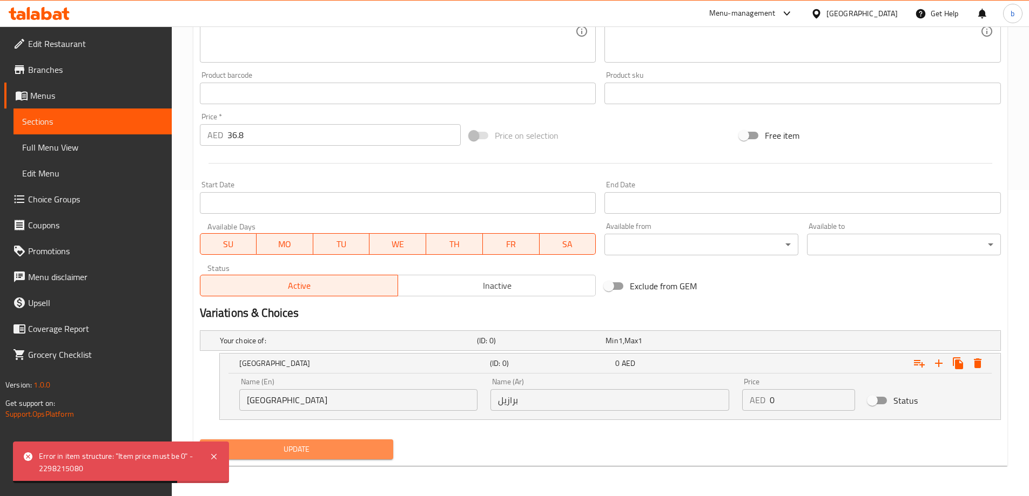
click at [286, 450] on span "Update" at bounding box center [296, 449] width 177 height 13
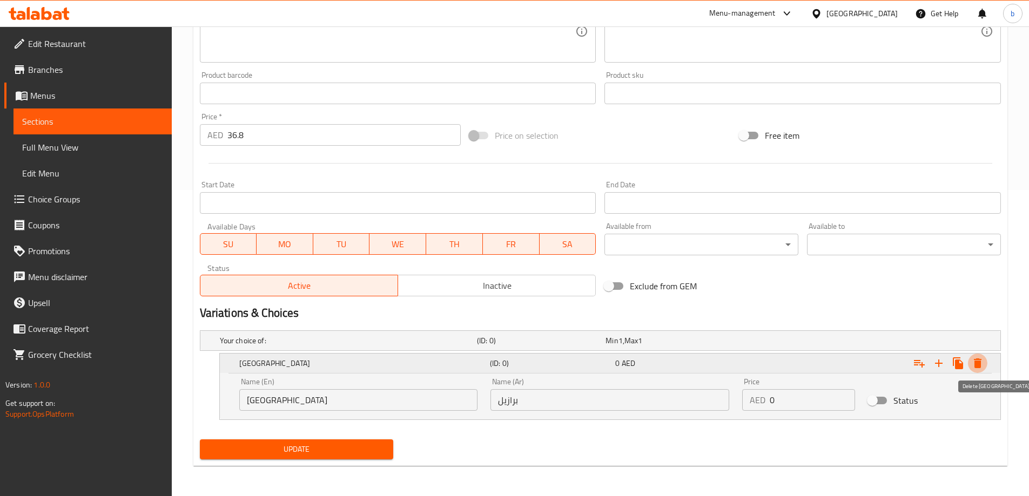
click at [975, 360] on icon "Expand" at bounding box center [977, 363] width 13 height 13
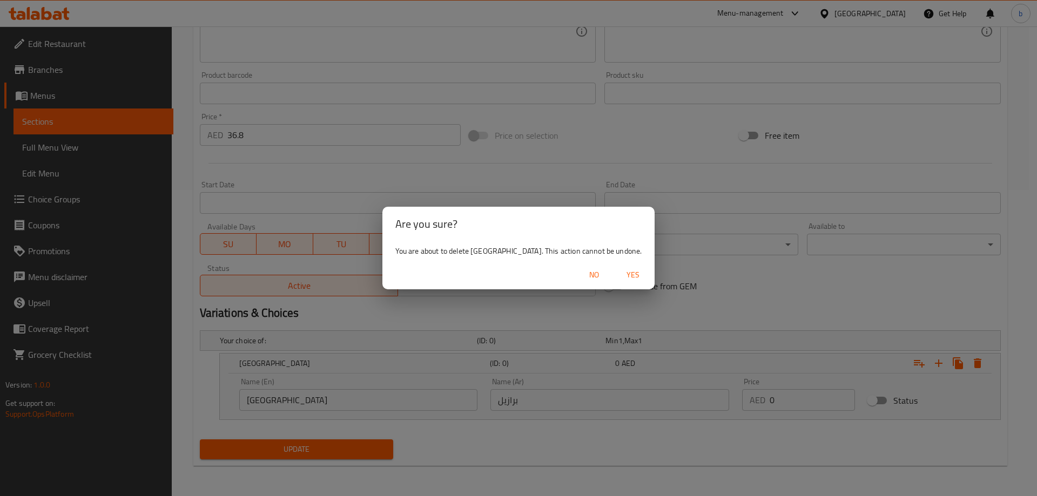
click at [620, 280] on span "Yes" at bounding box center [633, 274] width 26 height 13
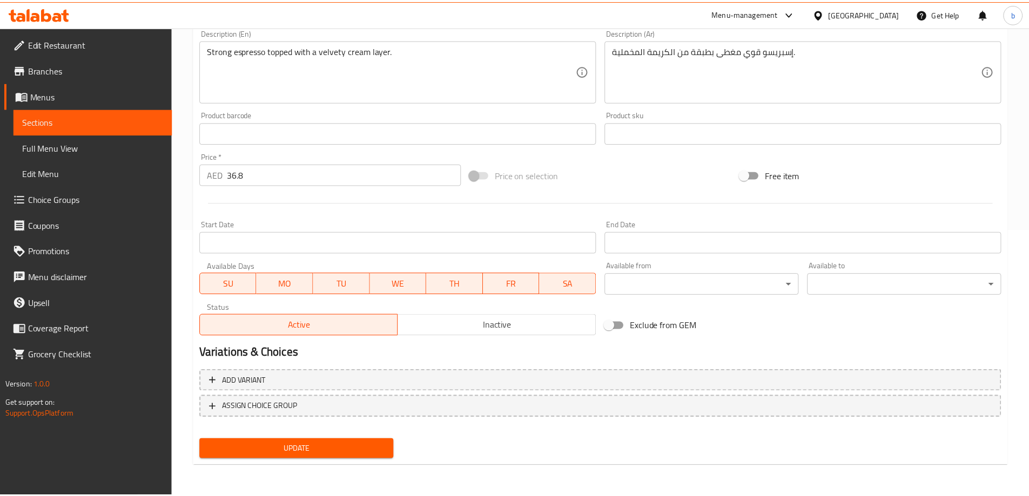
scroll to position [267, 0]
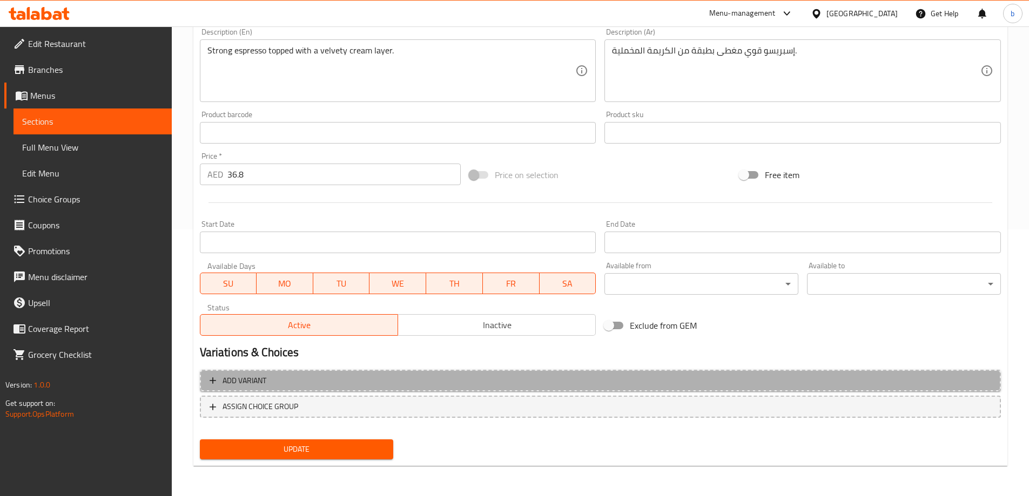
click at [289, 384] on span "Add variant" at bounding box center [600, 380] width 781 height 13
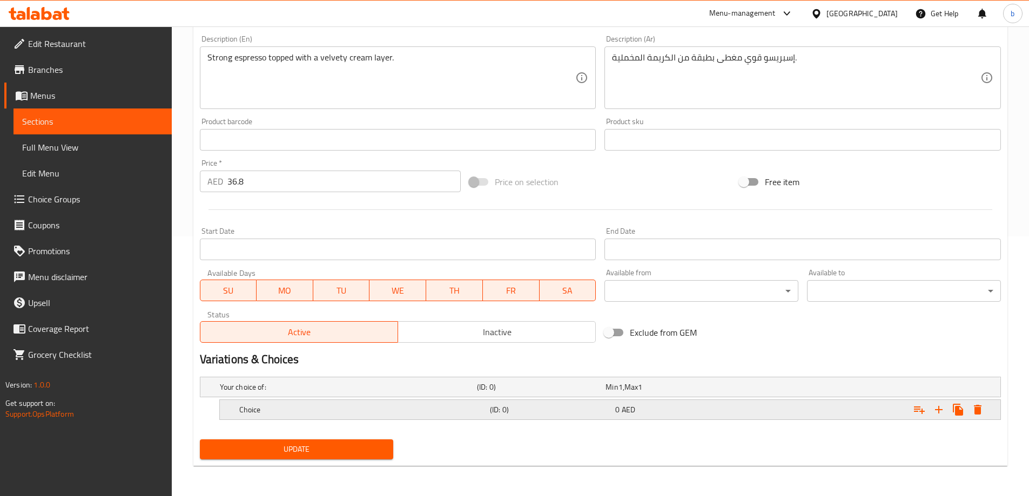
click at [448, 409] on h5 "Choice" at bounding box center [362, 409] width 246 height 11
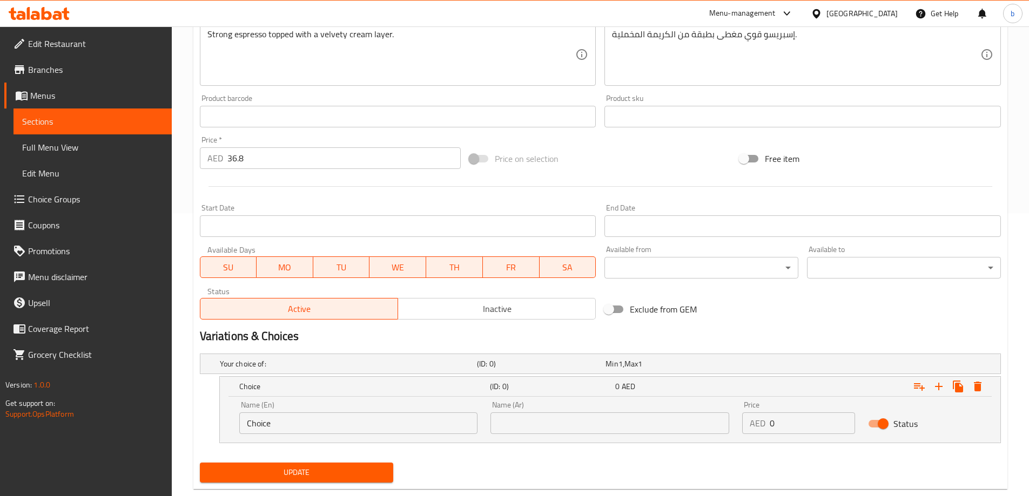
scroll to position [306, 0]
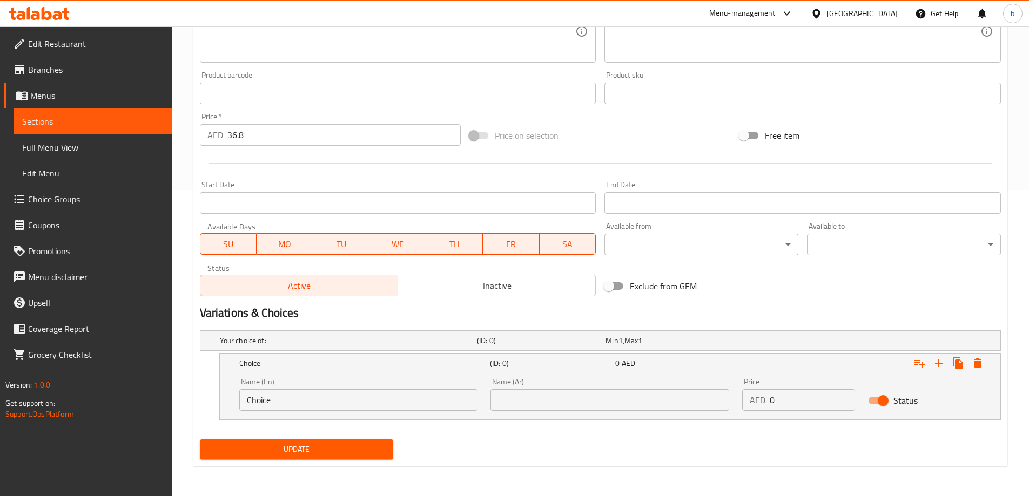
click at [343, 399] on input "Choice" at bounding box center [358, 400] width 239 height 22
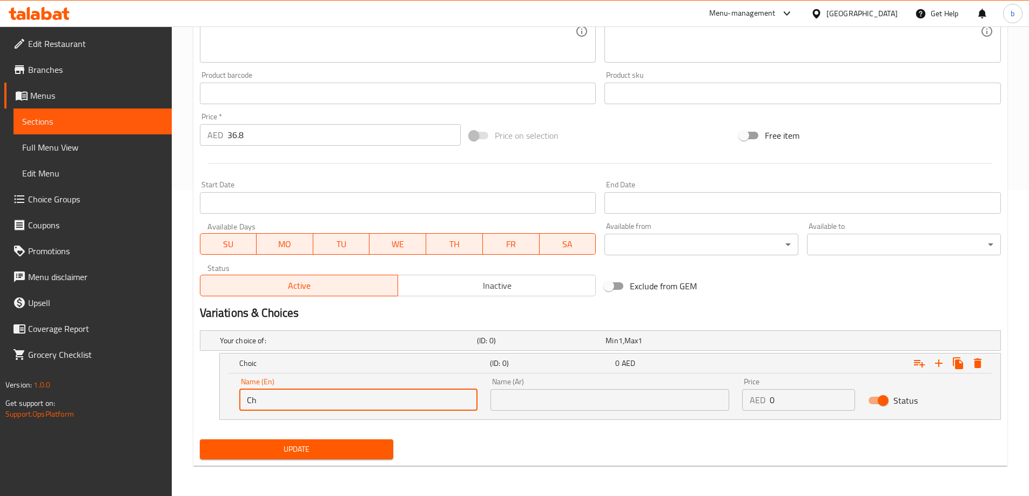
type input "C"
type input "[GEOGRAPHIC_DATA]"
click at [521, 391] on input "text" at bounding box center [609, 400] width 239 height 22
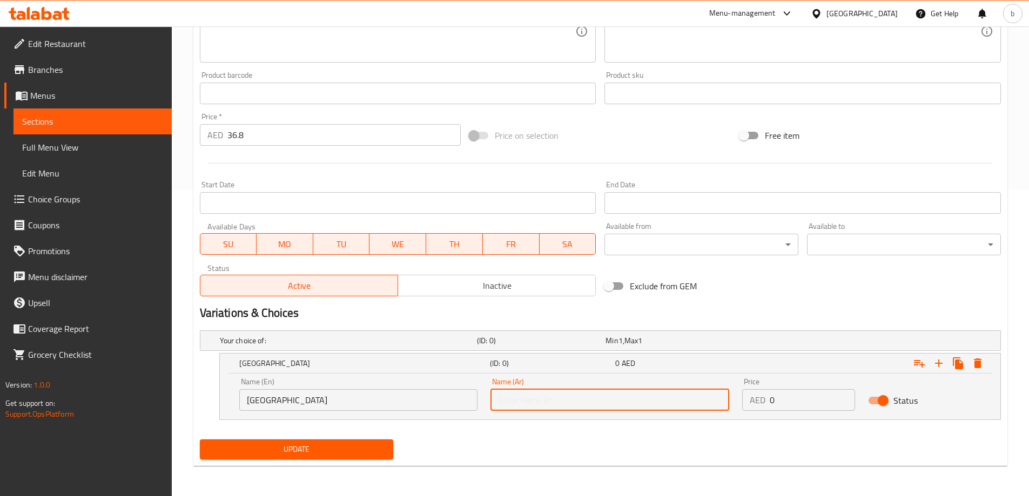
type input "برازيل"
click at [938, 364] on icon "Expand" at bounding box center [939, 364] width 8 height 8
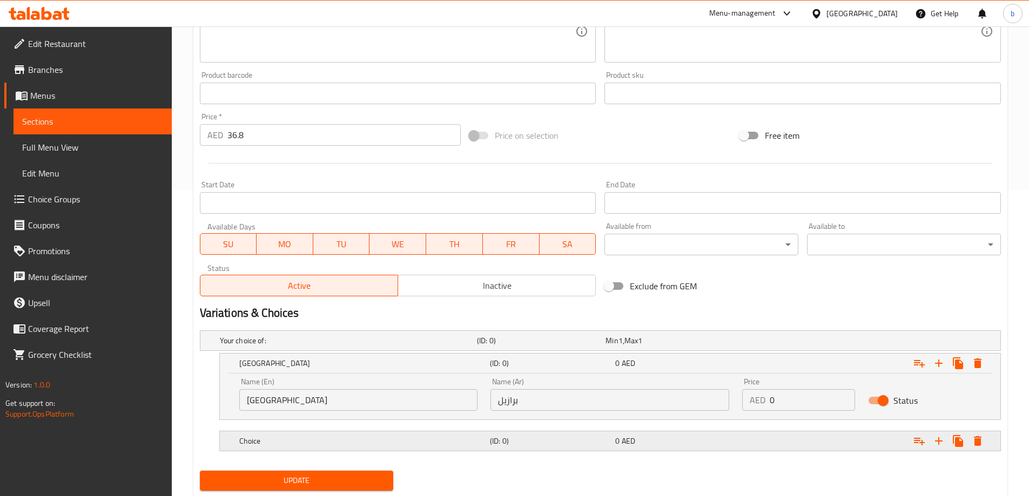
click at [758, 438] on div "Expand" at bounding box center [863, 441] width 251 height 24
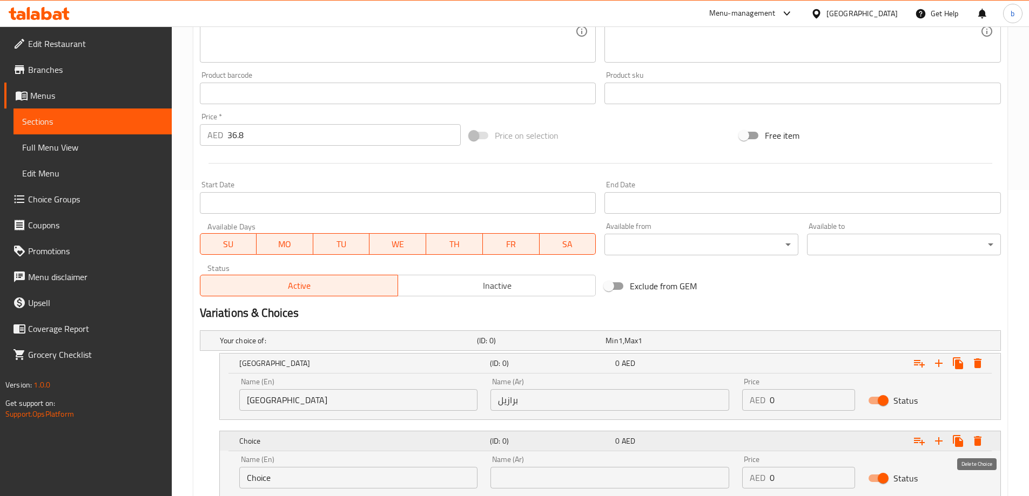
click at [980, 436] on icon "Expand" at bounding box center [977, 441] width 13 height 13
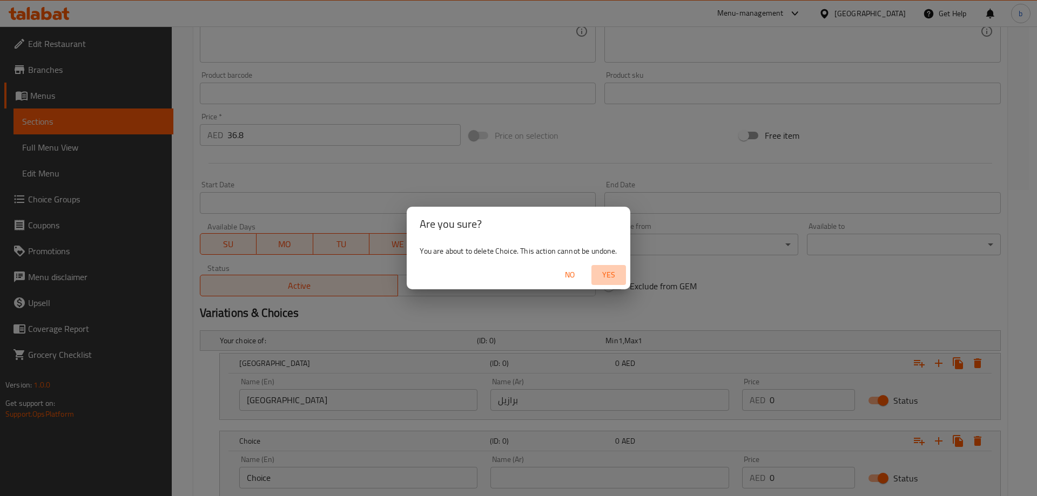
click at [620, 276] on span "Yes" at bounding box center [609, 274] width 26 height 13
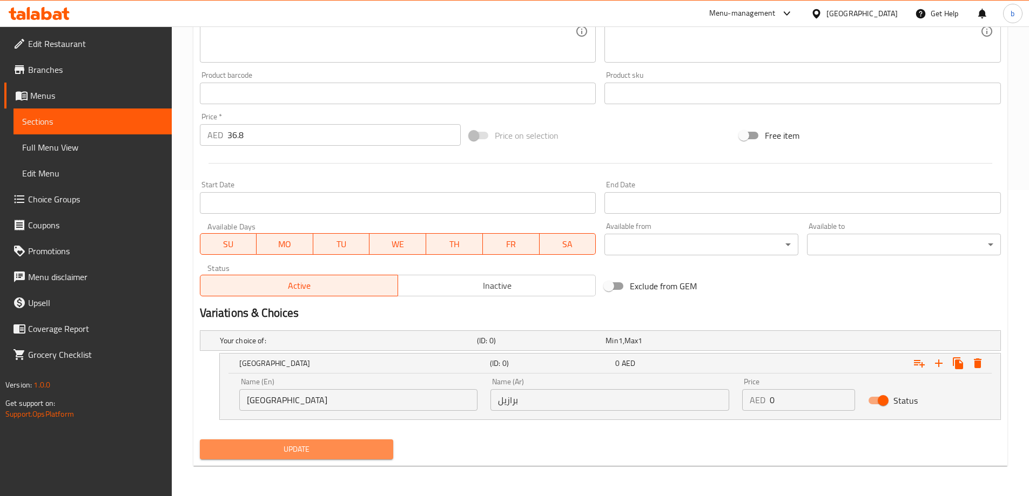
click at [359, 458] on button "Update" at bounding box center [297, 450] width 194 height 20
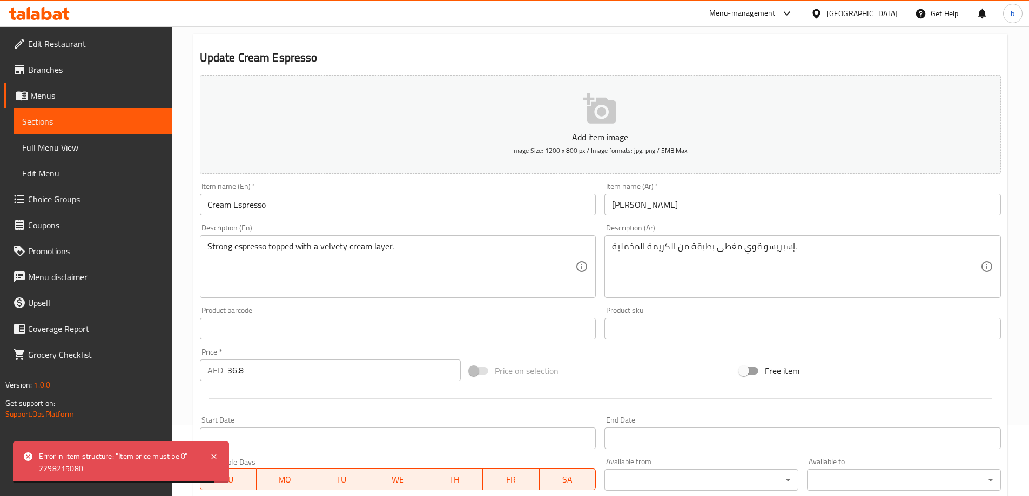
scroll to position [90, 0]
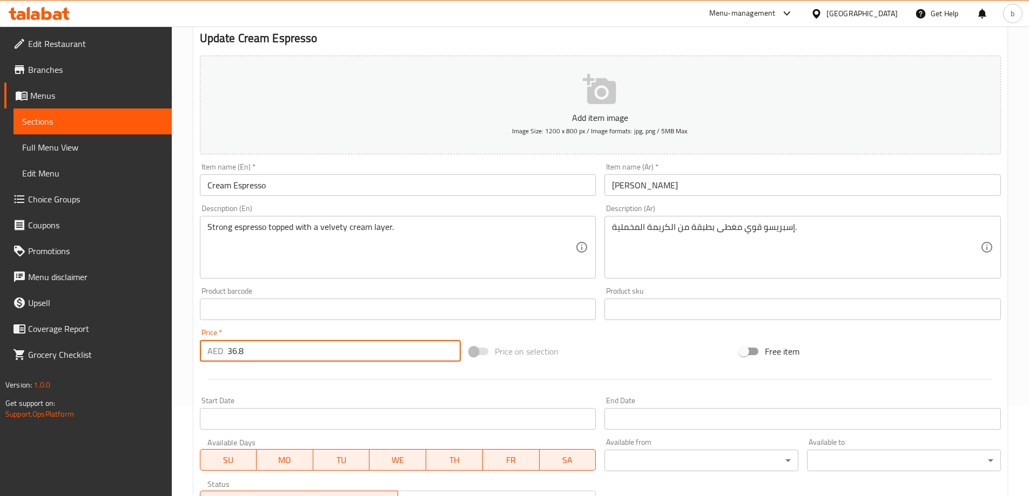
drag, startPoint x: 229, startPoint y: 352, endPoint x: 259, endPoint y: 350, distance: 30.3
click at [259, 350] on input "36.8" at bounding box center [344, 351] width 234 height 22
type input "0"
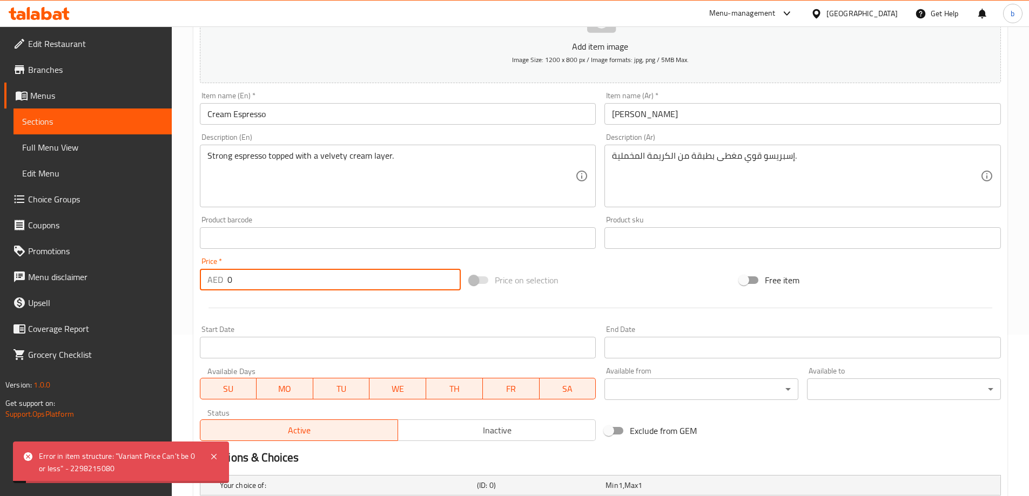
scroll to position [306, 0]
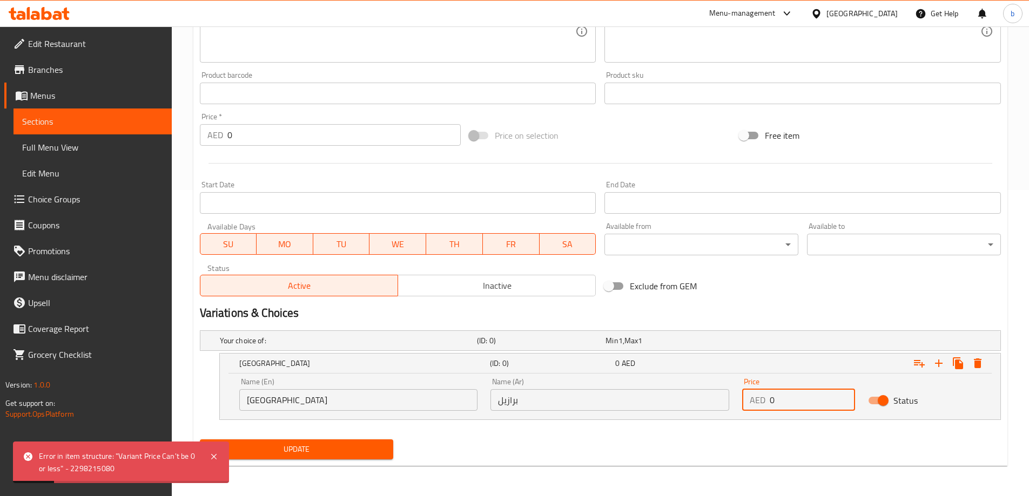
drag, startPoint x: 768, startPoint y: 400, endPoint x: 803, endPoint y: 405, distance: 35.0
click at [802, 404] on div "AED 0 Price" at bounding box center [798, 400] width 113 height 22
paste input "36.8"
type input "36.8"
click at [352, 449] on span "Update" at bounding box center [296, 449] width 177 height 13
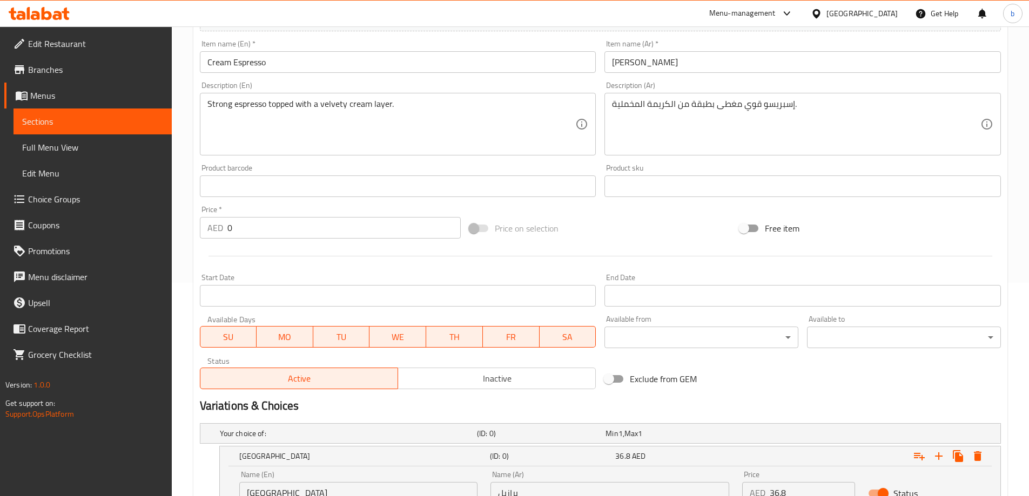
scroll to position [90, 0]
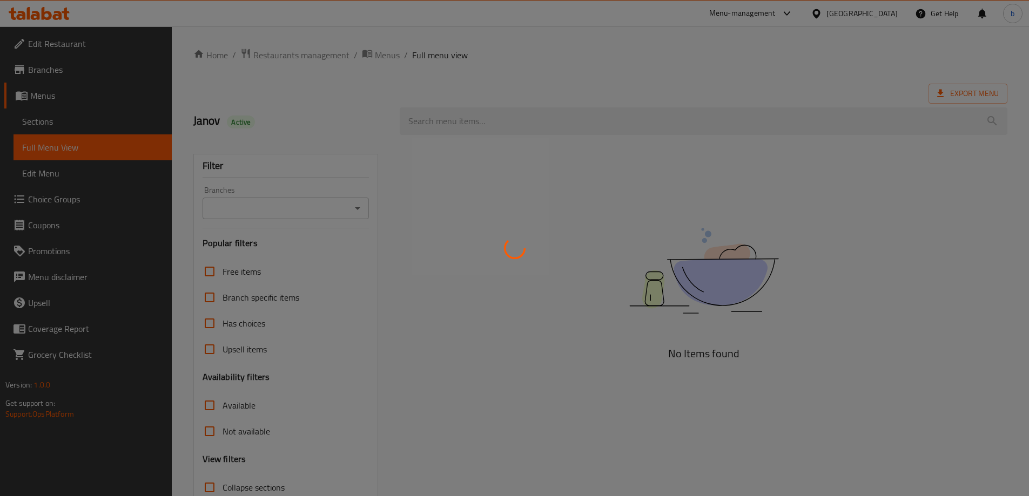
scroll to position [78, 0]
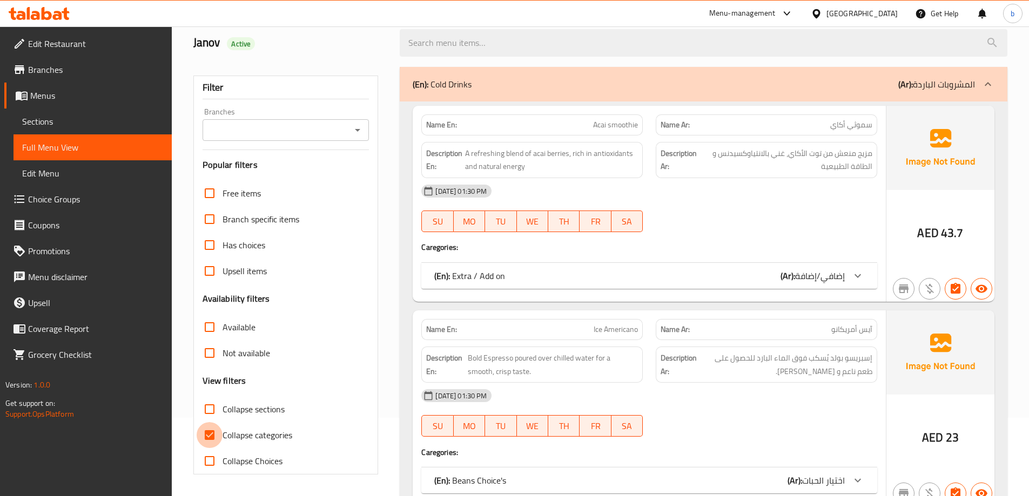
click at [215, 429] on input "Collapse categories" at bounding box center [210, 435] width 26 height 26
checkbox input "false"
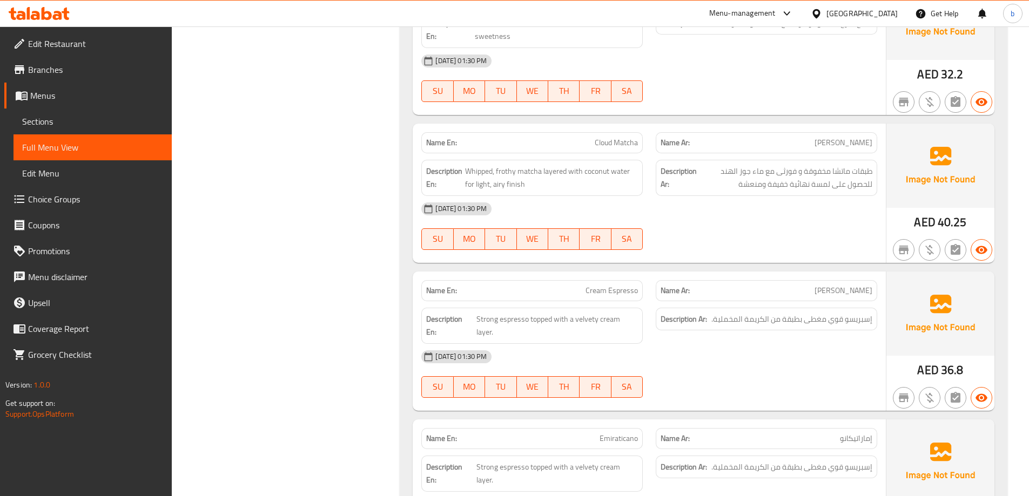
scroll to position [1212, 0]
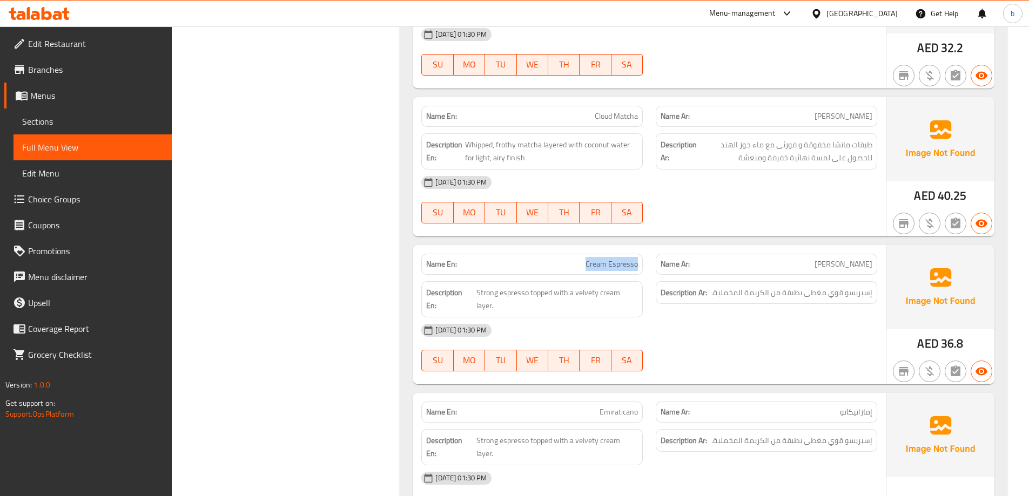
drag, startPoint x: 582, startPoint y: 265, endPoint x: 641, endPoint y: 268, distance: 60.0
click at [641, 268] on div "Name En: Cream Espresso" at bounding box center [531, 264] width 221 height 21
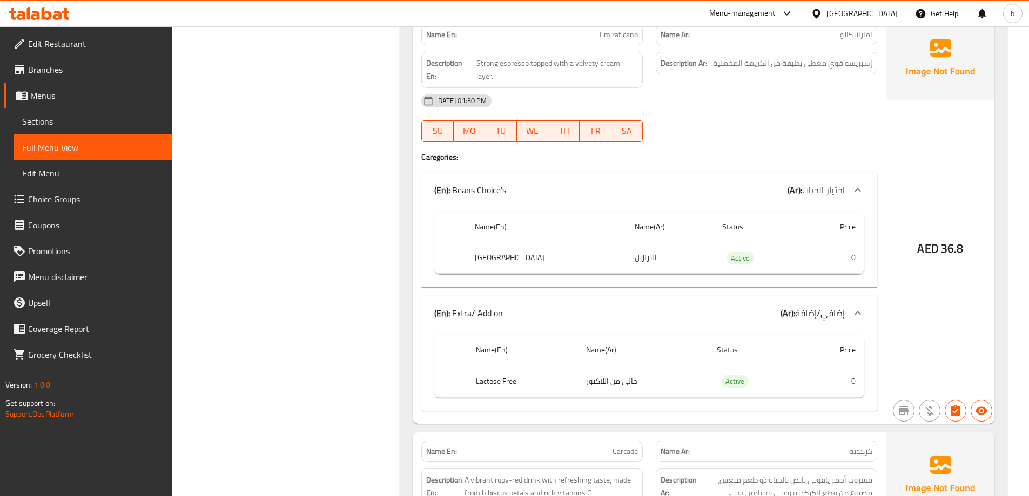
scroll to position [1752, 0]
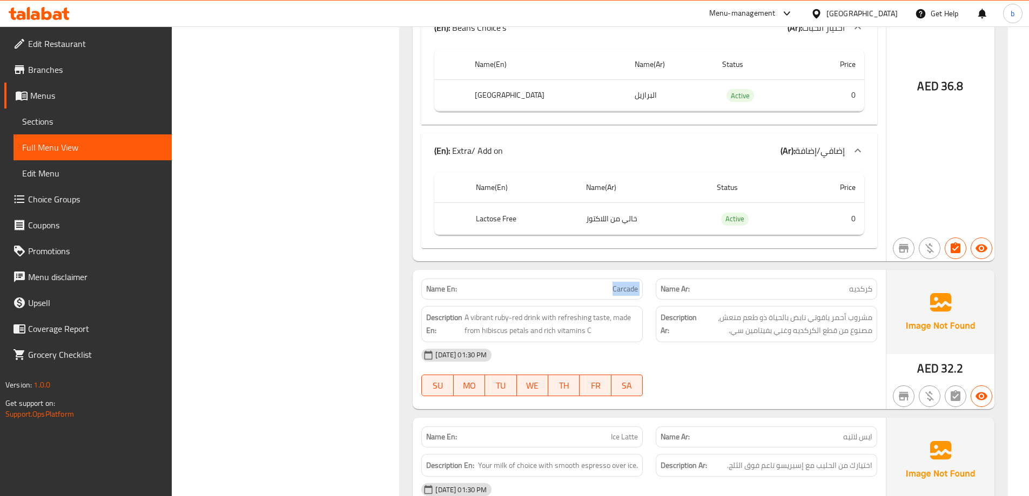
drag, startPoint x: 596, startPoint y: 262, endPoint x: 652, endPoint y: 264, distance: 56.7
click at [652, 272] on div "Name En: Carcade Name Ar: كركديه" at bounding box center [649, 289] width 469 height 34
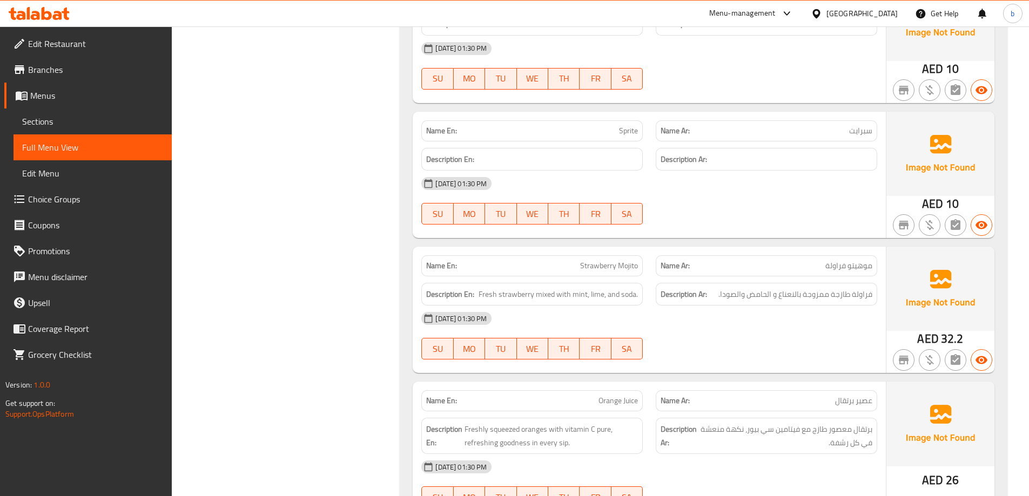
scroll to position [4236, 0]
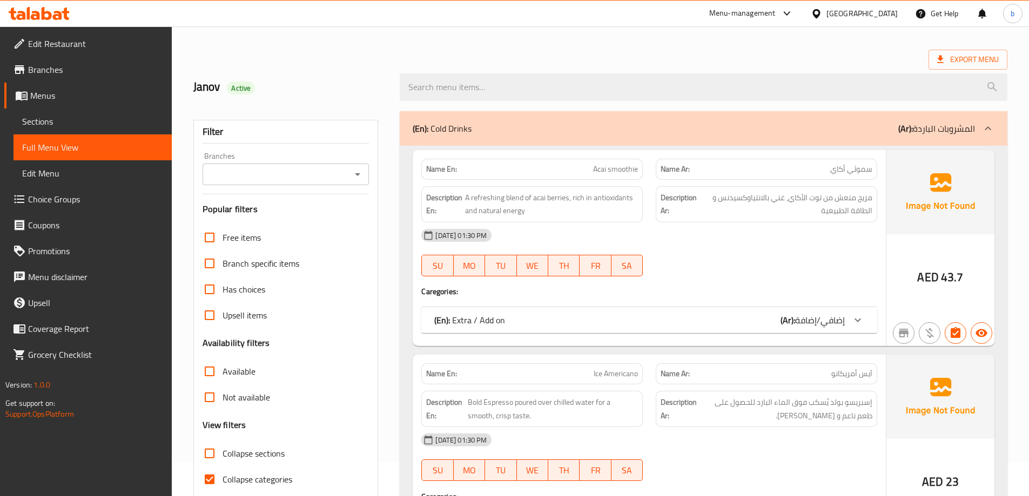
scroll to position [78, 0]
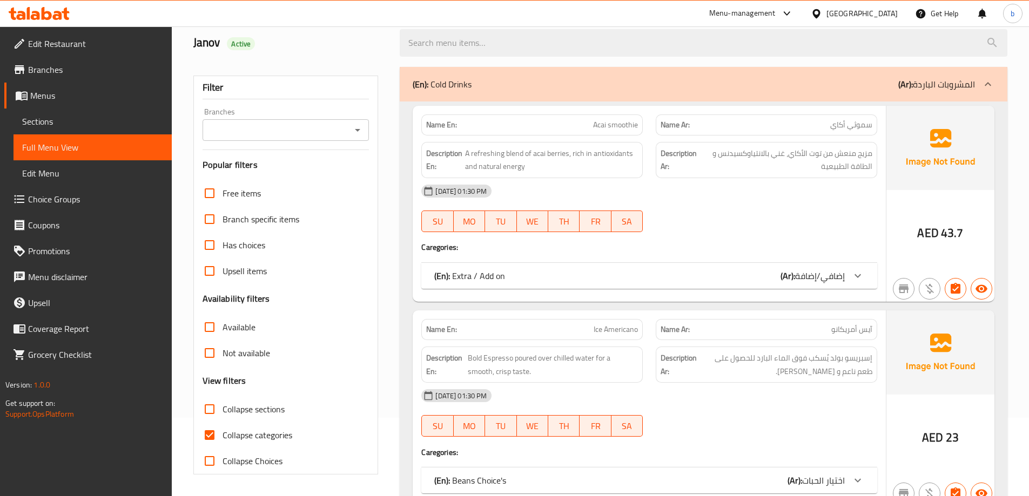
click at [237, 440] on span "Collapse categories" at bounding box center [257, 435] width 70 height 13
click at [222, 440] on input "Collapse categories" at bounding box center [210, 435] width 26 height 26
checkbox input "false"
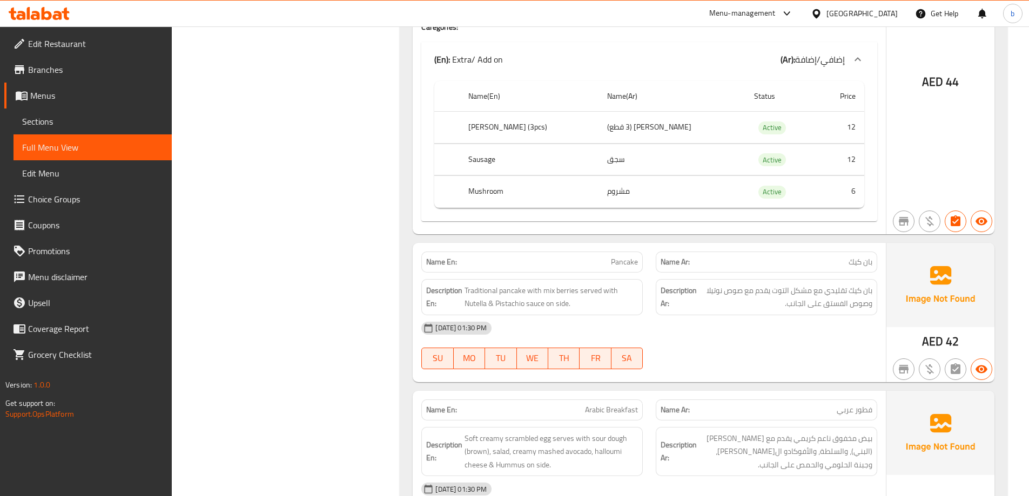
scroll to position [18410, 0]
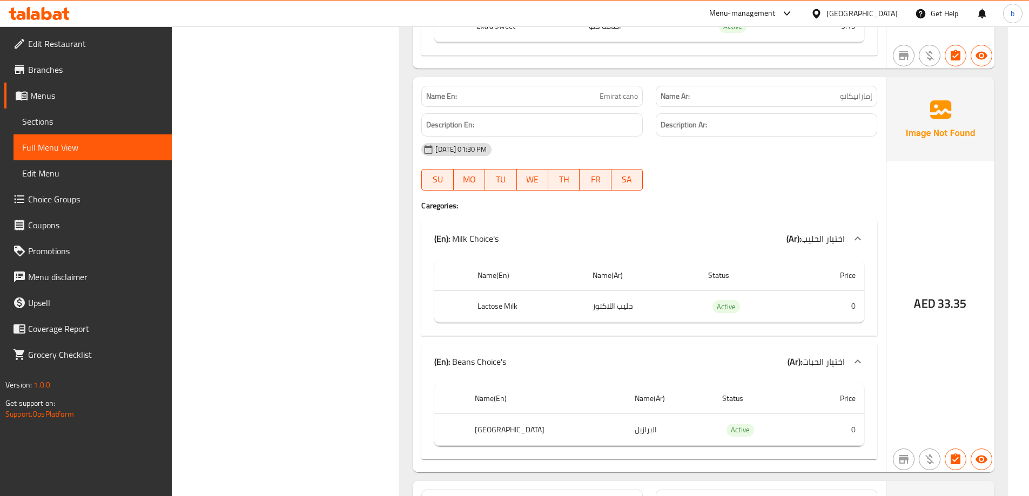
scroll to position [6386, 0]
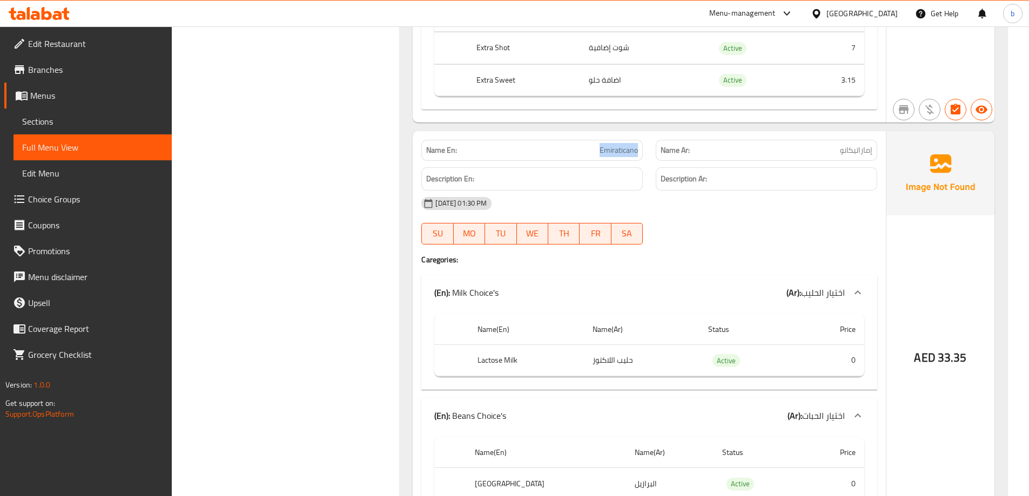
drag, startPoint x: 597, startPoint y: 122, endPoint x: 649, endPoint y: 123, distance: 51.3
click at [649, 133] on div "Name En: Emiraticano" at bounding box center [532, 150] width 234 height 34
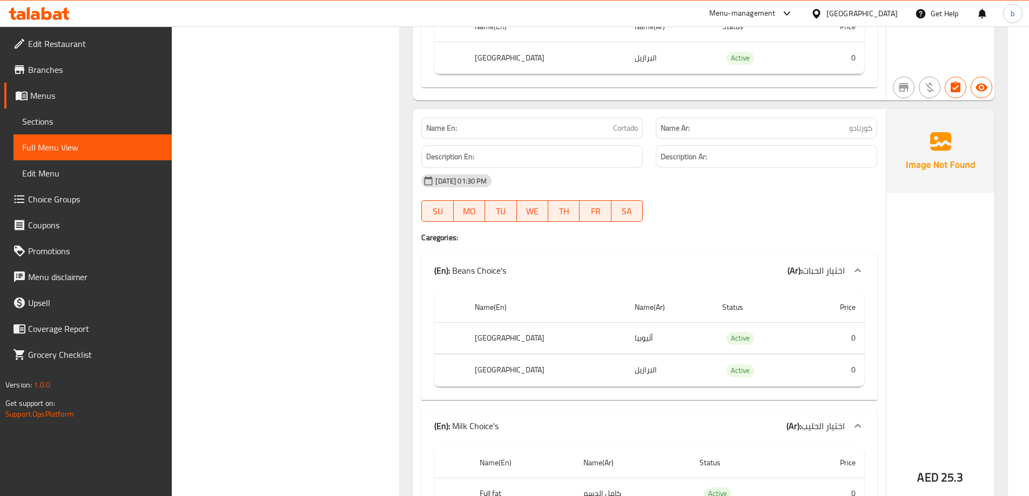
scroll to position [6764, 0]
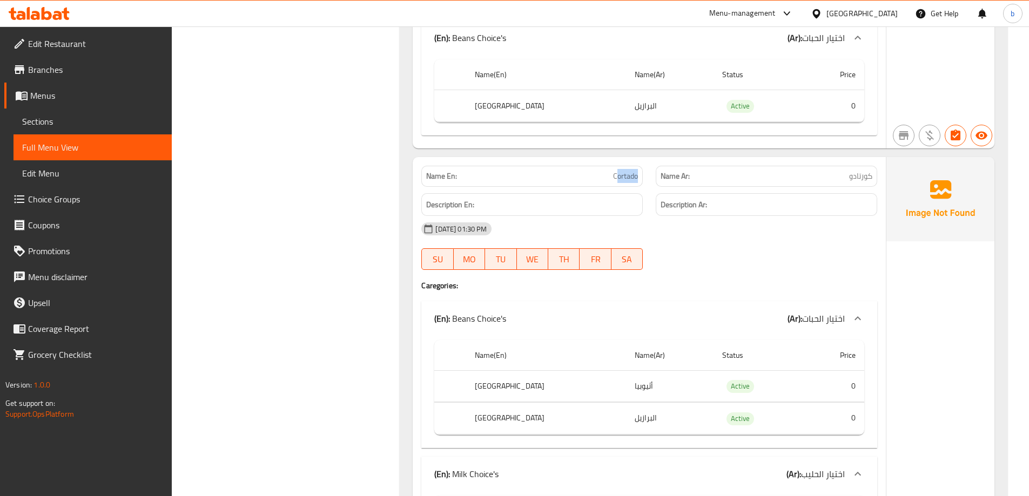
drag, startPoint x: 615, startPoint y: 148, endPoint x: 672, endPoint y: 149, distance: 56.7
click at [672, 159] on div "Name En: Cortado Name Ar: كورتادو" at bounding box center [649, 176] width 469 height 34
drag, startPoint x: 611, startPoint y: 149, endPoint x: 640, endPoint y: 150, distance: 29.2
click at [640, 166] on div "Name En: Cortado" at bounding box center [531, 176] width 221 height 21
copy span "Cortado"
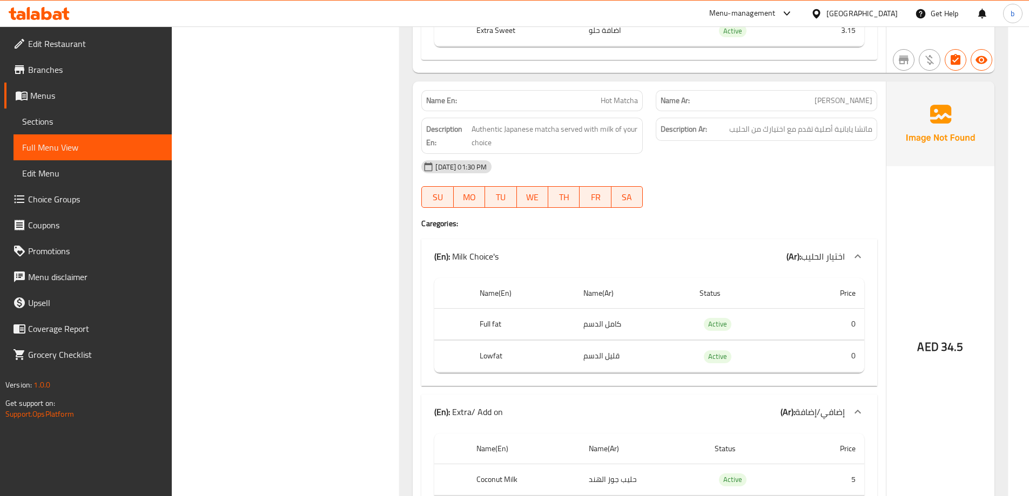
scroll to position [8222, 0]
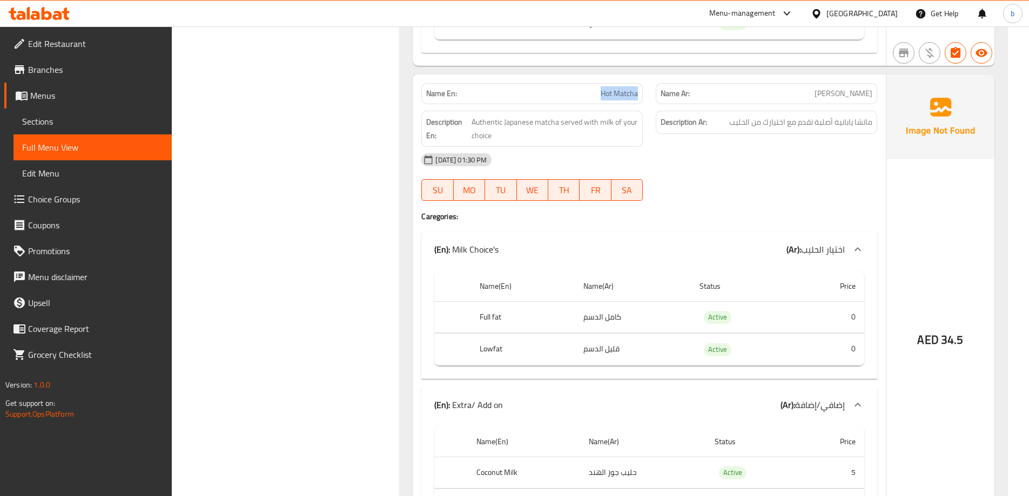
drag, startPoint x: 594, startPoint y: 67, endPoint x: 641, endPoint y: 69, distance: 47.0
click at [641, 83] on div "Name En: Hot Matcha" at bounding box center [531, 93] width 221 height 21
copy span "Hot Matcha"
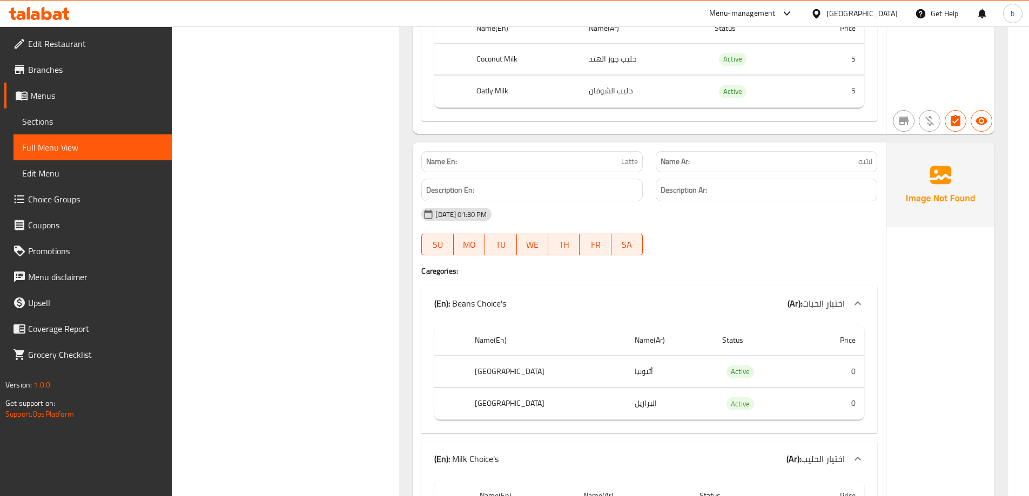
scroll to position [8654, 0]
